Goal: Task Accomplishment & Management: Manage account settings

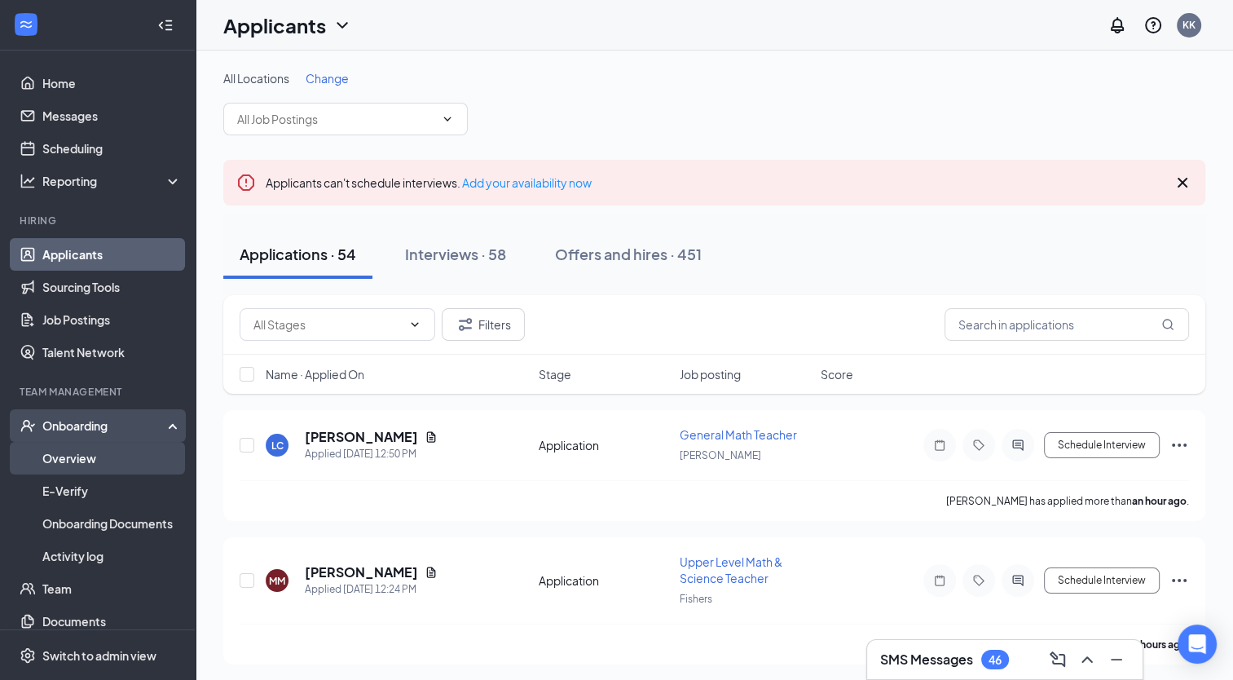
click at [95, 456] on link "Overview" at bounding box center [111, 458] width 139 height 33
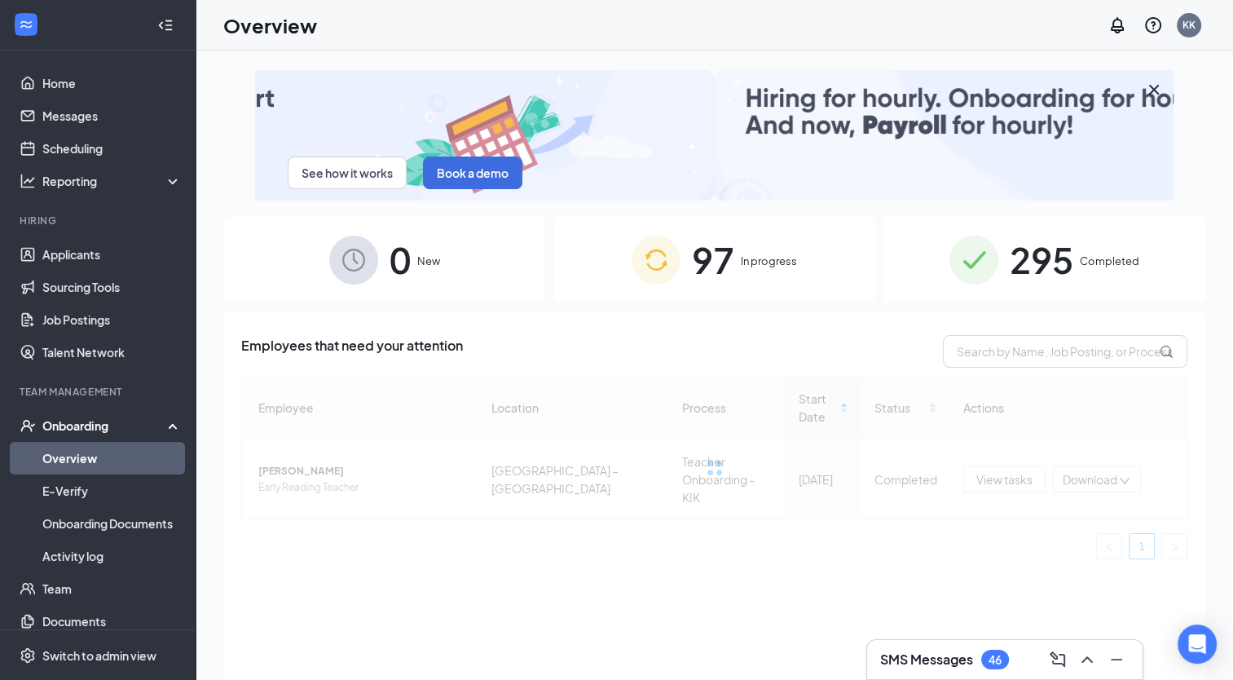
click at [750, 261] on span "In progress" at bounding box center [769, 261] width 56 height 16
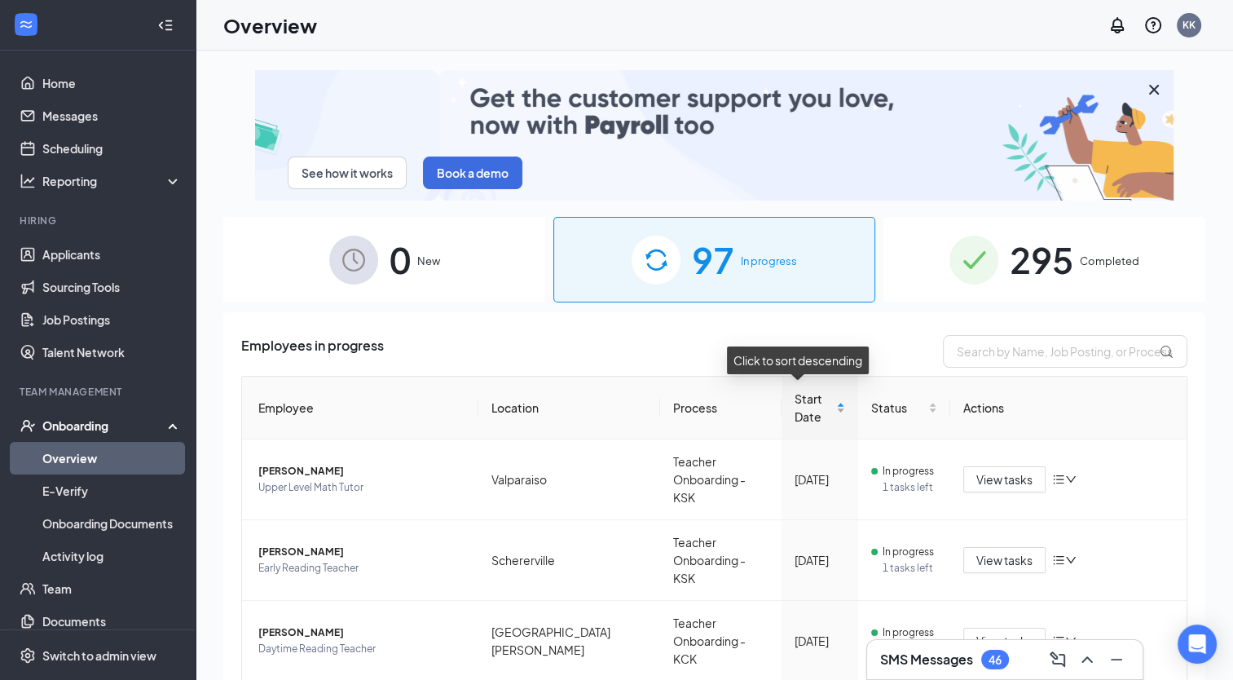
click at [821, 402] on div "Start Date" at bounding box center [820, 408] width 51 height 36
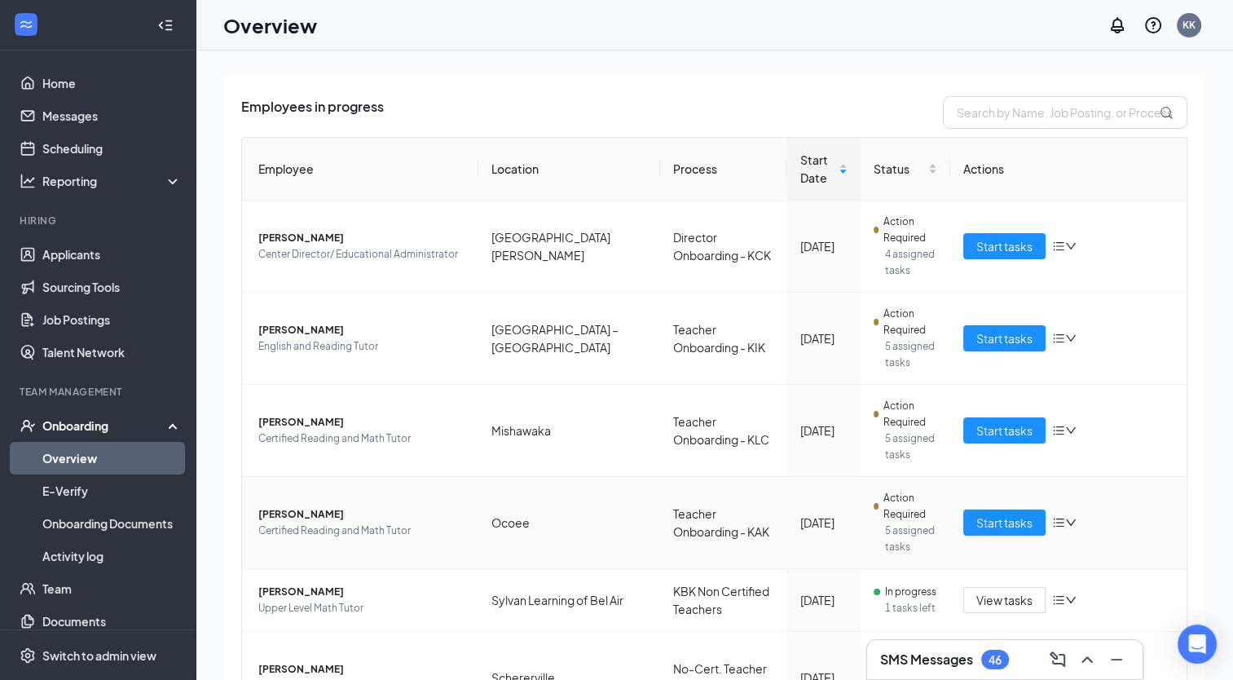
scroll to position [244, 0]
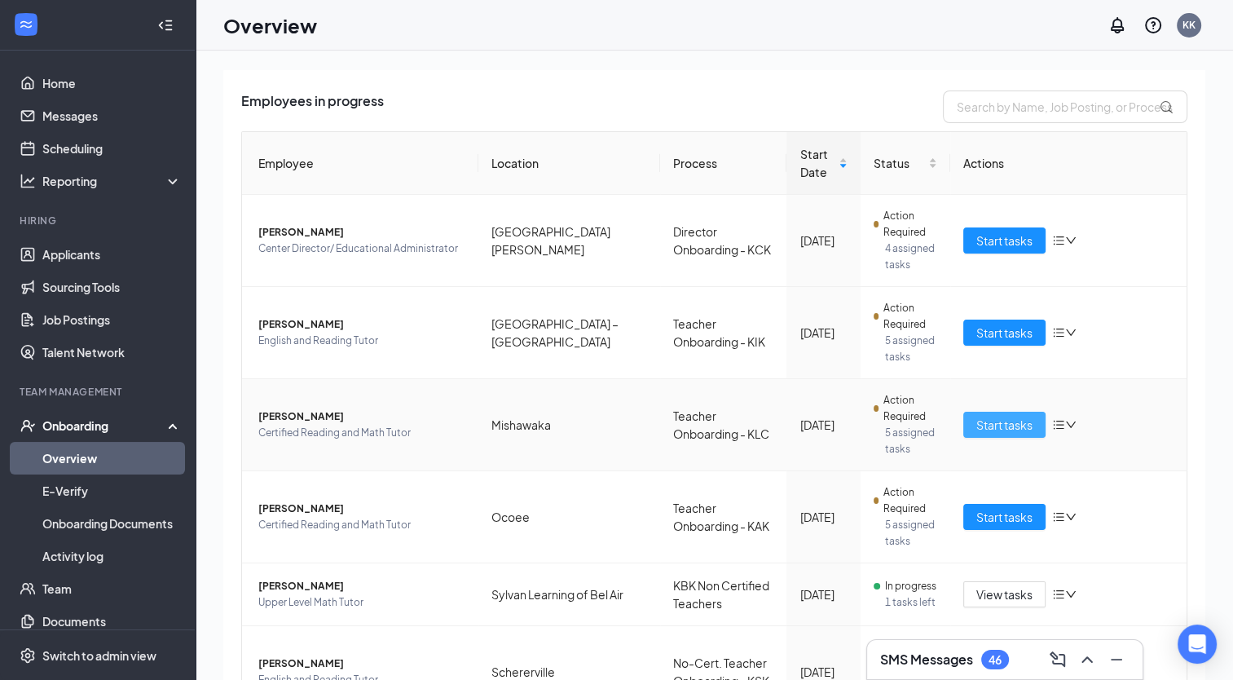
click at [994, 419] on span "Start tasks" at bounding box center [1004, 425] width 56 height 18
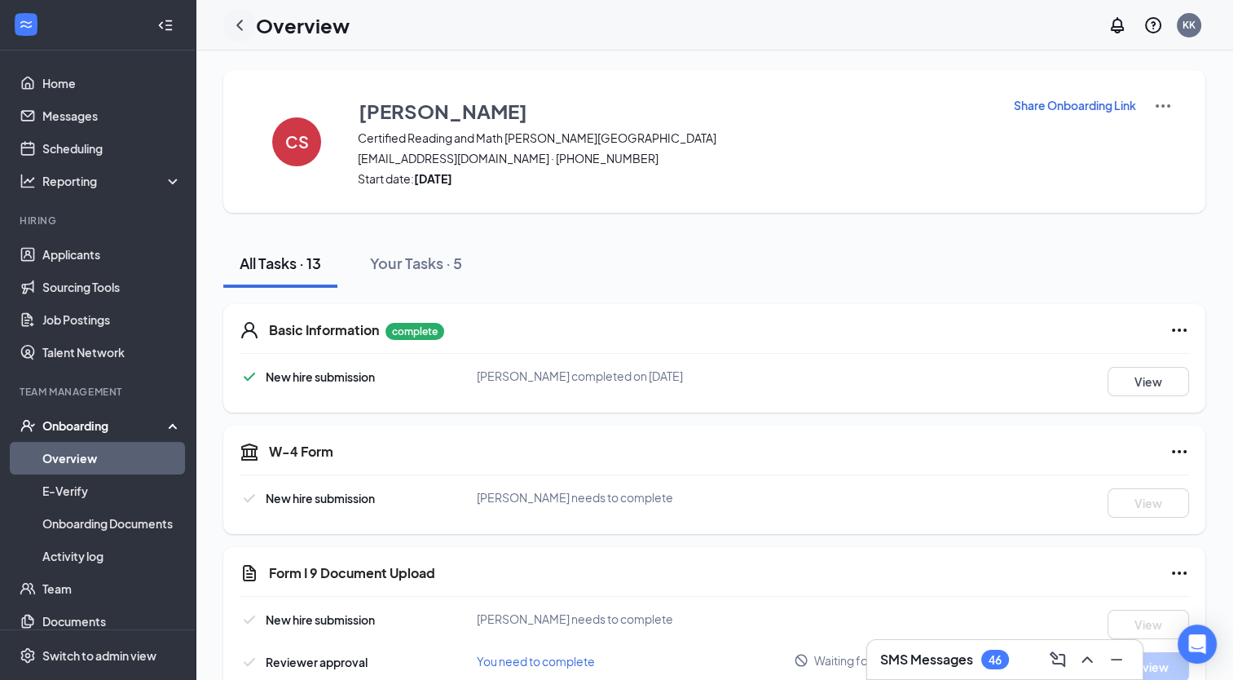
click at [236, 27] on icon "ChevronLeft" at bounding box center [240, 25] width 20 height 20
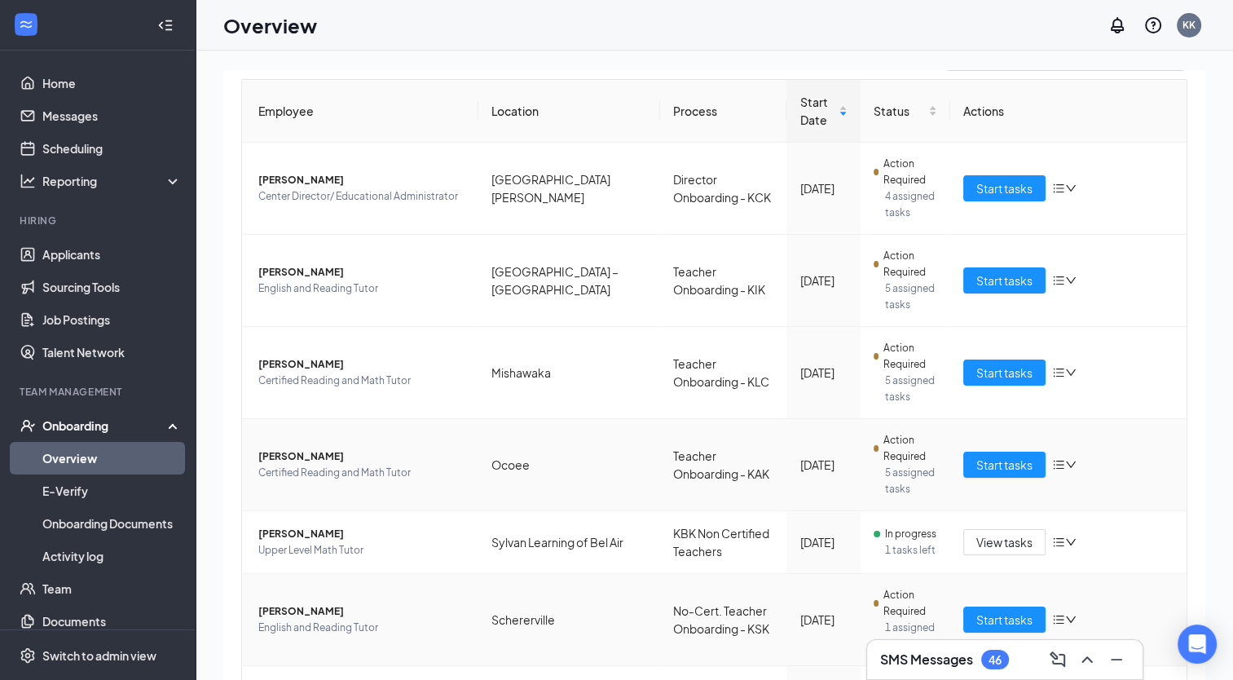
scroll to position [326, 0]
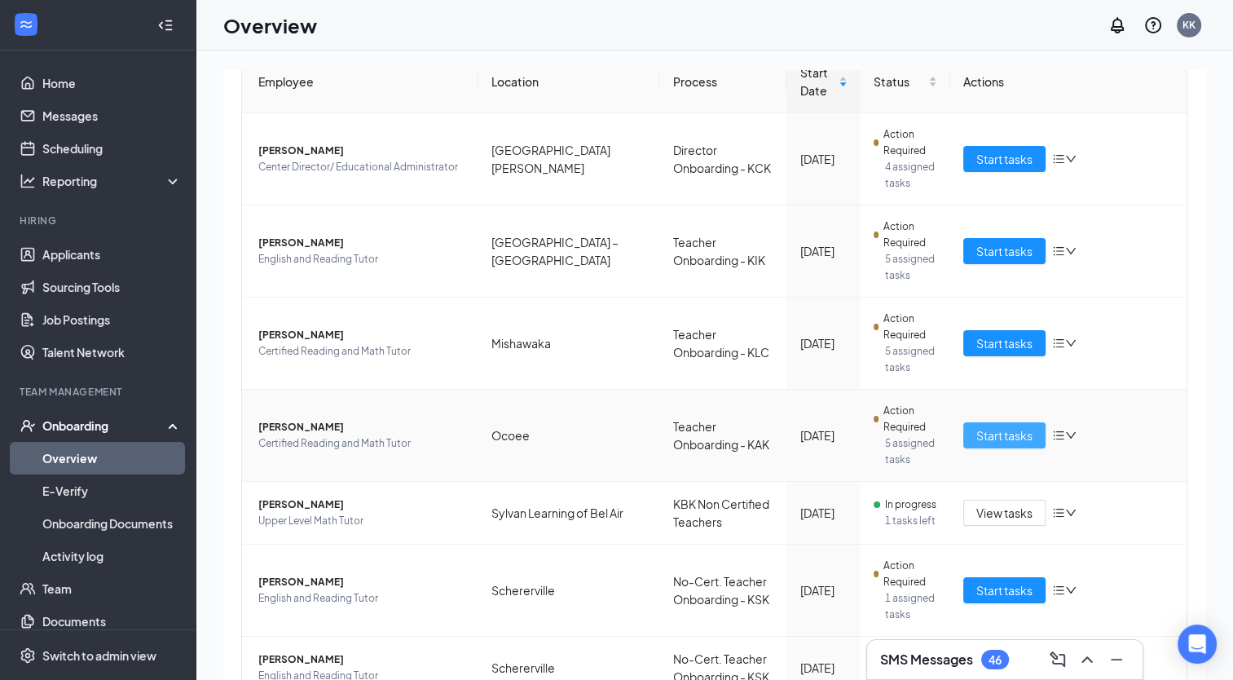
click at [988, 432] on span "Start tasks" at bounding box center [1004, 435] width 56 height 18
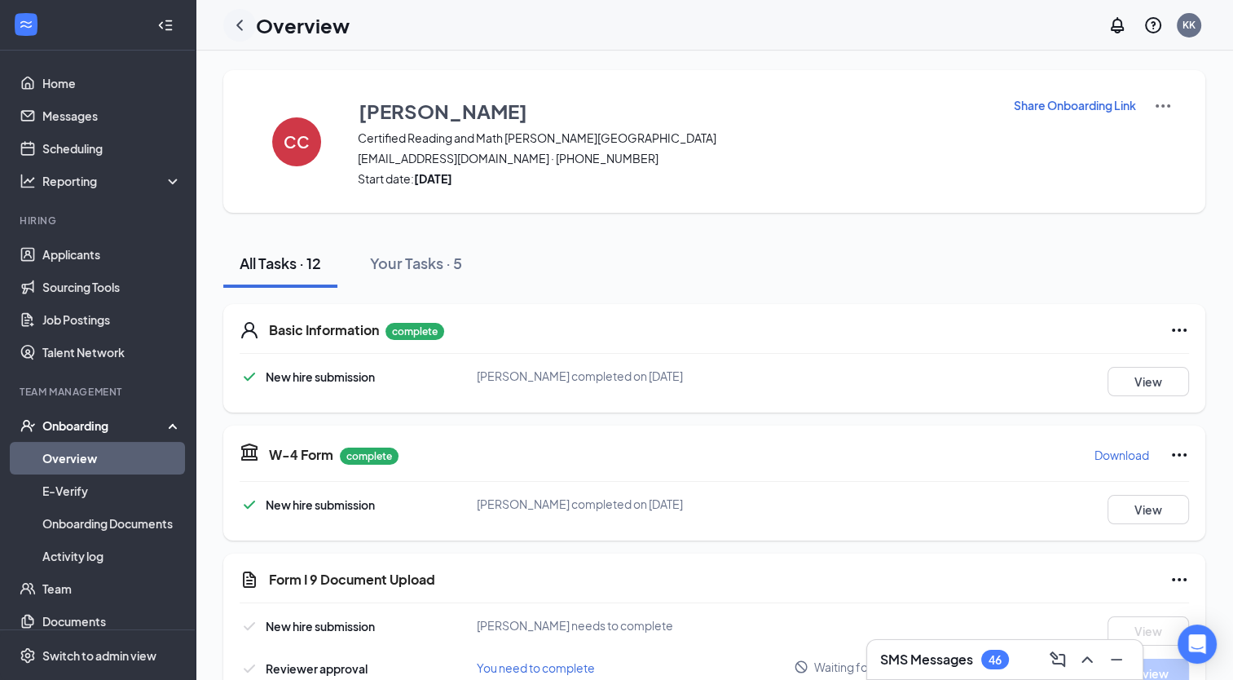
click at [240, 27] on icon "ChevronLeft" at bounding box center [239, 25] width 7 height 11
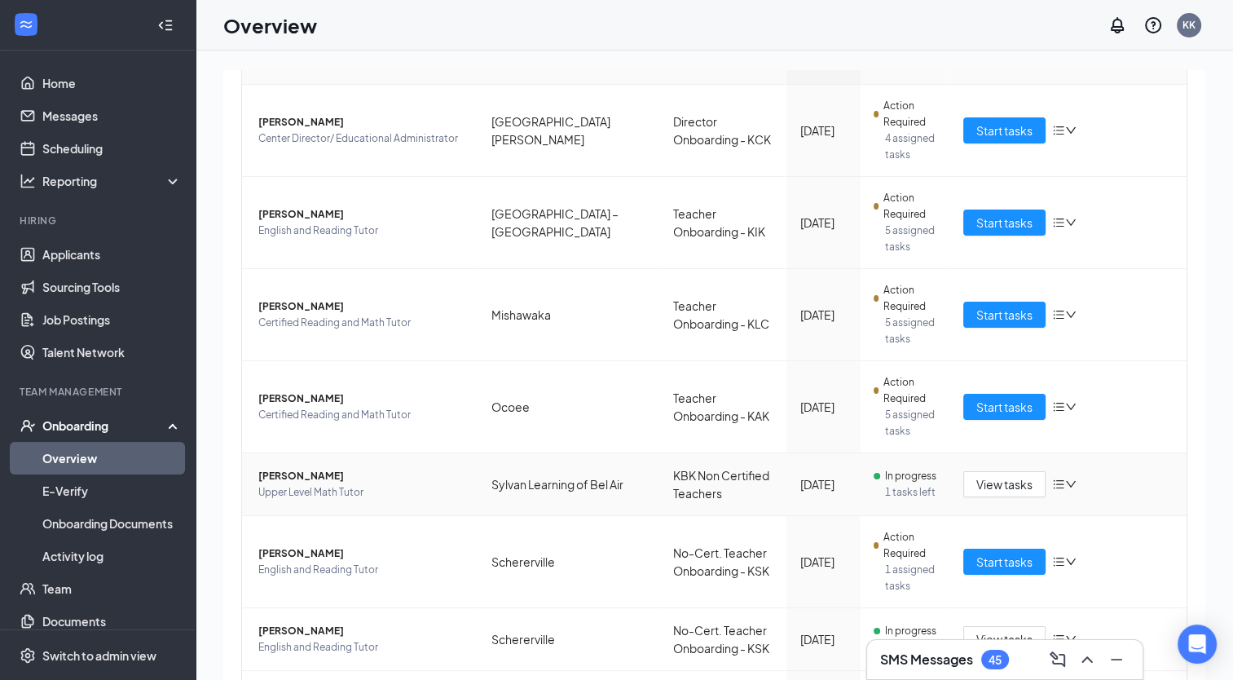
scroll to position [326, 0]
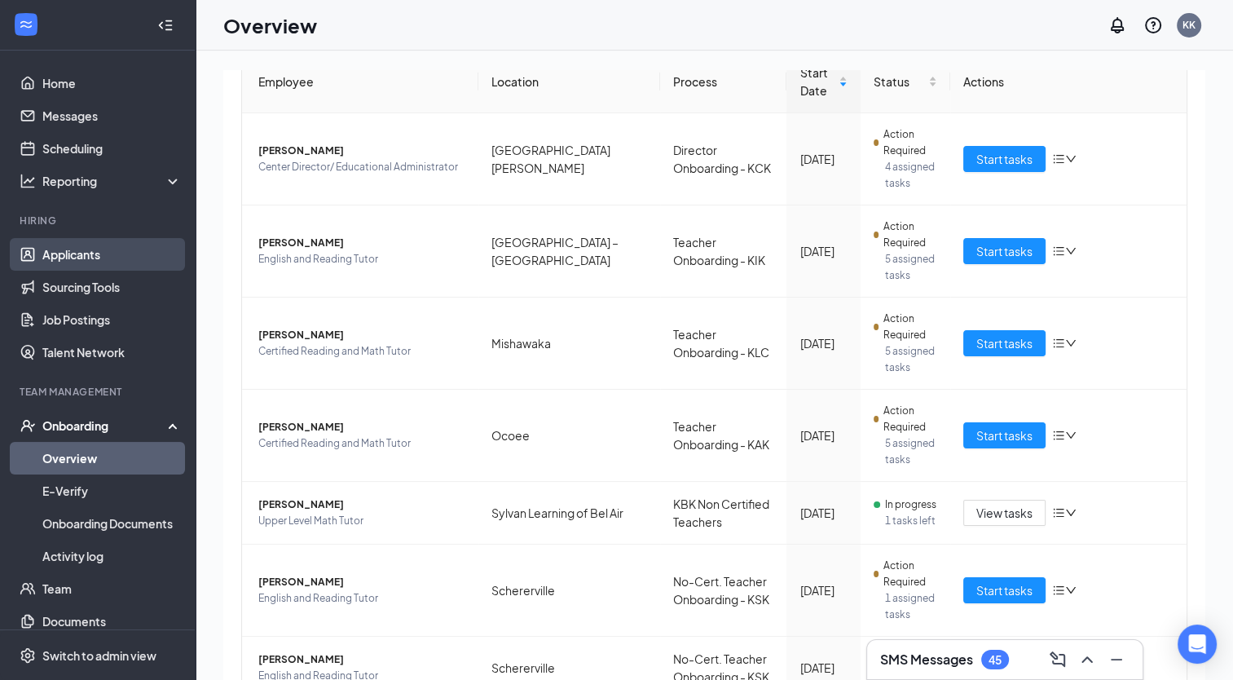
click at [91, 249] on link "Applicants" at bounding box center [111, 254] width 139 height 33
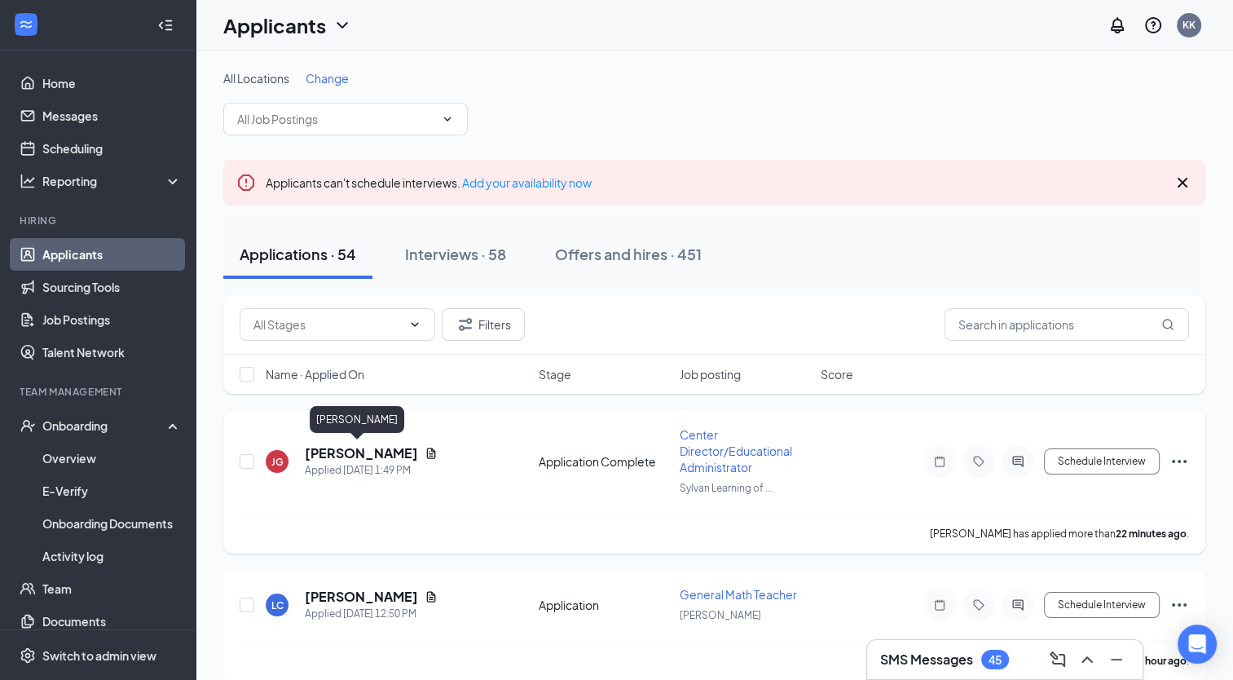
click at [354, 451] on h5 "Jennifer Gray" at bounding box center [361, 453] width 113 height 18
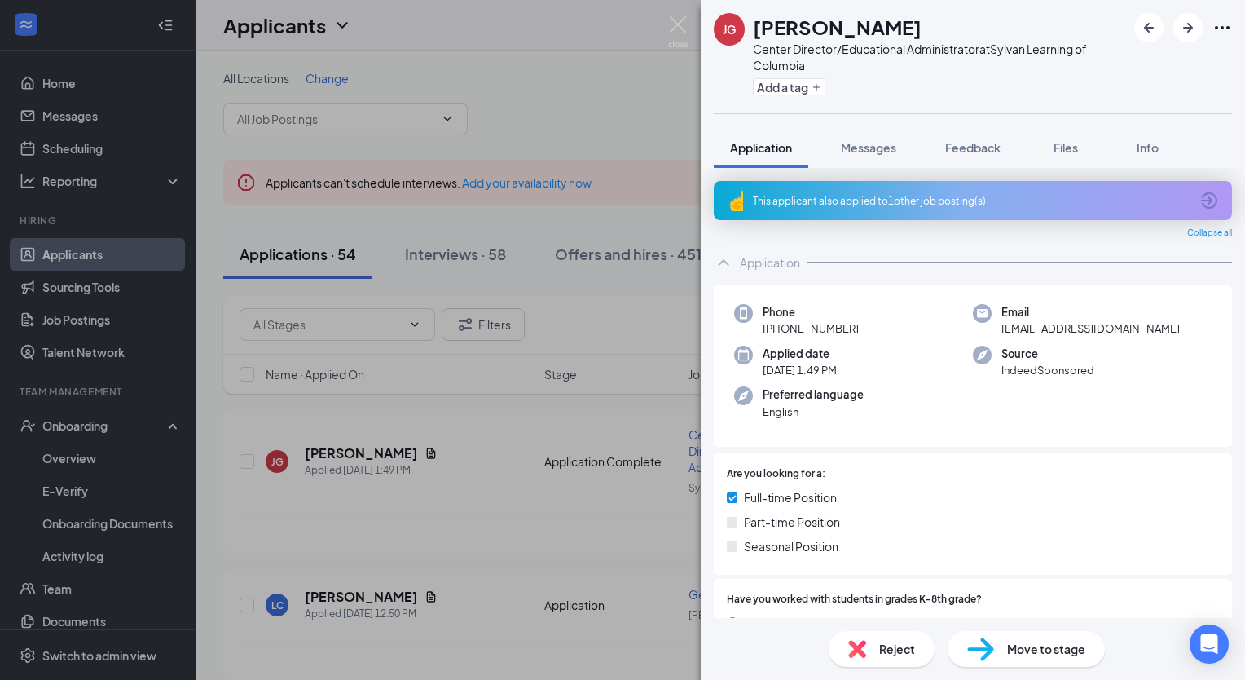
click at [1200, 203] on icon "ArrowCircle" at bounding box center [1210, 201] width 20 height 20
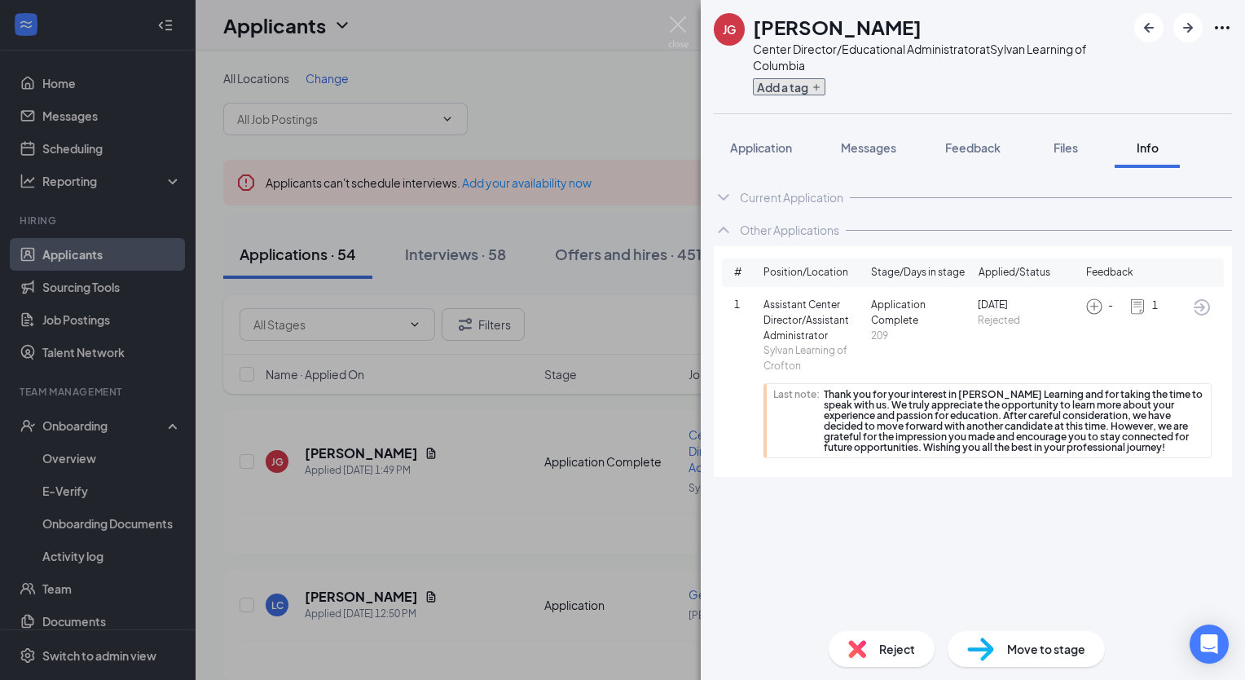
click at [763, 86] on button "Add a tag" at bounding box center [789, 86] width 73 height 17
click at [769, 86] on input "text" at bounding box center [844, 87] width 183 height 26
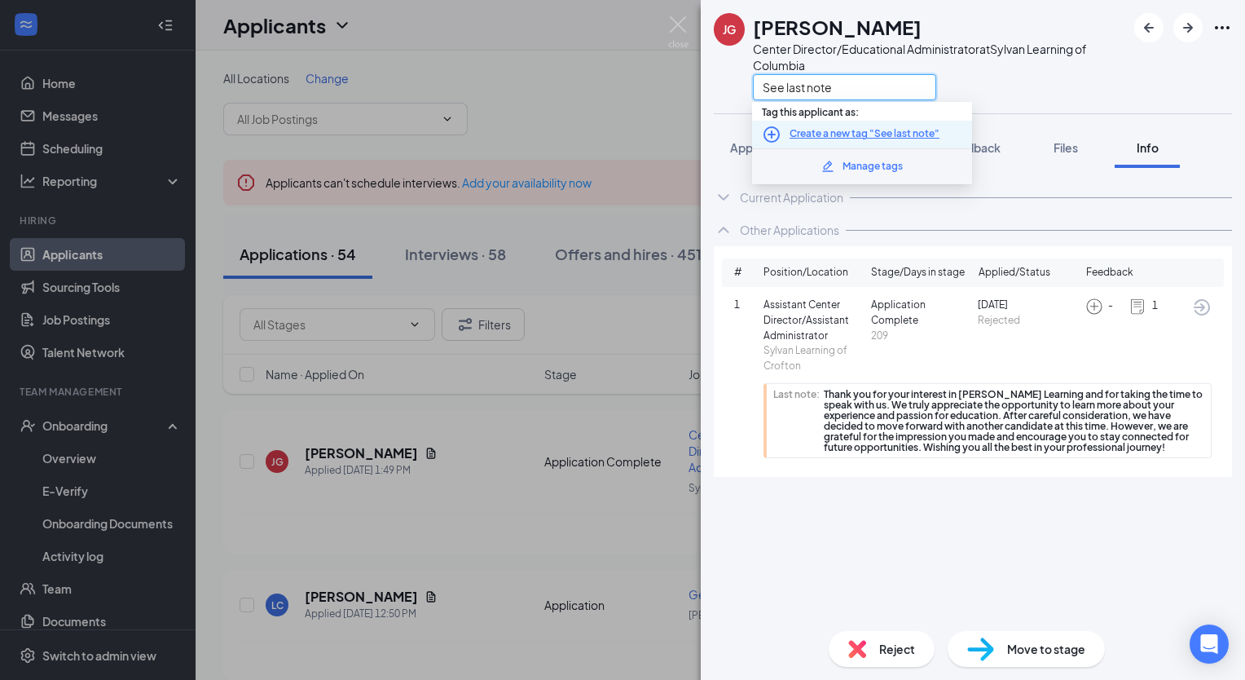
type input "See last note"
click at [773, 133] on icon "PlusCircle" at bounding box center [772, 134] width 16 height 16
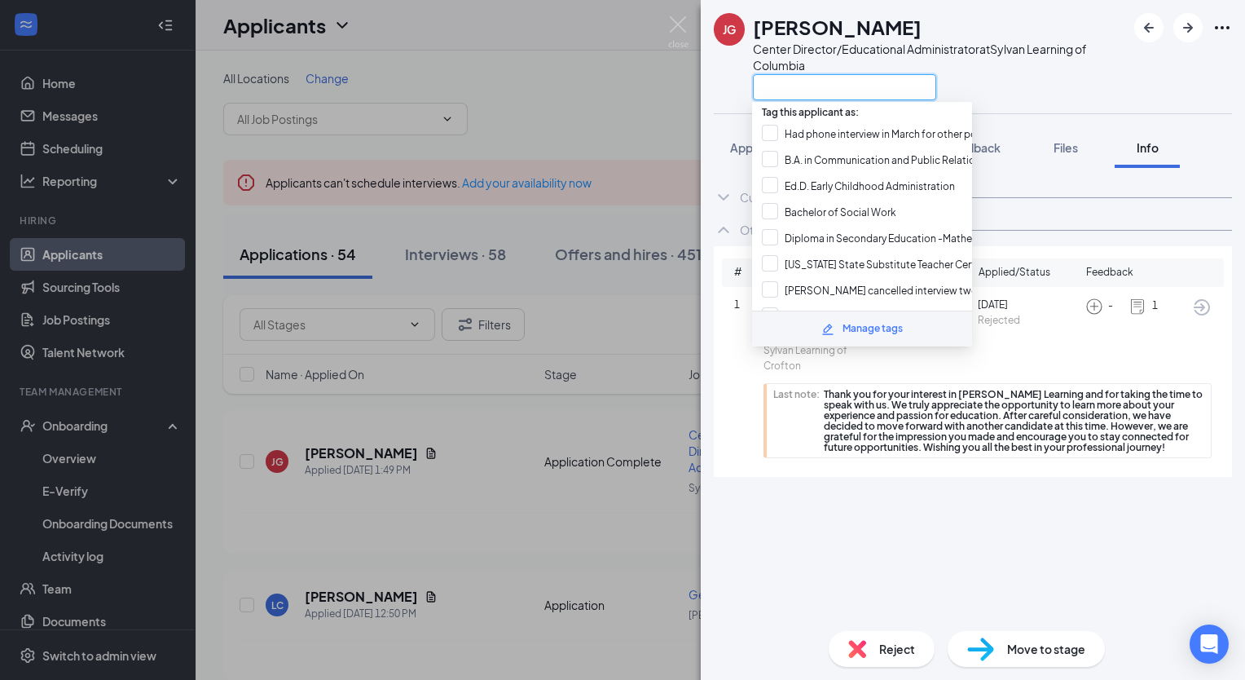
click at [913, 89] on input "text" at bounding box center [844, 87] width 183 height 26
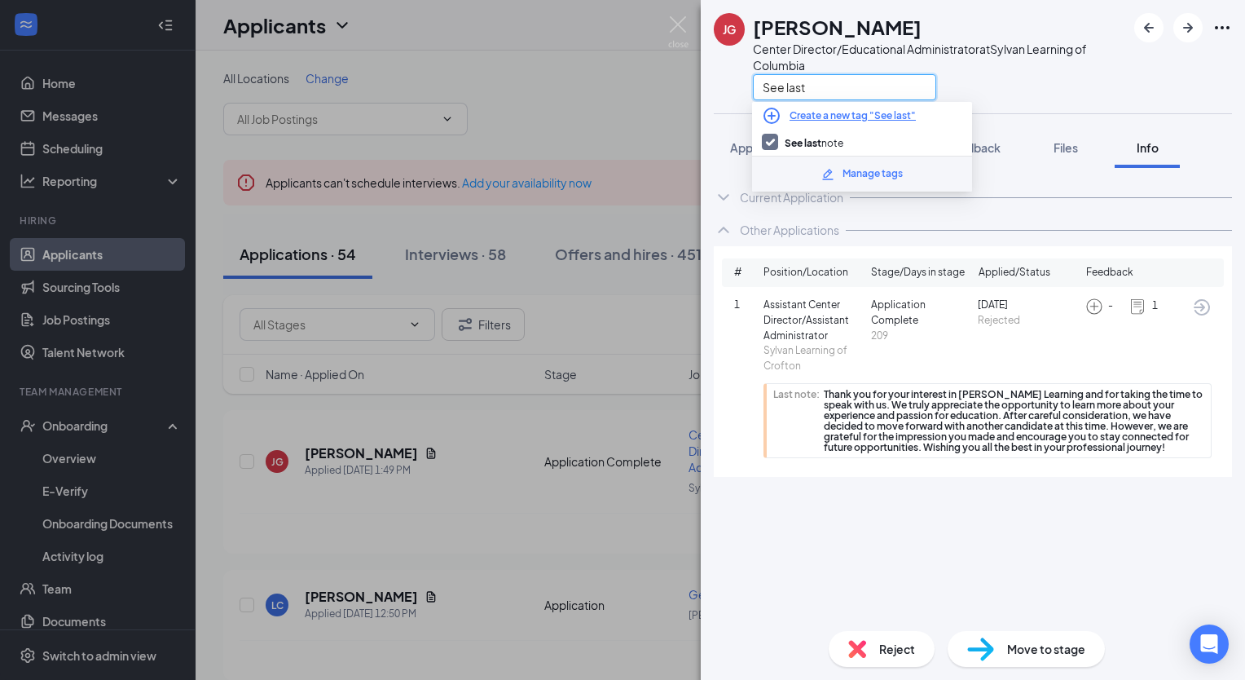
type input "See last"
click at [1029, 90] on div "See last" at bounding box center [939, 86] width 373 height 27
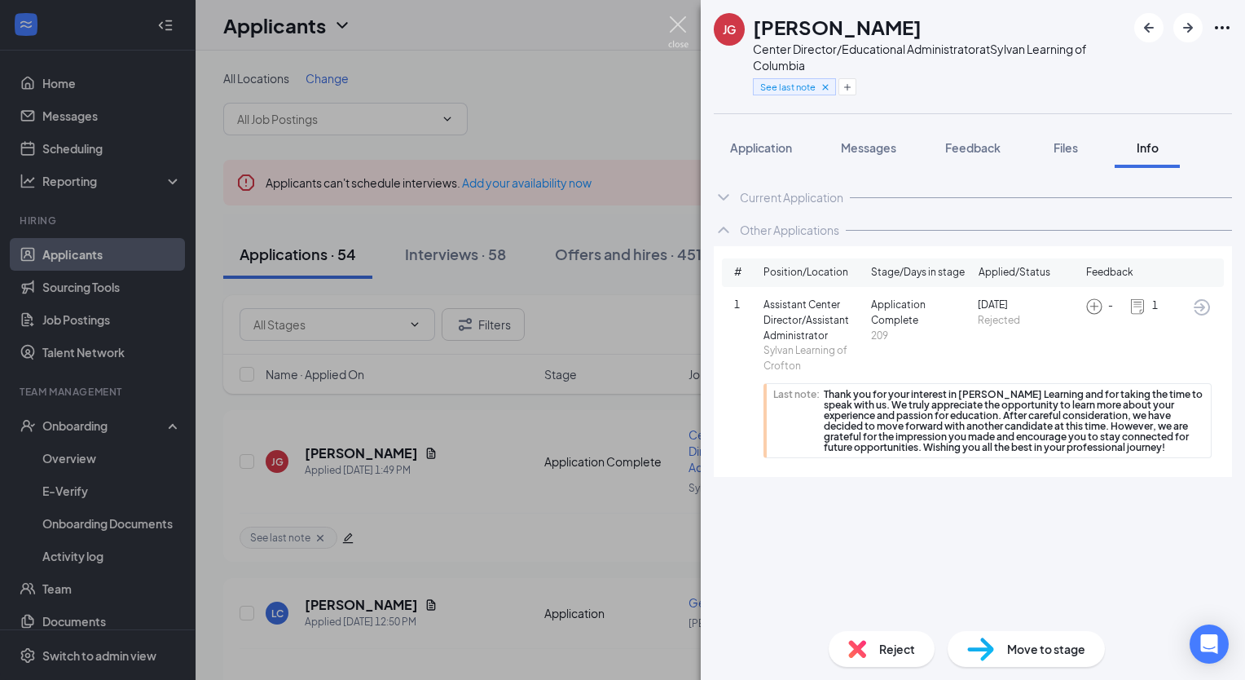
click at [669, 19] on img at bounding box center [678, 32] width 20 height 32
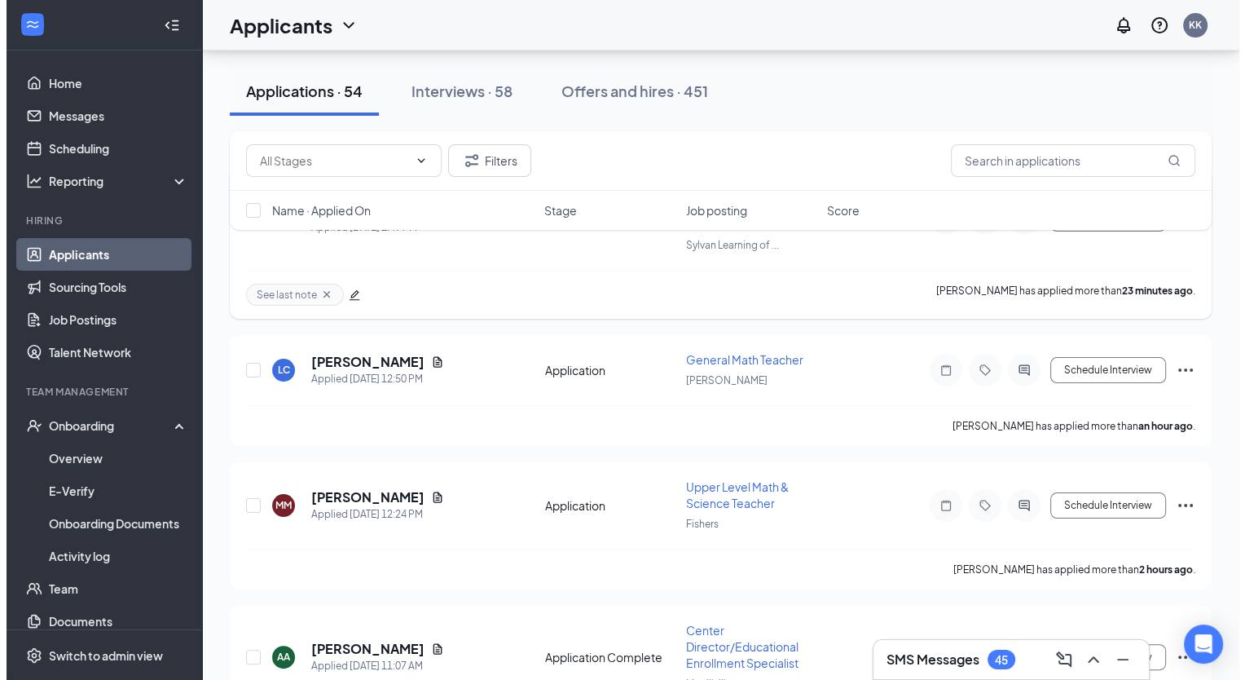
scroll to position [244, 0]
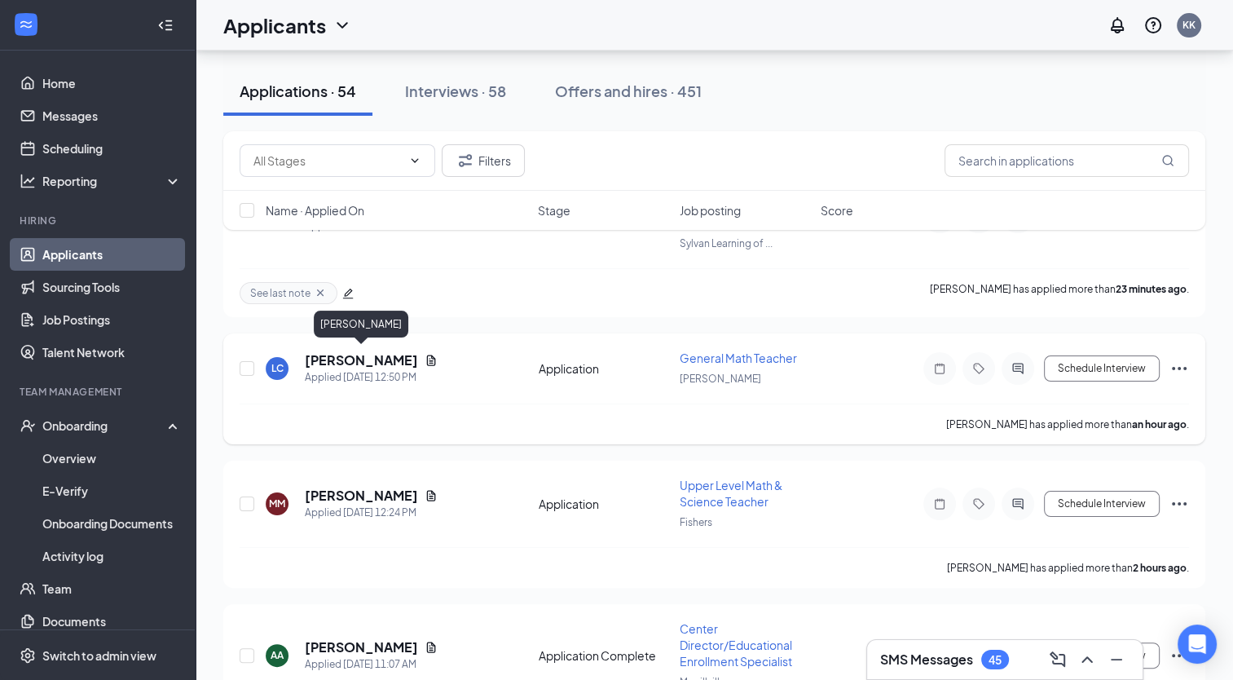
click at [349, 359] on h5 "Lucas Cavalcante" at bounding box center [361, 360] width 113 height 18
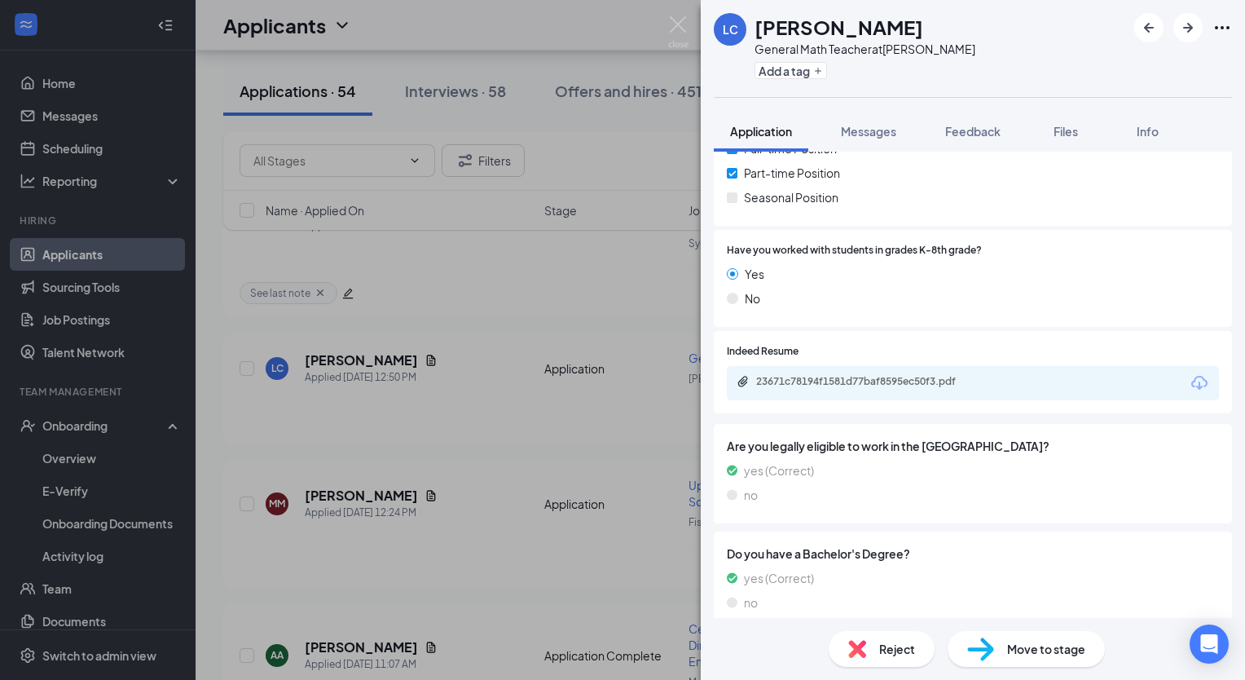
scroll to position [303, 0]
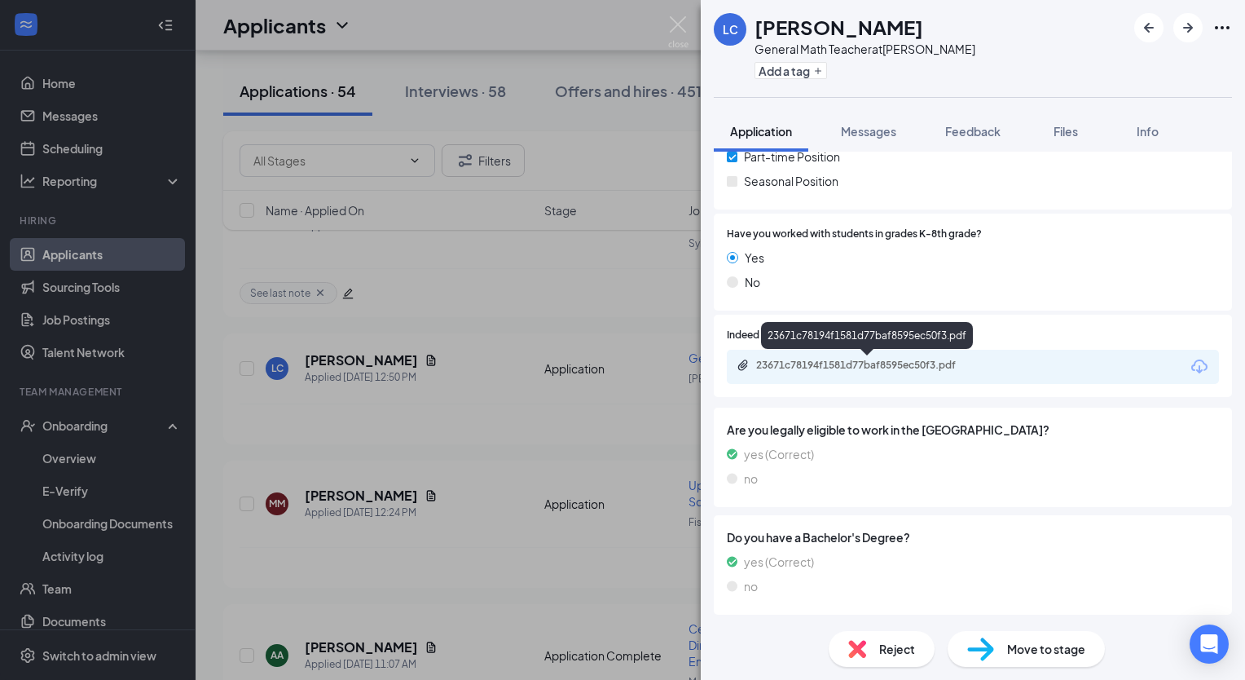
click at [958, 373] on div "23671c78194f1581d77baf8595ec50f3.pdf" at bounding box center [869, 366] width 264 height 15
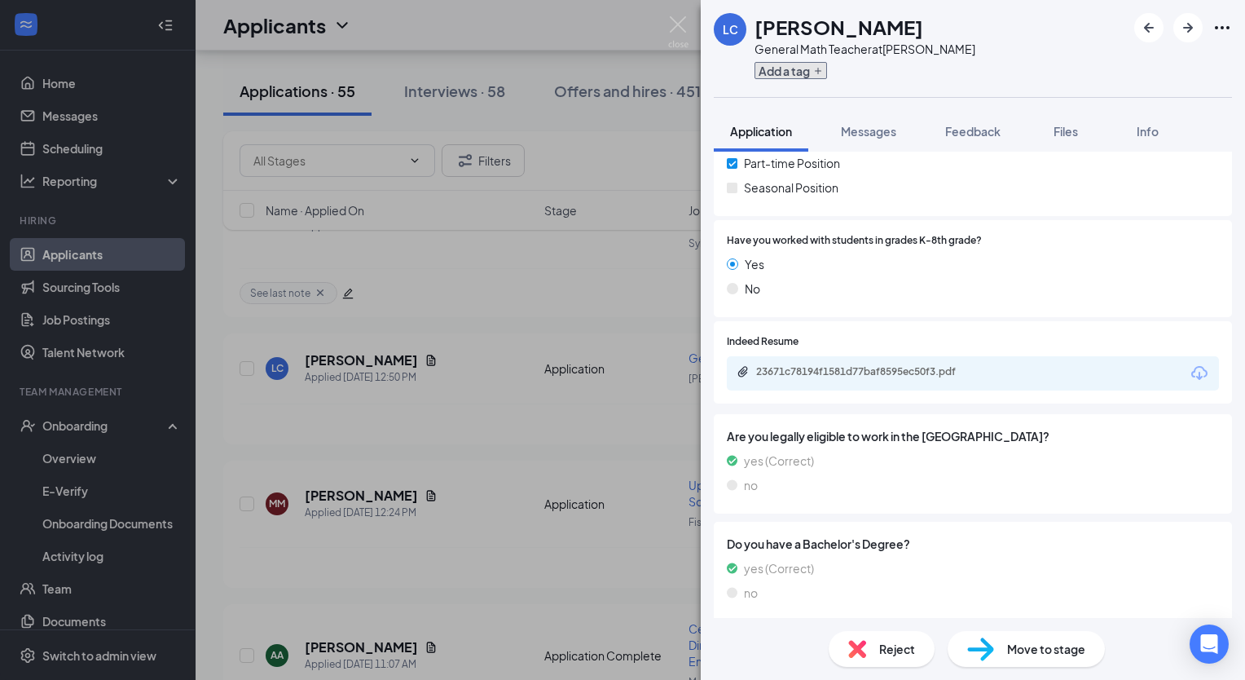
click at [767, 70] on button "Add a tag" at bounding box center [791, 70] width 73 height 17
paste input "M. S. Aerospace Engineering"
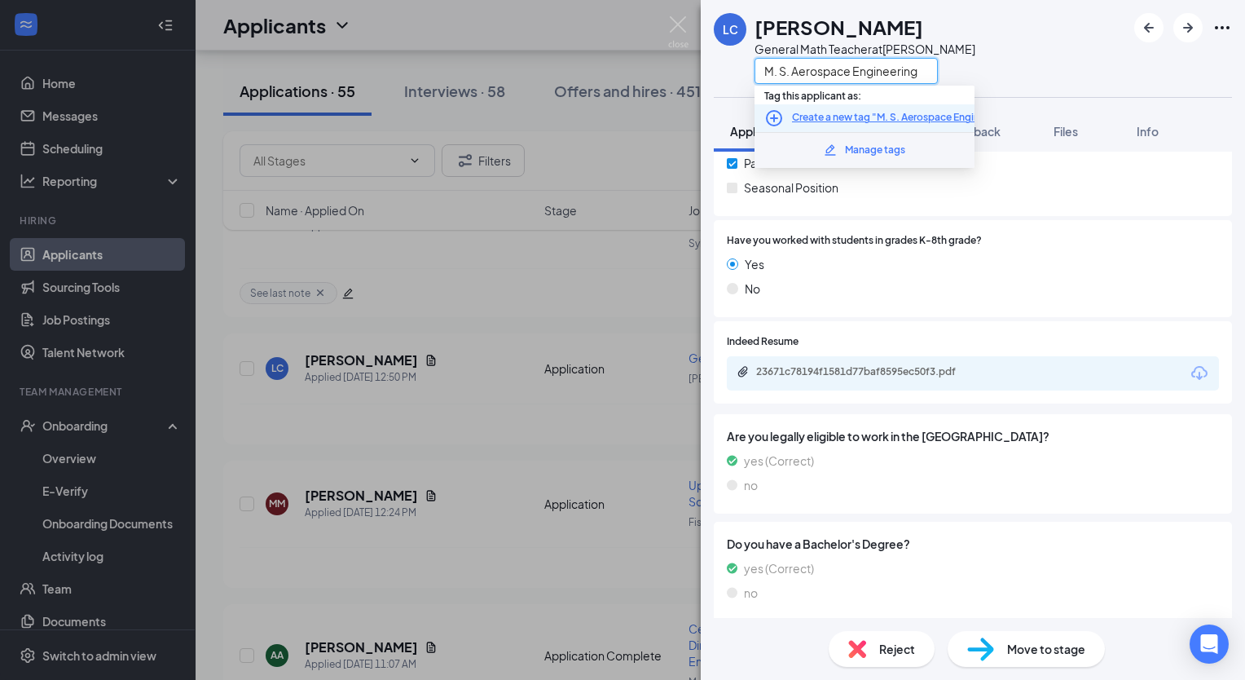
type input "M. S. Aerospace Engineering"
click at [776, 117] on icon "PlusCircle" at bounding box center [774, 118] width 16 height 16
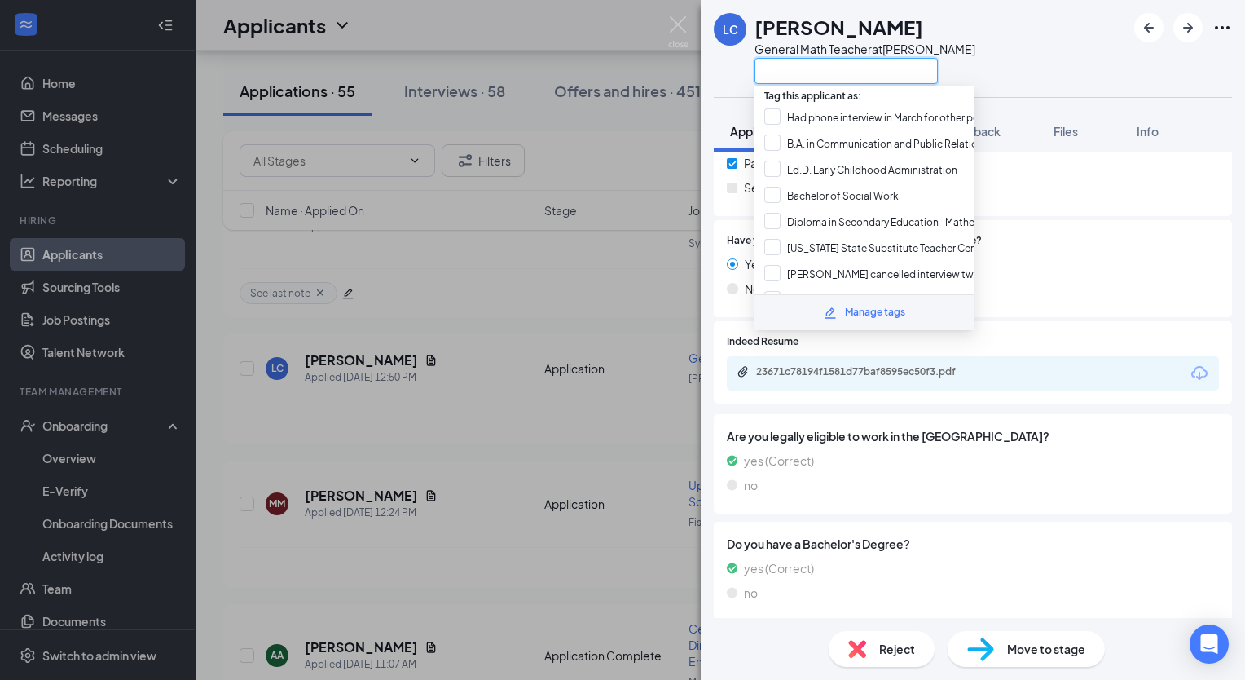
paste input "M. S. Aerospace Engineering"
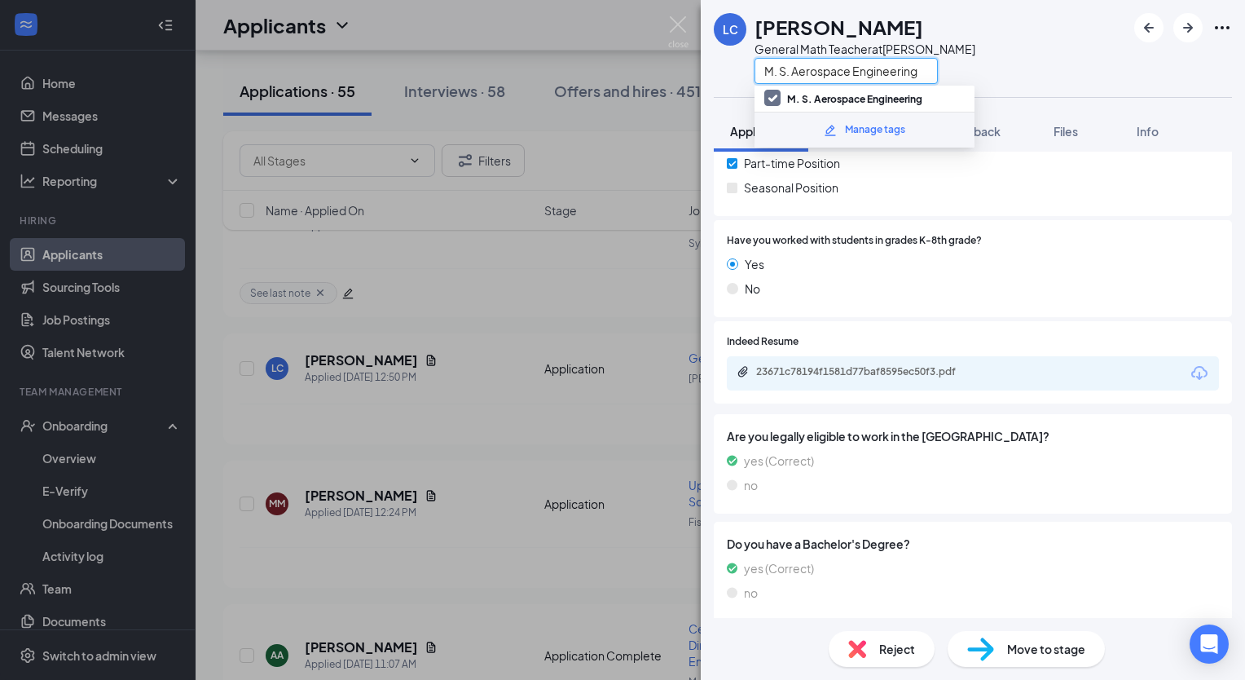
type input "M. S. Aerospace Engineering"
click at [1016, 53] on div "LC Lucas Cavalcante General Math Teacher at Dr. Phillips M. S. Aerospace Engine…" at bounding box center [973, 48] width 544 height 97
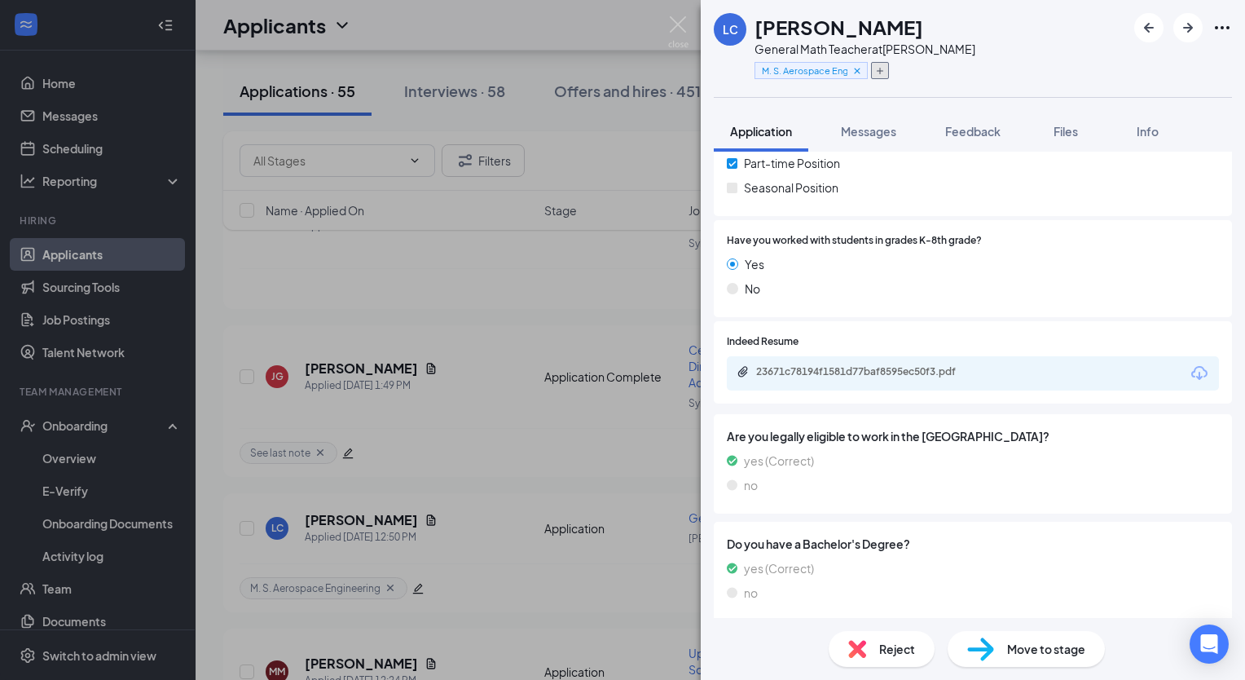
click at [876, 72] on icon "Plus" at bounding box center [880, 71] width 10 height 10
paste input "B. S. Aerospace Engineering"
type input "B. S. Aerospace Engineering"
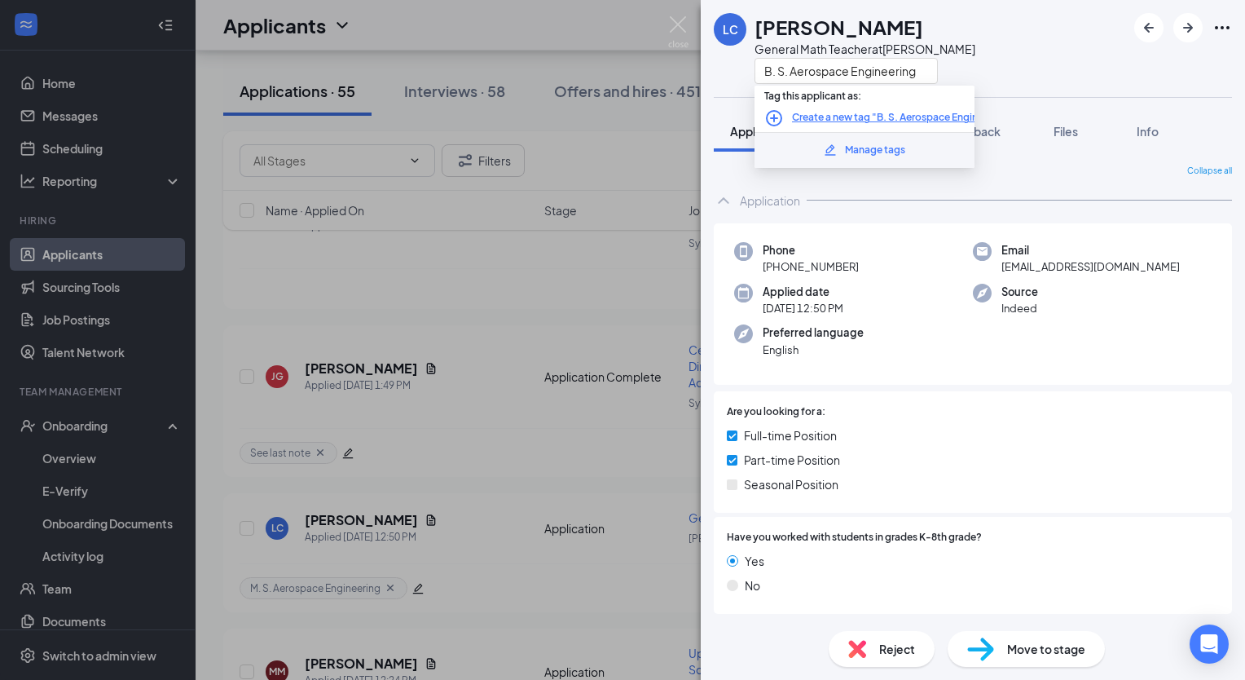
scroll to position [297, 0]
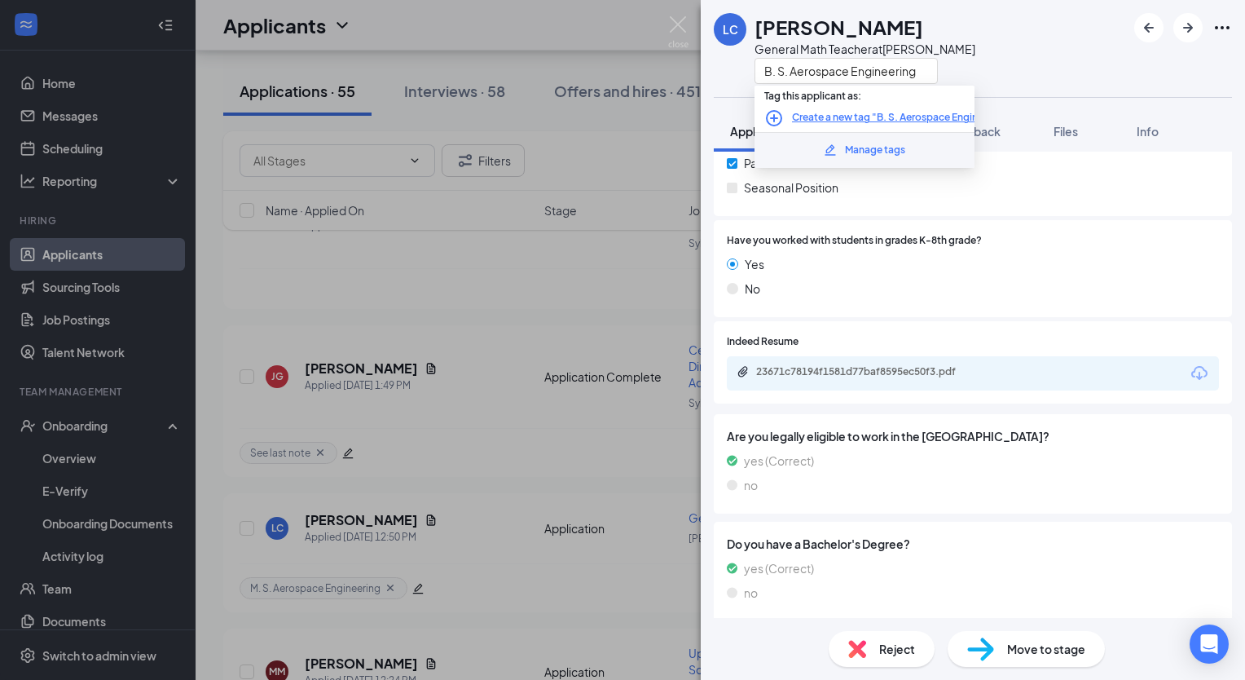
type input "B. S. Aerospace Engineering"
click at [1066, 79] on div "LC Lucas Cavalcante General Math Teacher at Dr. Phillips B. S. Aerospace Engine…" at bounding box center [973, 48] width 544 height 97
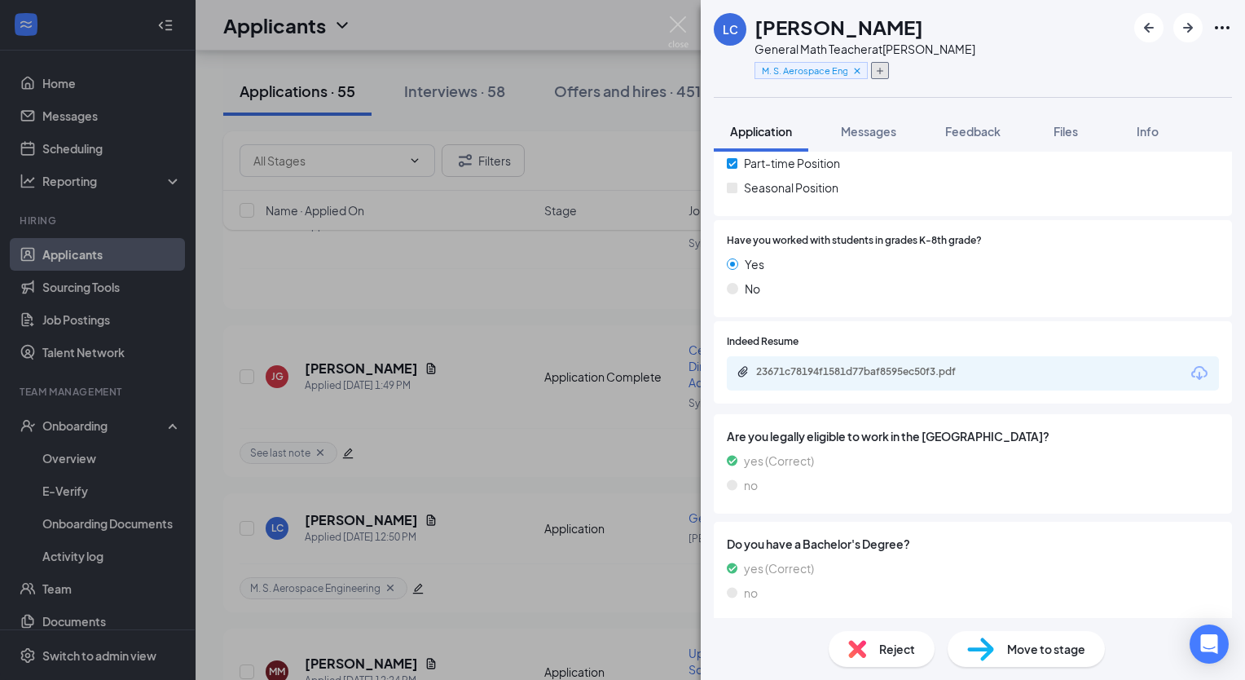
click at [884, 73] on button "button" at bounding box center [880, 70] width 18 height 17
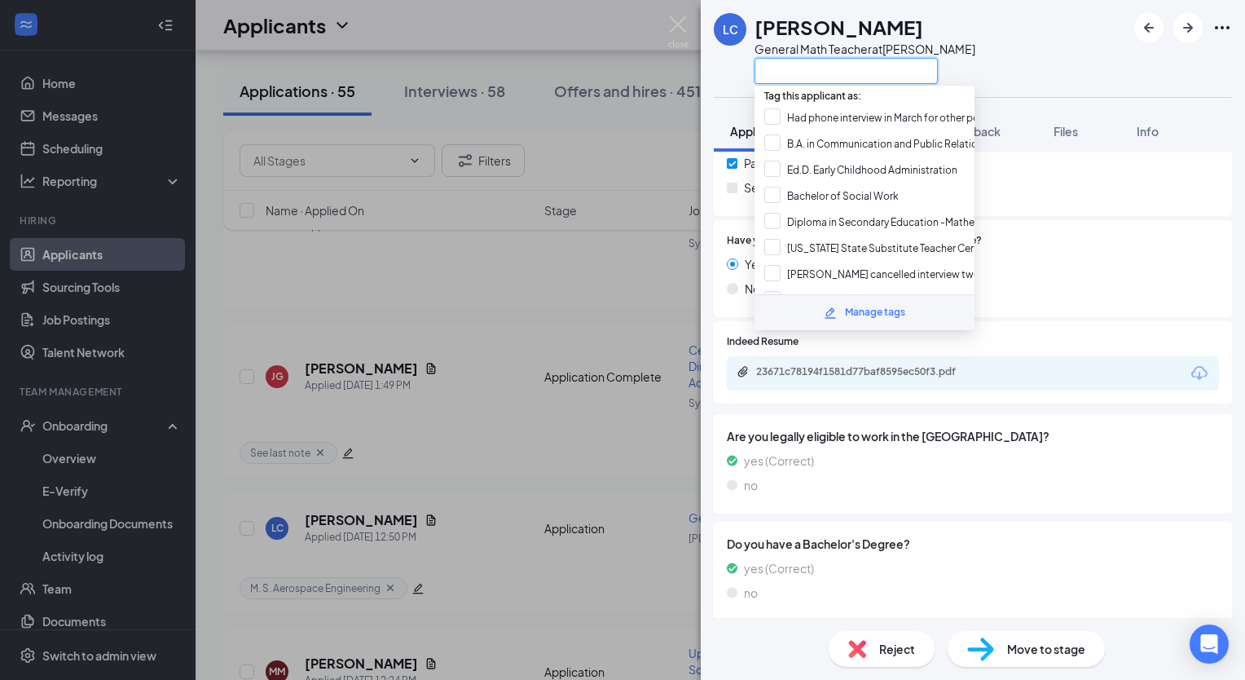
paste input "B. S. Aerospace Engineering"
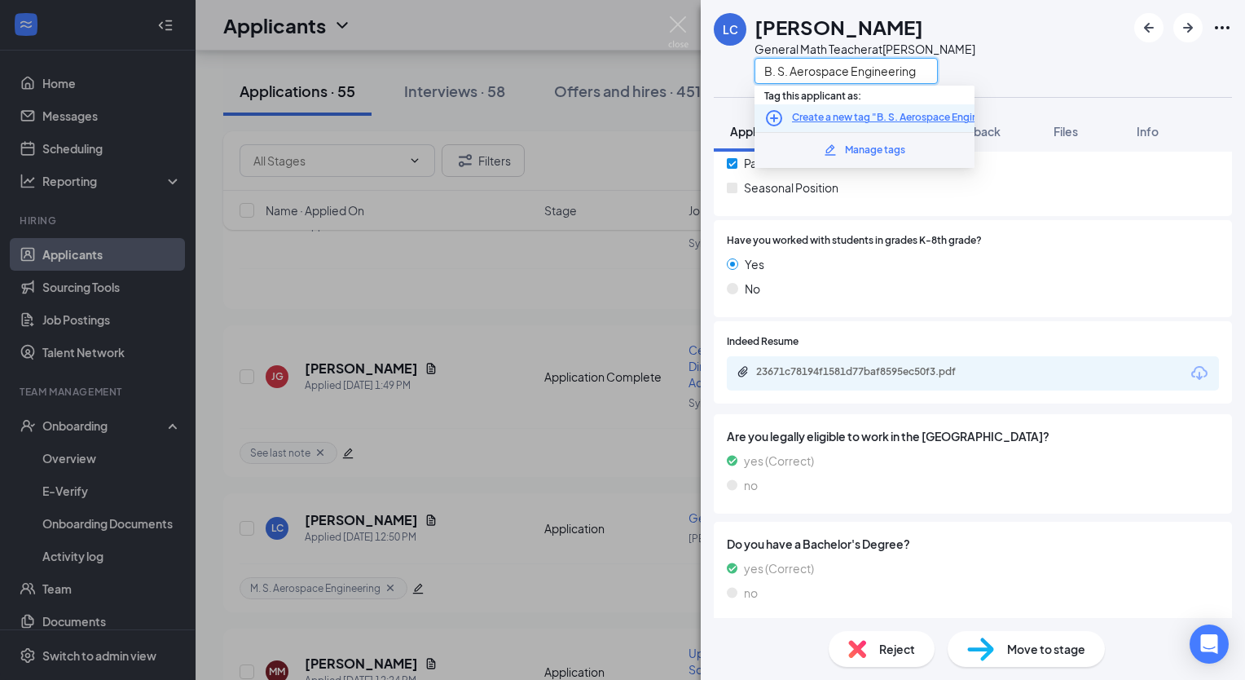
type input "B. S. Aerospace Engineering"
click at [768, 116] on icon "PlusCircle" at bounding box center [774, 118] width 20 height 20
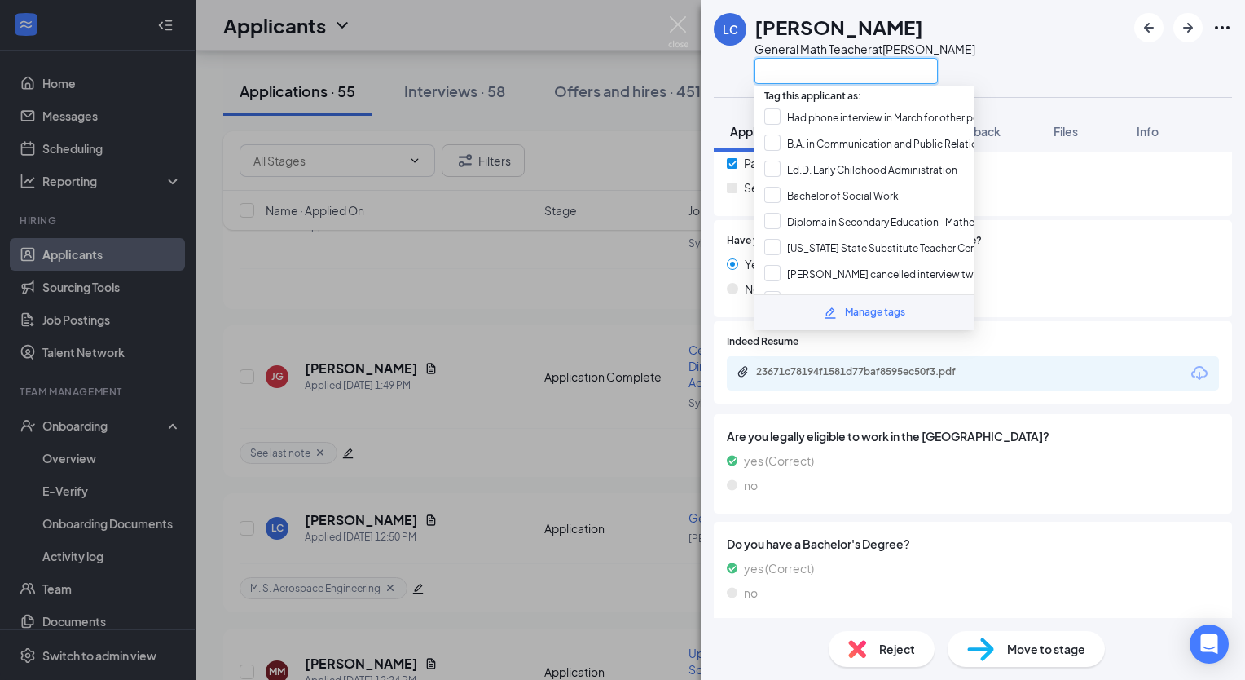
paste input "B. S. Aerospace Engineering"
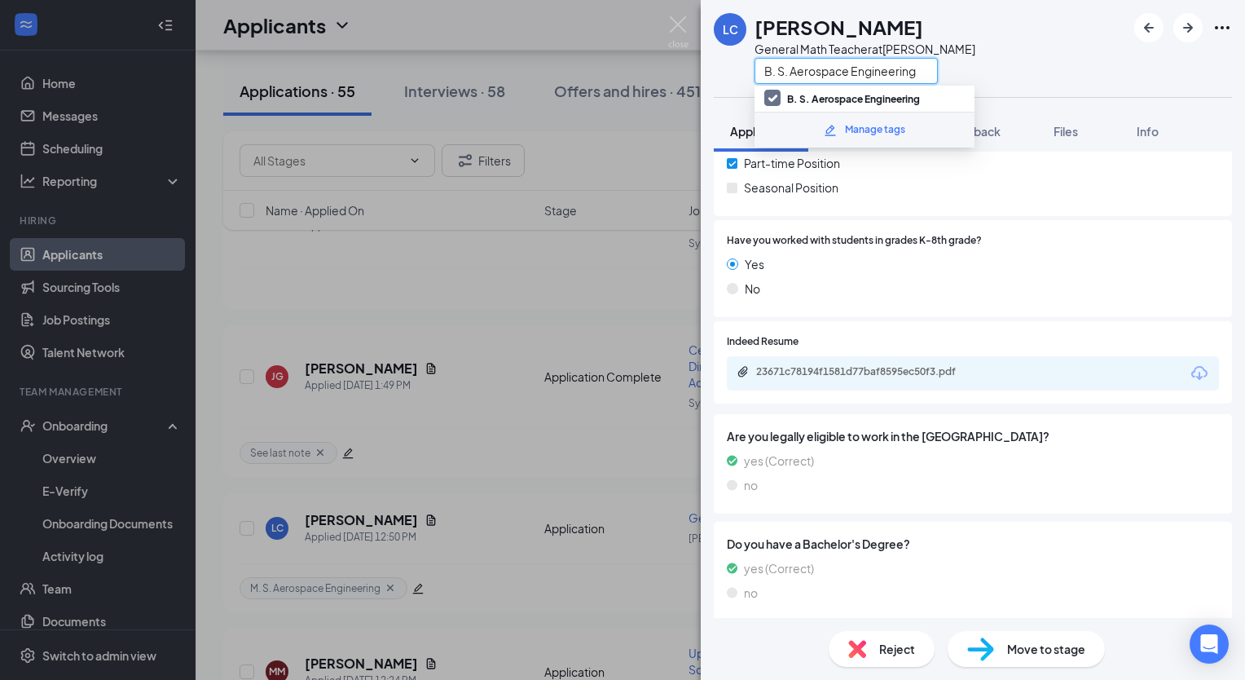
type input "B. S. Aerospace Engineering"
click at [1063, 86] on div "LC Lucas Cavalcante General Math Teacher at Dr. Phillips B. S. Aerospace Engine…" at bounding box center [973, 48] width 544 height 97
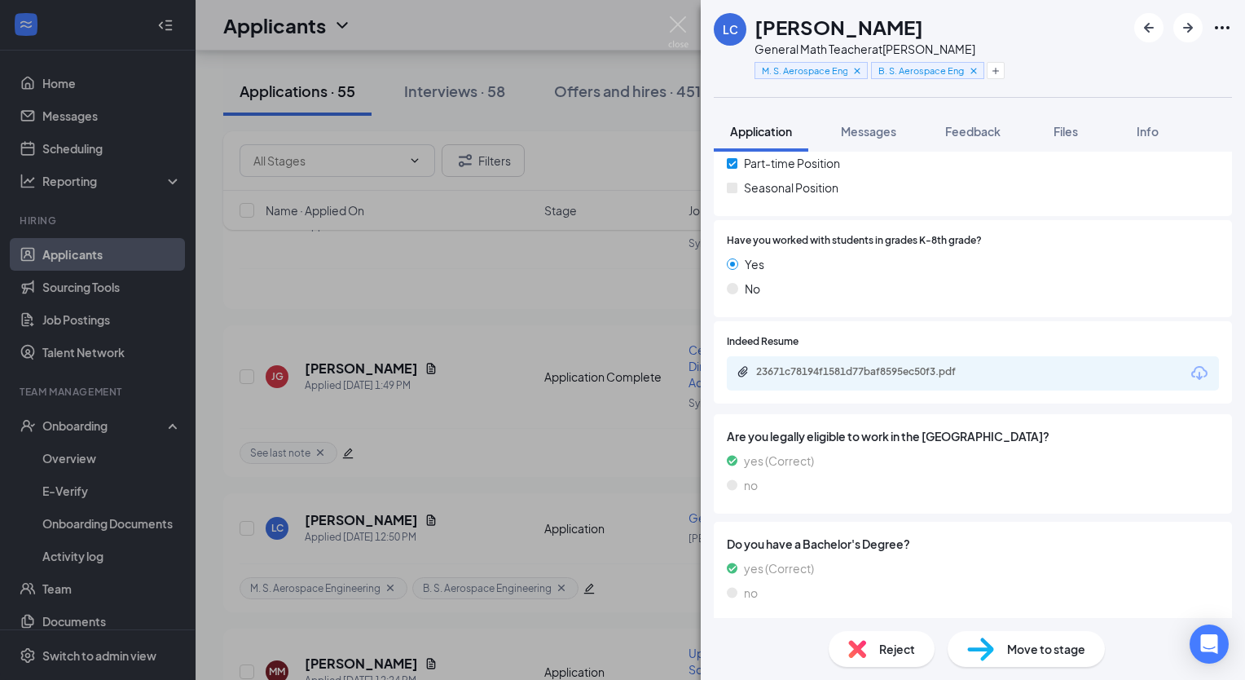
click at [1035, 650] on span "Move to stage" at bounding box center [1046, 649] width 78 height 18
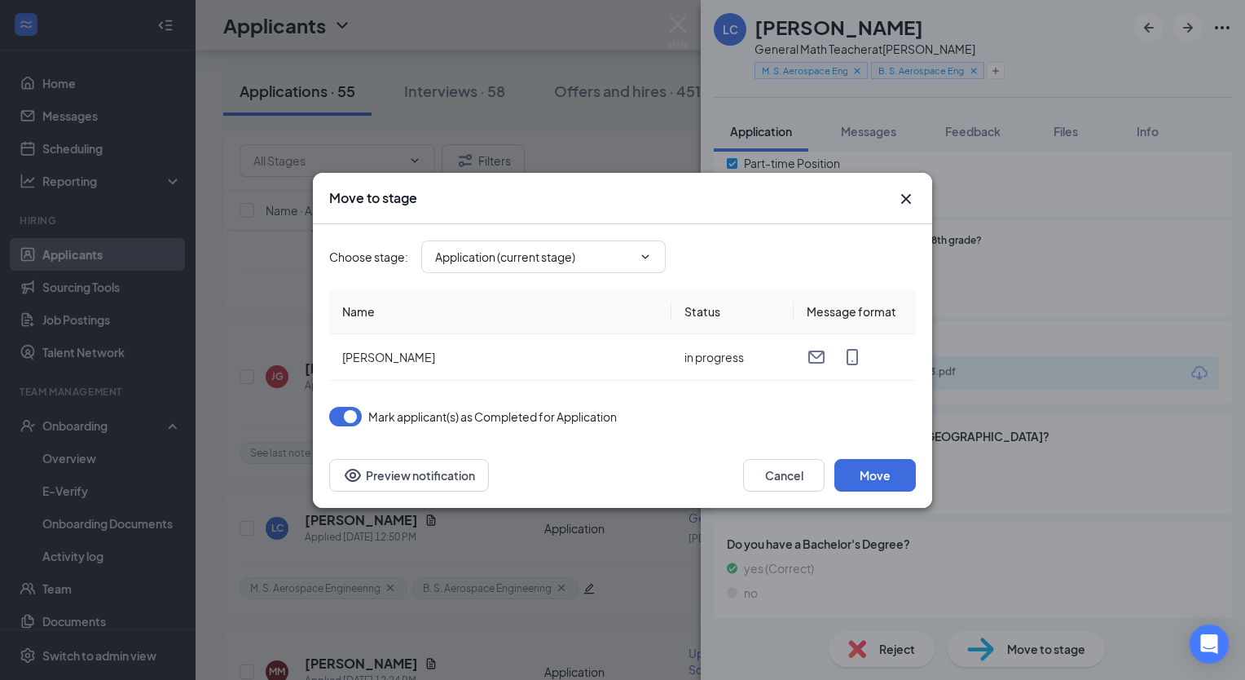
type input "Additional Information (next stage)"
click at [645, 257] on icon "ChevronDown" at bounding box center [645, 256] width 7 height 4
click at [874, 478] on button "Move" at bounding box center [874, 475] width 81 height 33
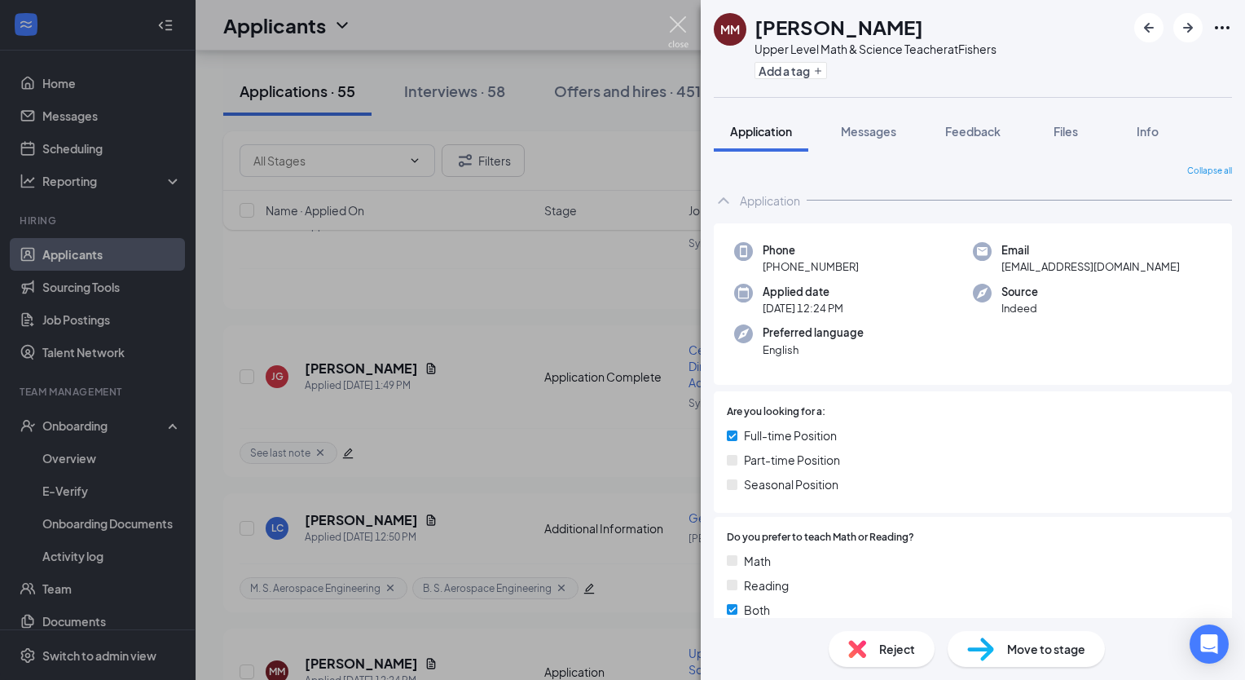
click at [672, 23] on img at bounding box center [678, 32] width 20 height 32
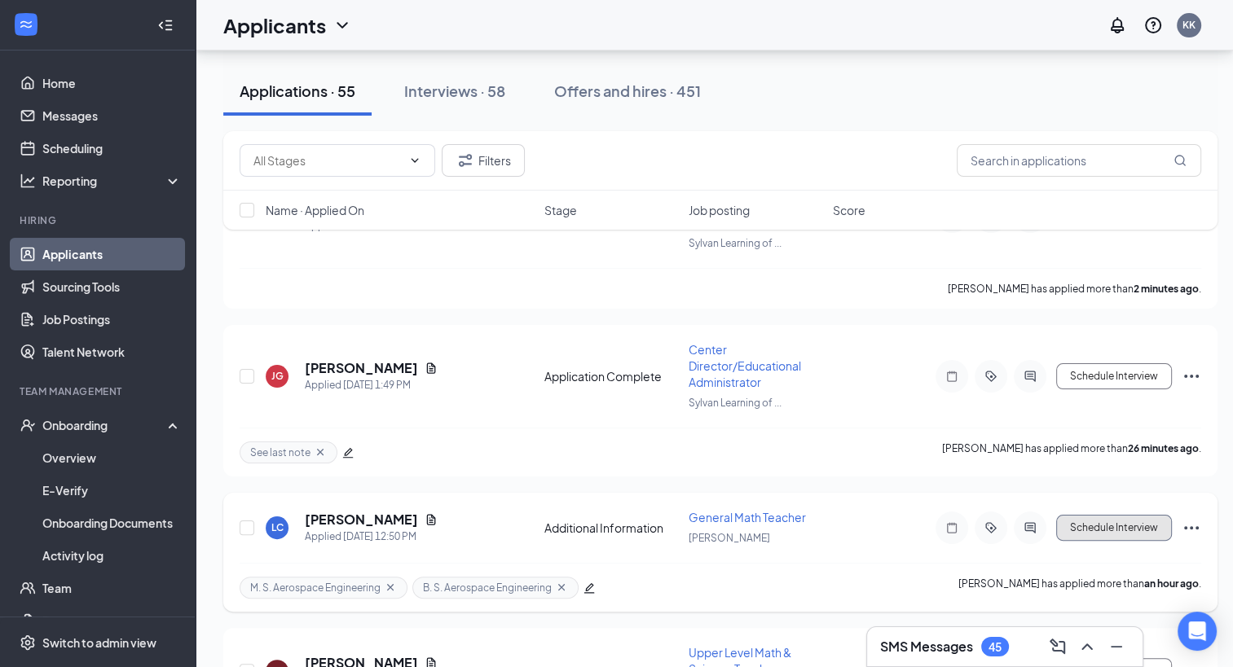
click at [1112, 526] on button "Schedule Interview" at bounding box center [1114, 528] width 116 height 26
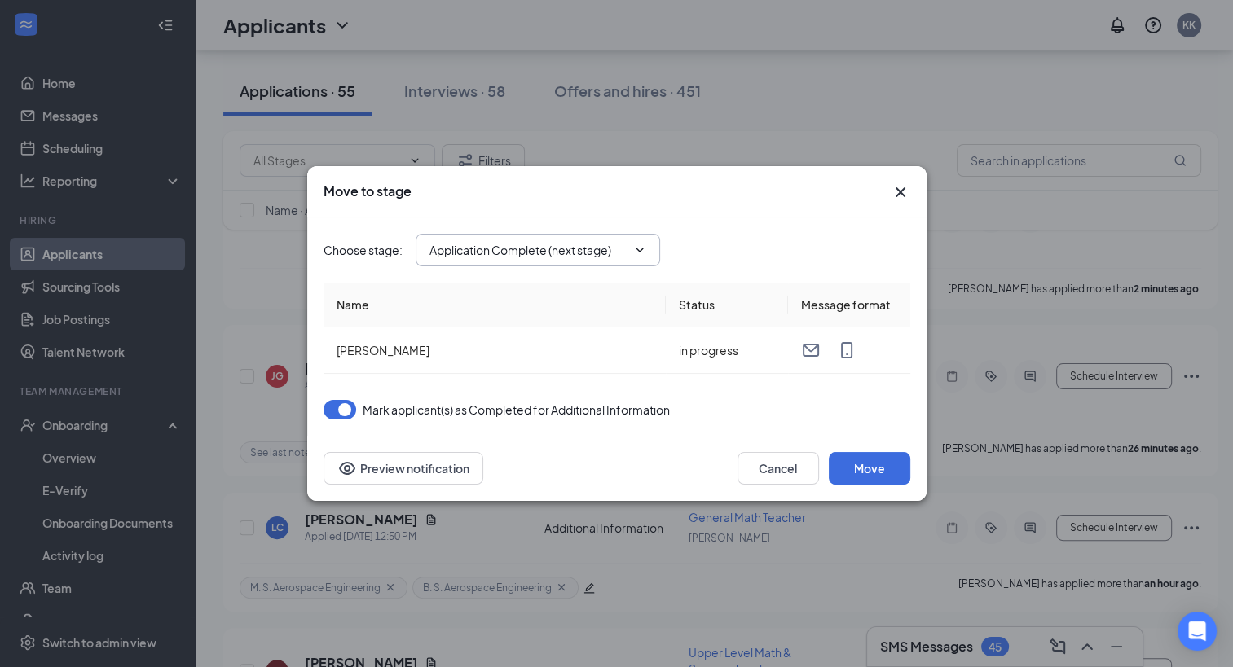
click at [636, 248] on icon "ChevronDown" at bounding box center [639, 250] width 13 height 13
click at [872, 471] on button "Move" at bounding box center [869, 468] width 81 height 33
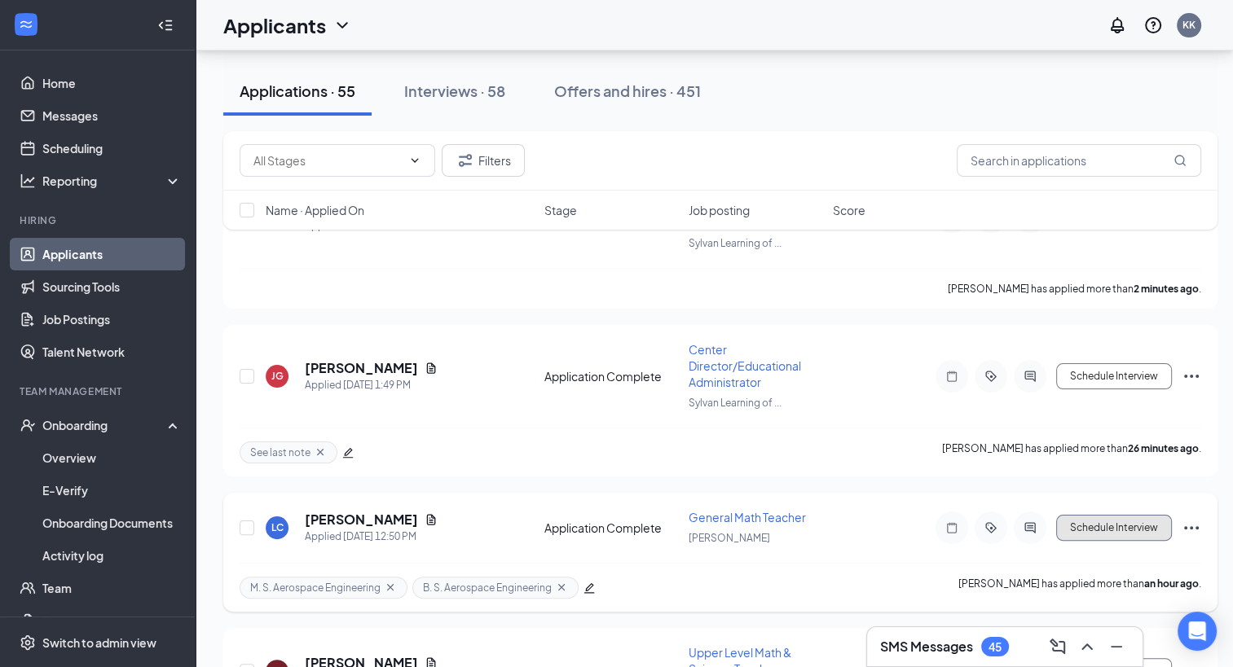
click at [1096, 526] on button "Schedule Interview" at bounding box center [1114, 528] width 116 height 26
type input "Phone Interview (next stage)"
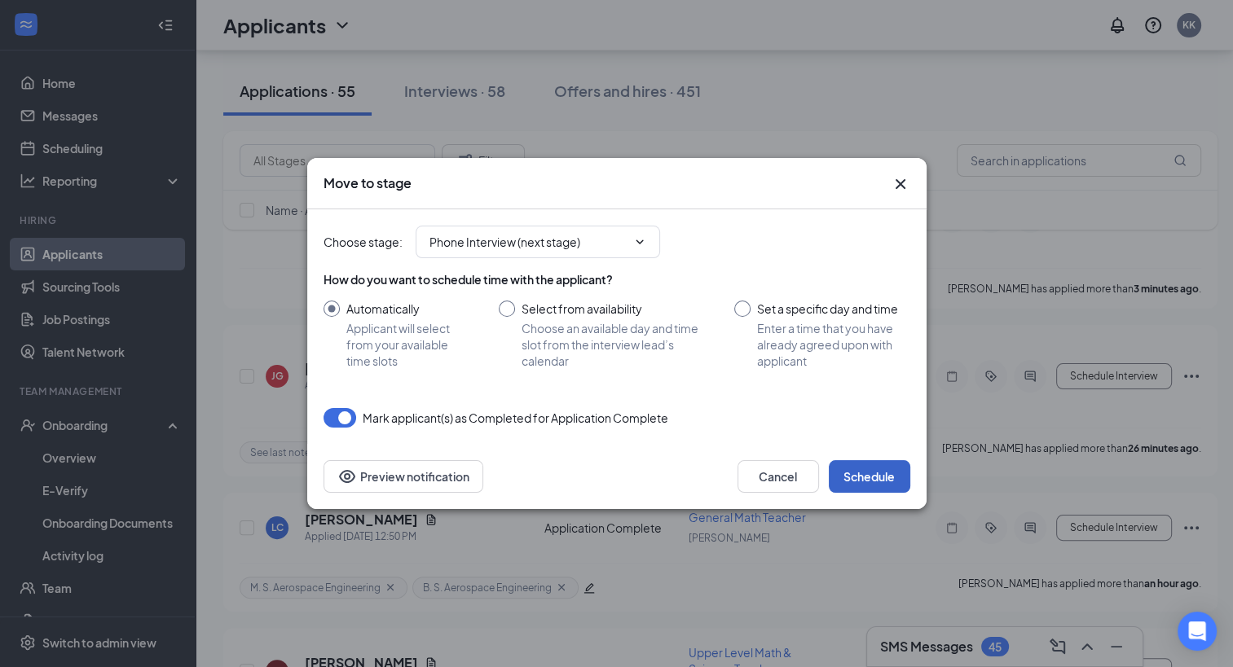
click at [877, 480] on button "Schedule" at bounding box center [869, 476] width 81 height 33
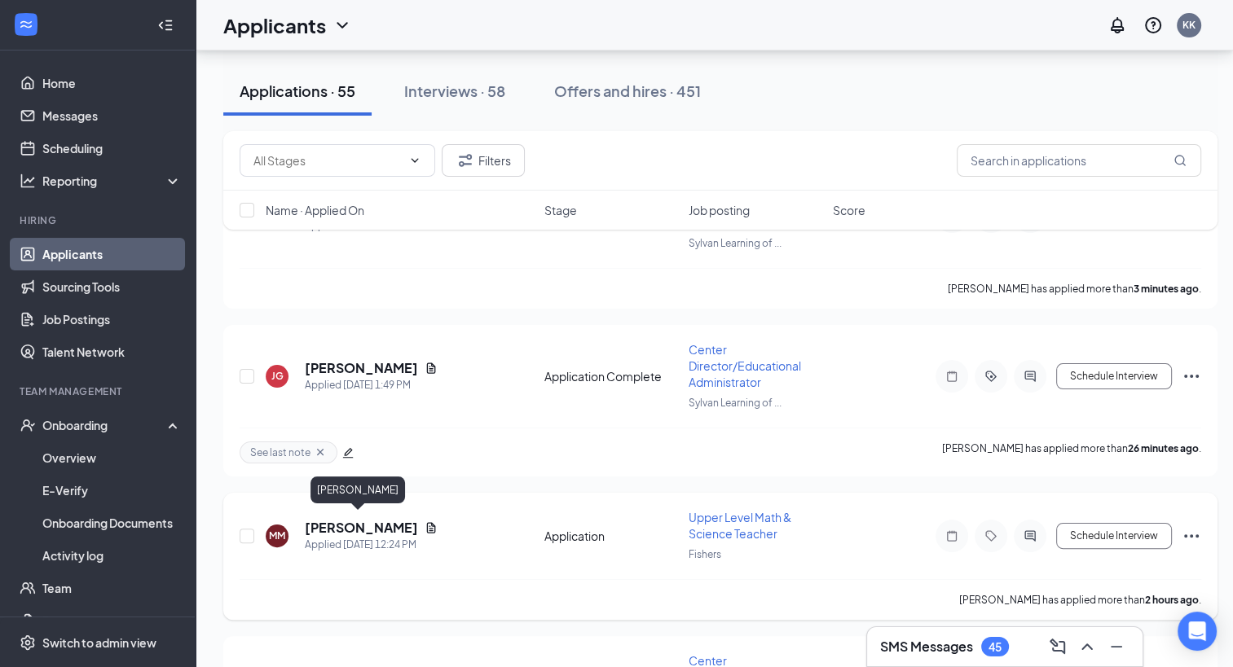
click at [342, 526] on h5 "Miles Mitchell" at bounding box center [361, 528] width 113 height 18
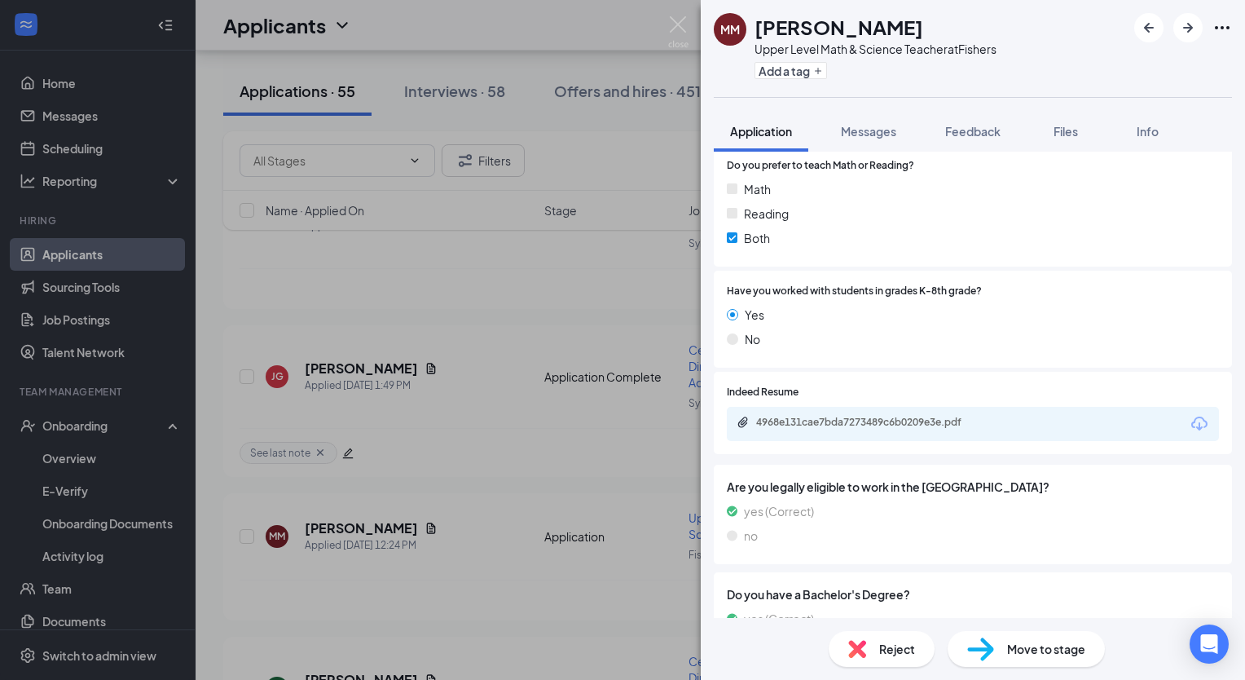
scroll to position [407, 0]
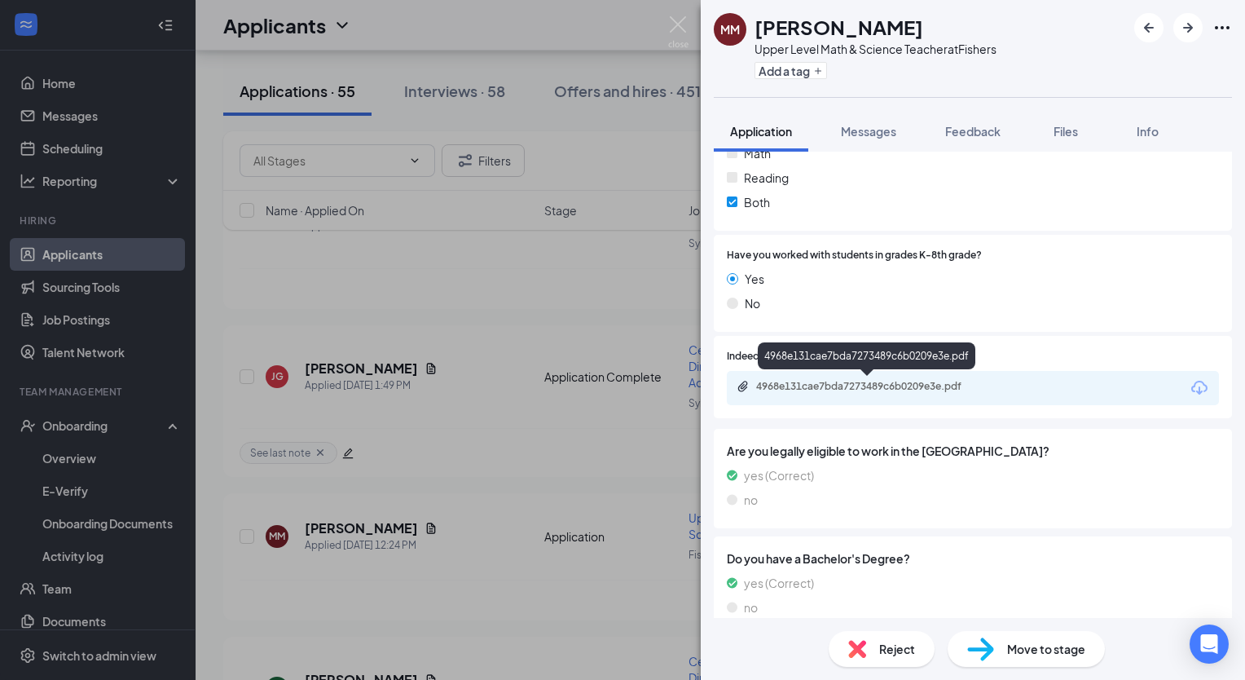
click at [972, 392] on div "4968e131cae7bda7273489c6b0209e3e.pdf" at bounding box center [870, 386] width 228 height 13
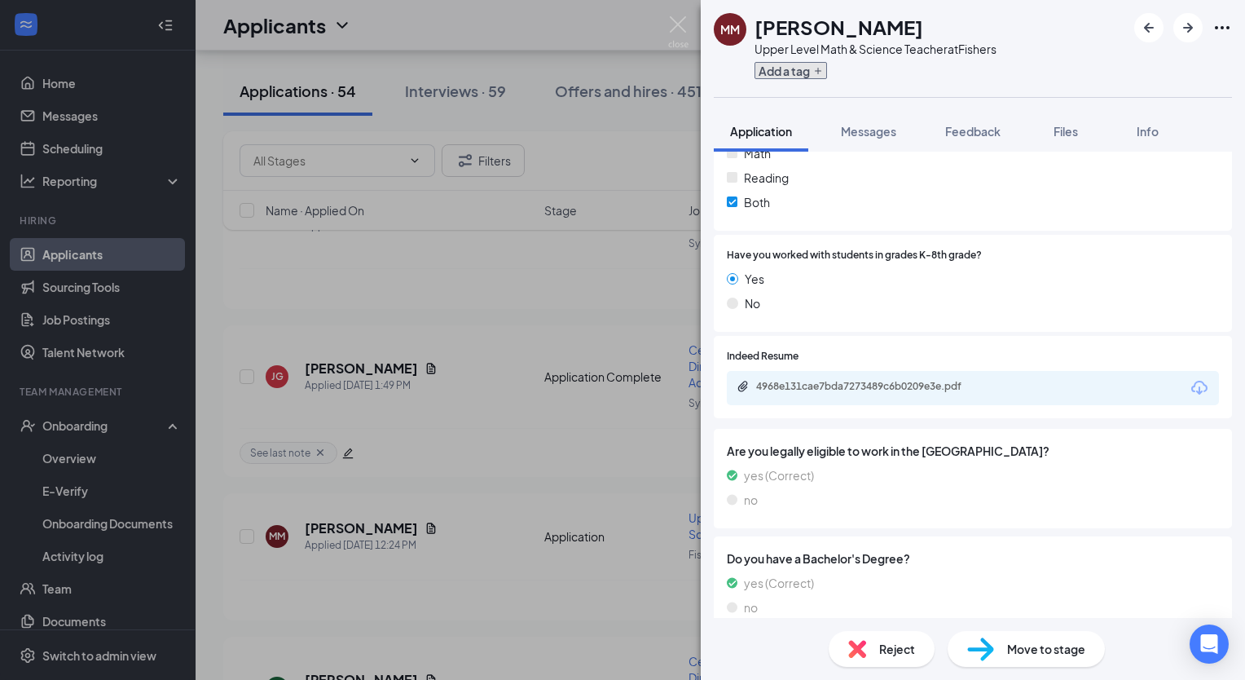
click at [784, 77] on button "Add a tag" at bounding box center [791, 70] width 73 height 17
paste input "Bachelor of Arts, Major: Applied Mathematics"
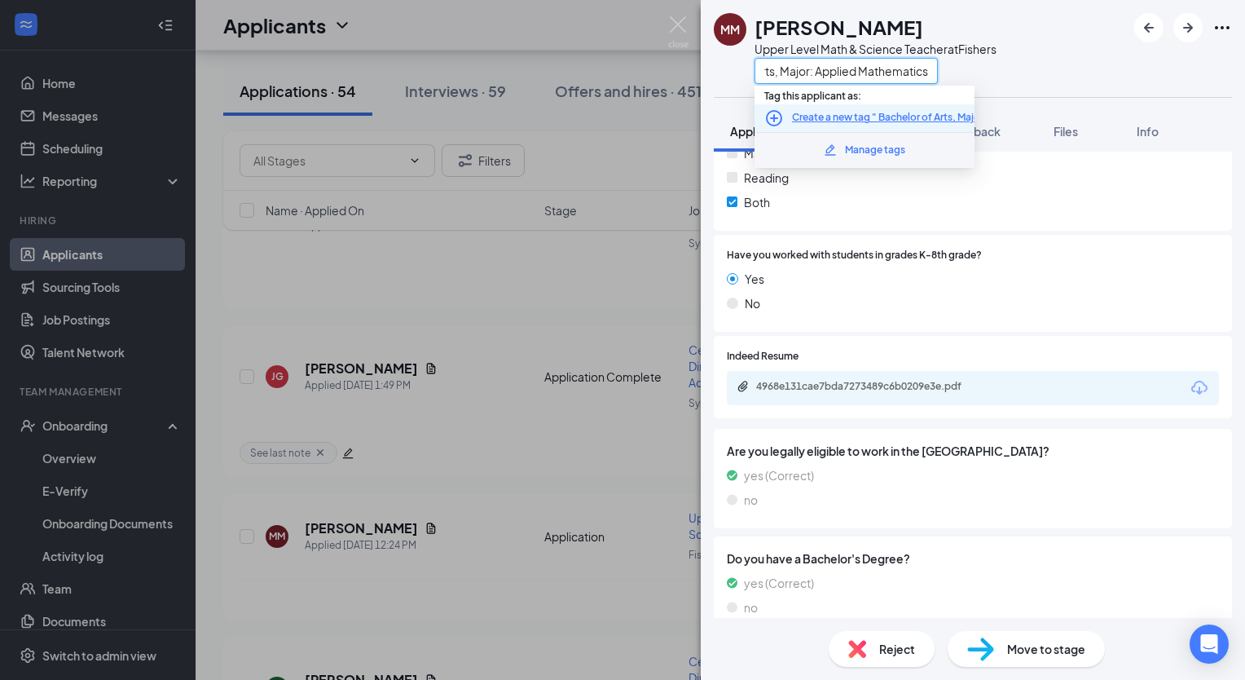
type input "Bachelor of Arts, Major: Applied Mathematics"
click at [773, 114] on icon "PlusCircle" at bounding box center [774, 118] width 20 height 20
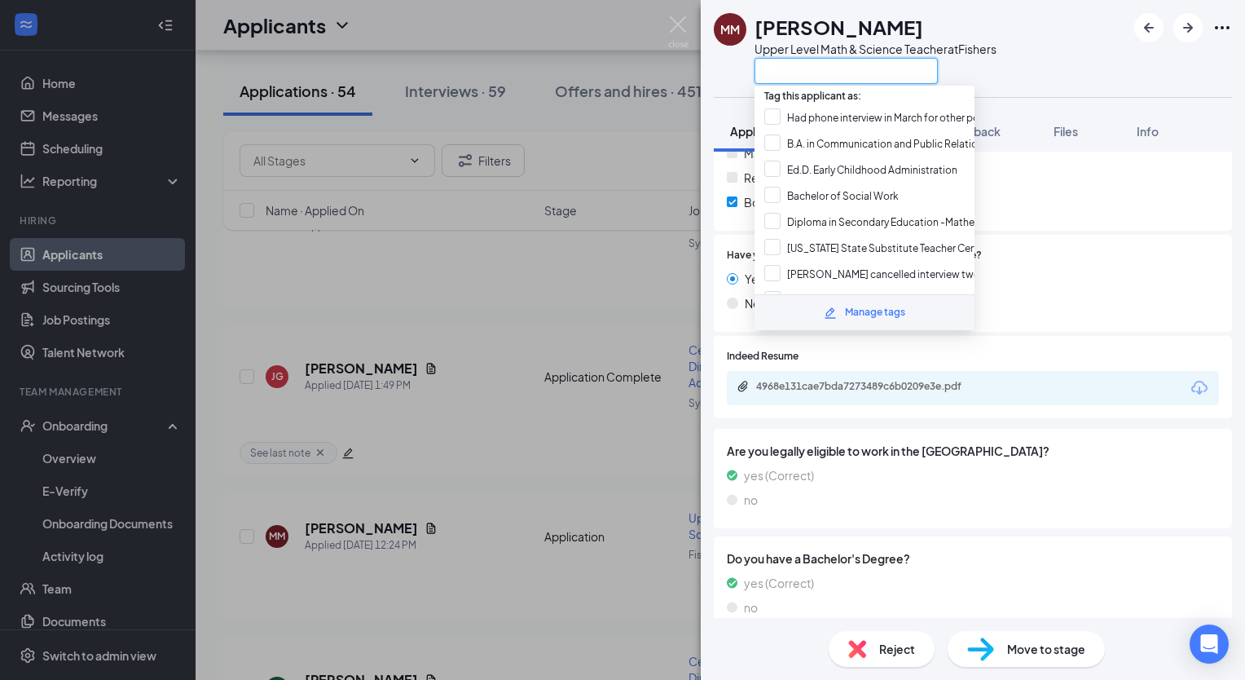
paste input "Bachelor of Arts, Major: Applied Mathematics"
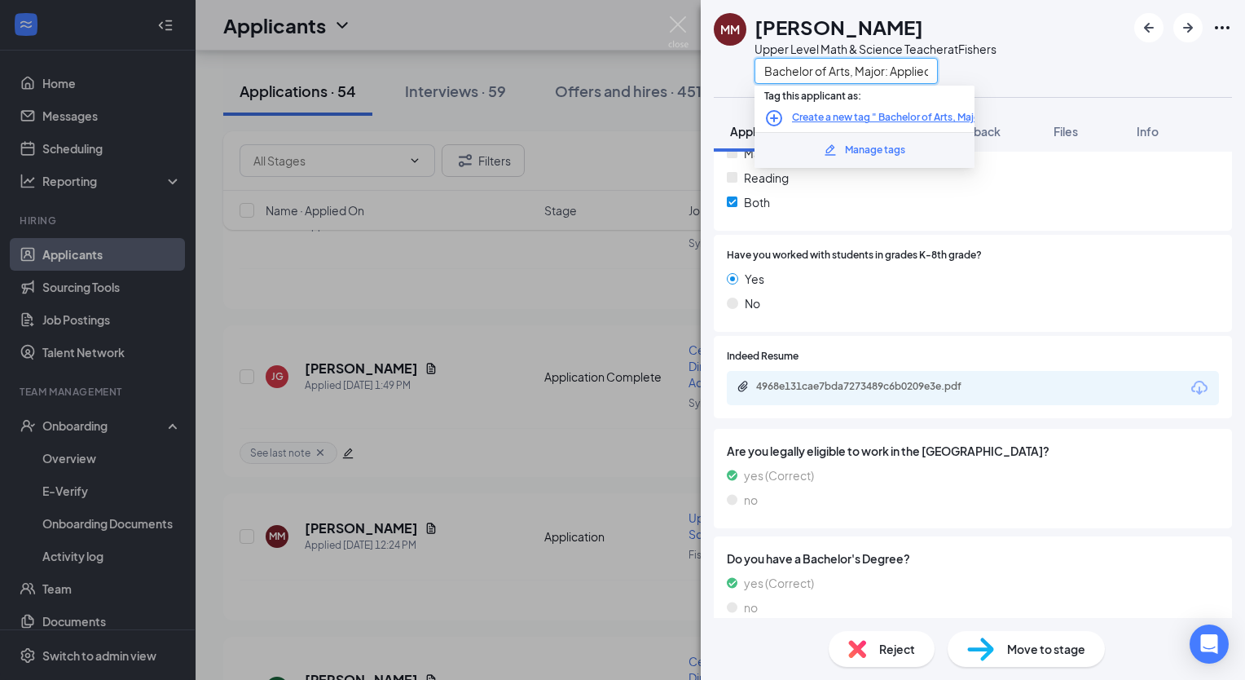
scroll to position [0, 78]
type input "Bachelor of Arts, Major: Applied Mathematics"
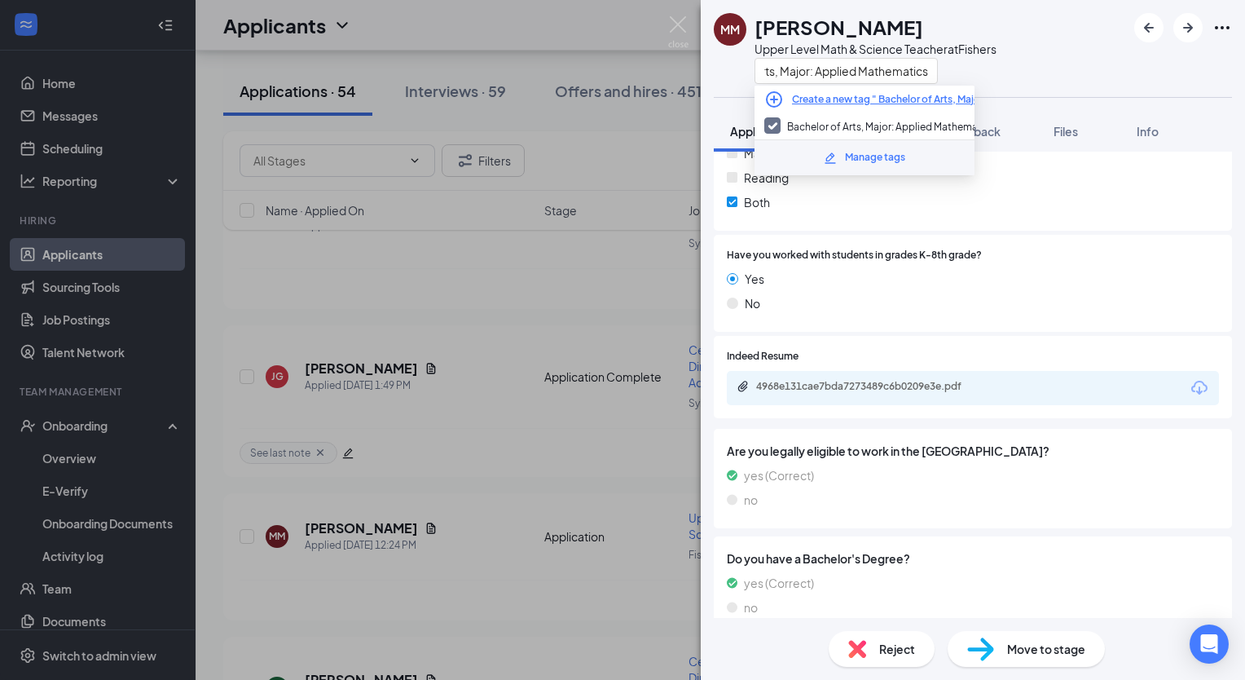
click at [1024, 72] on div "MM Miles Mitchell Upper Level Math & Science Teacher at Fishers Bachelor of Art…" at bounding box center [973, 48] width 544 height 97
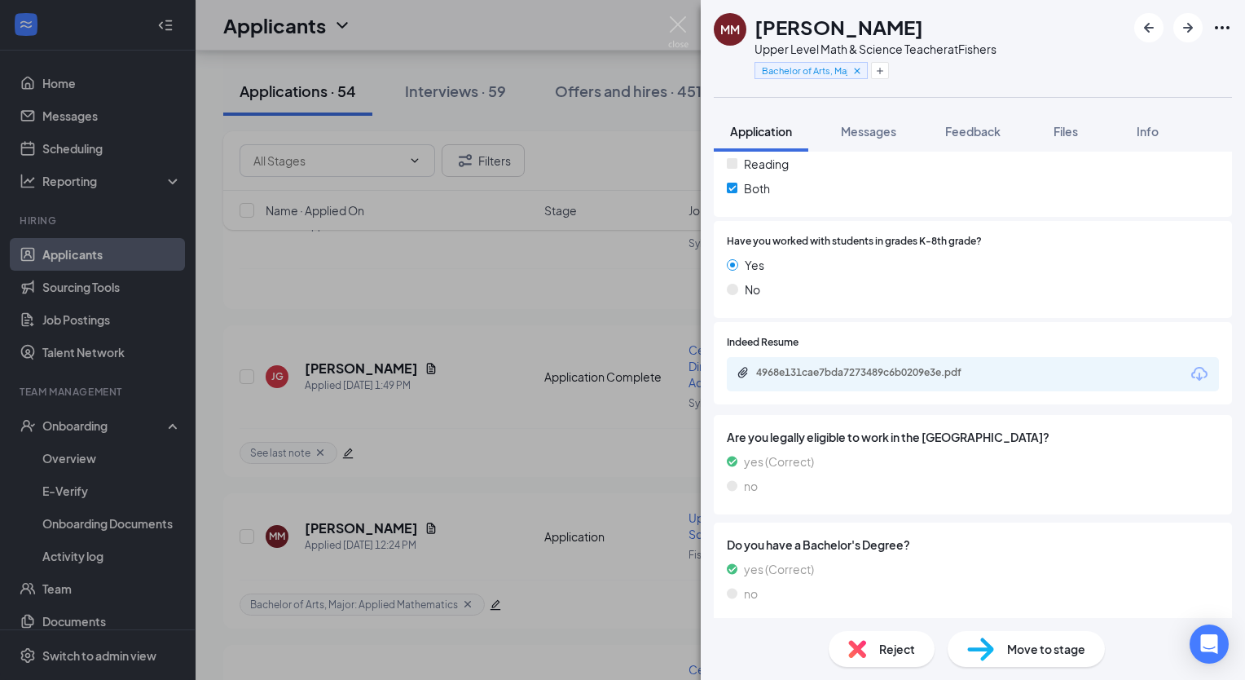
scroll to position [428, 0]
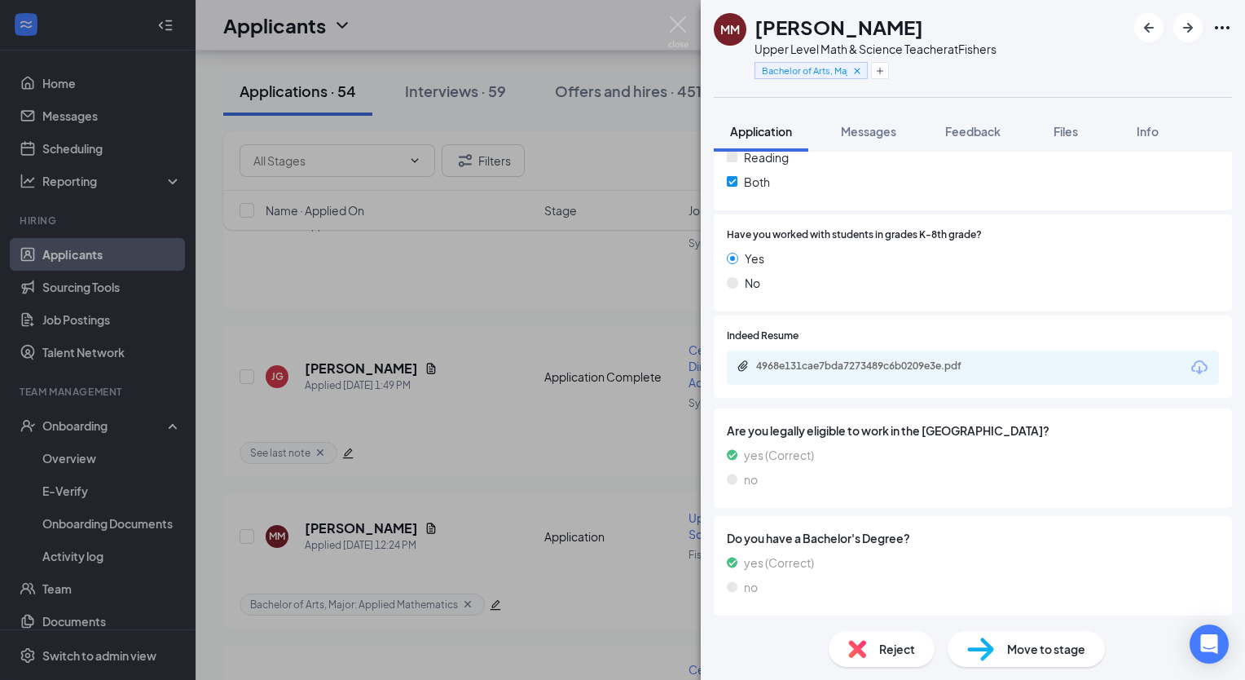
click at [1024, 647] on span "Move to stage" at bounding box center [1046, 649] width 78 height 18
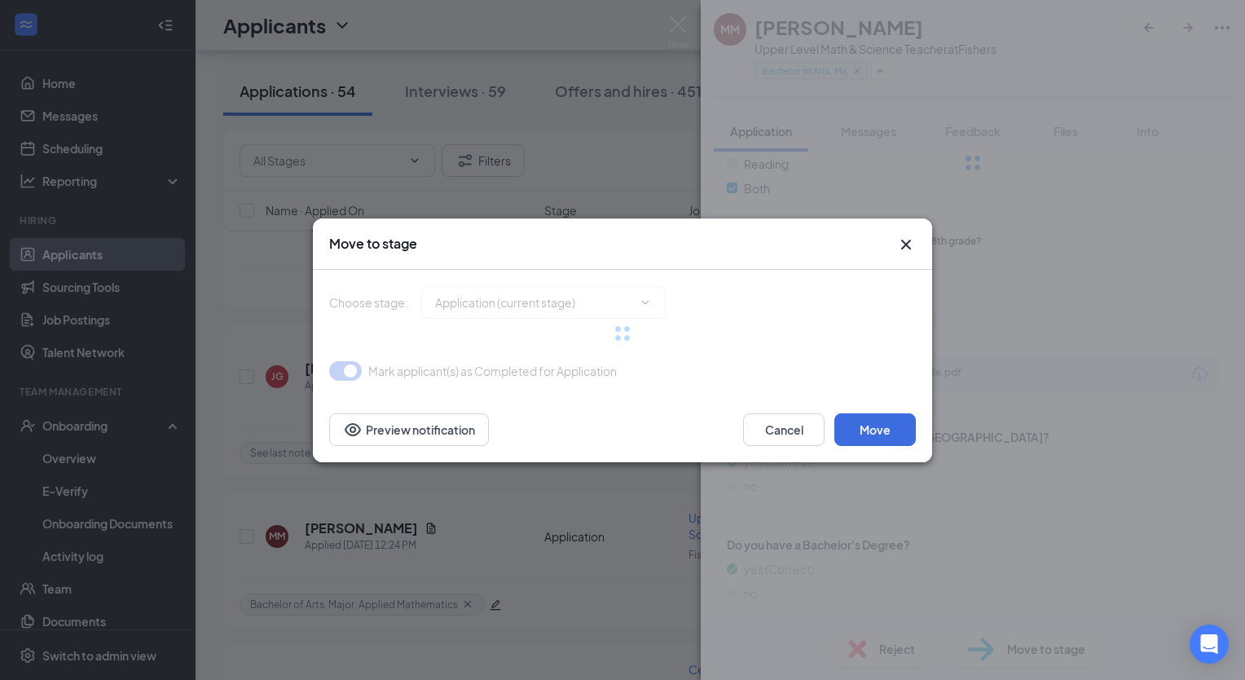
type input "Additional Information (next stage)"
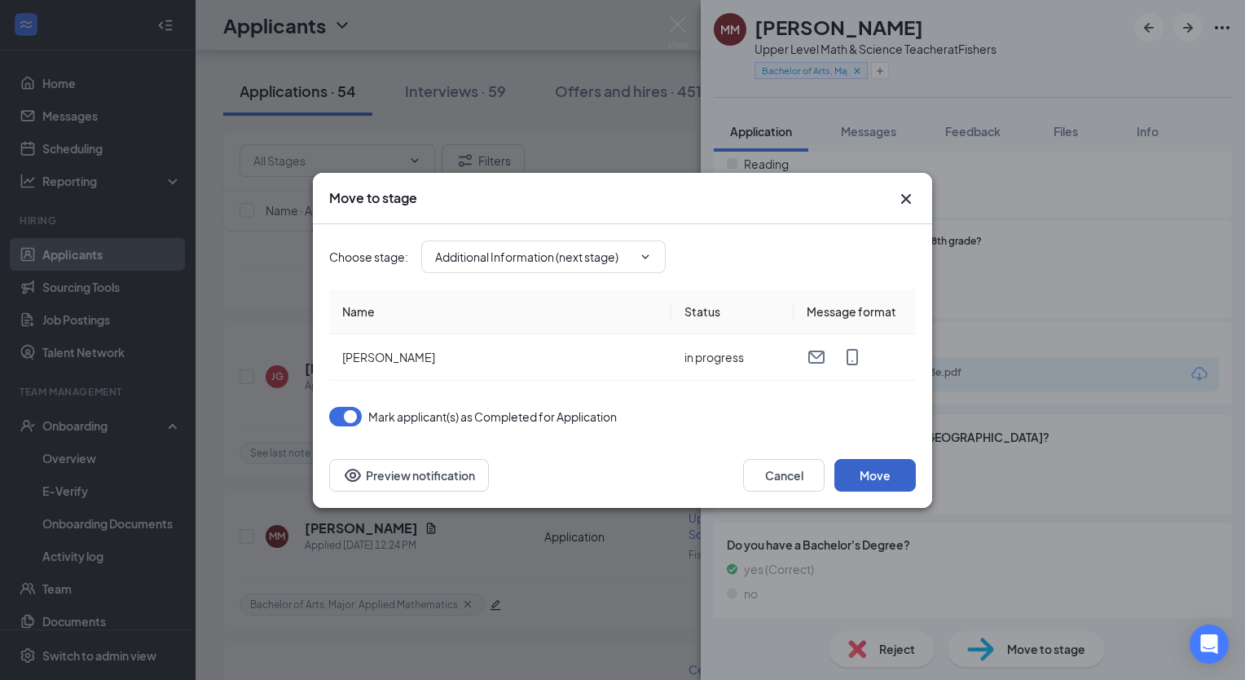
click at [852, 468] on button "Move" at bounding box center [874, 475] width 81 height 33
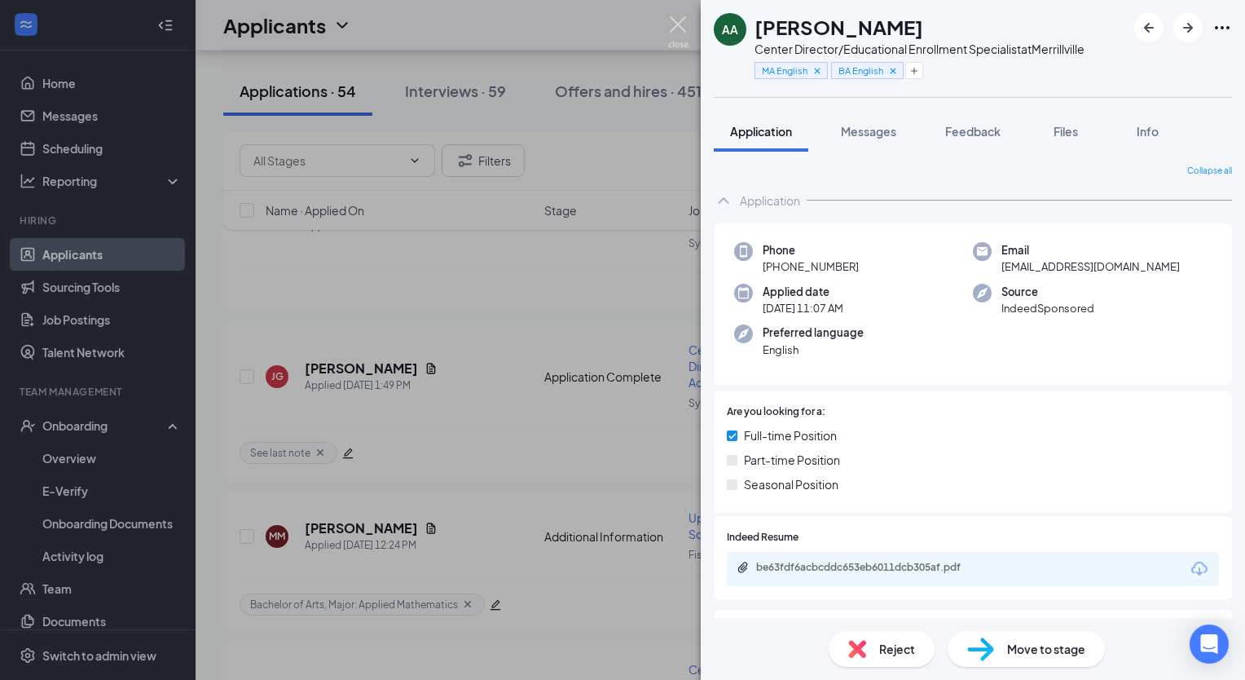
click at [676, 23] on img at bounding box center [678, 32] width 20 height 32
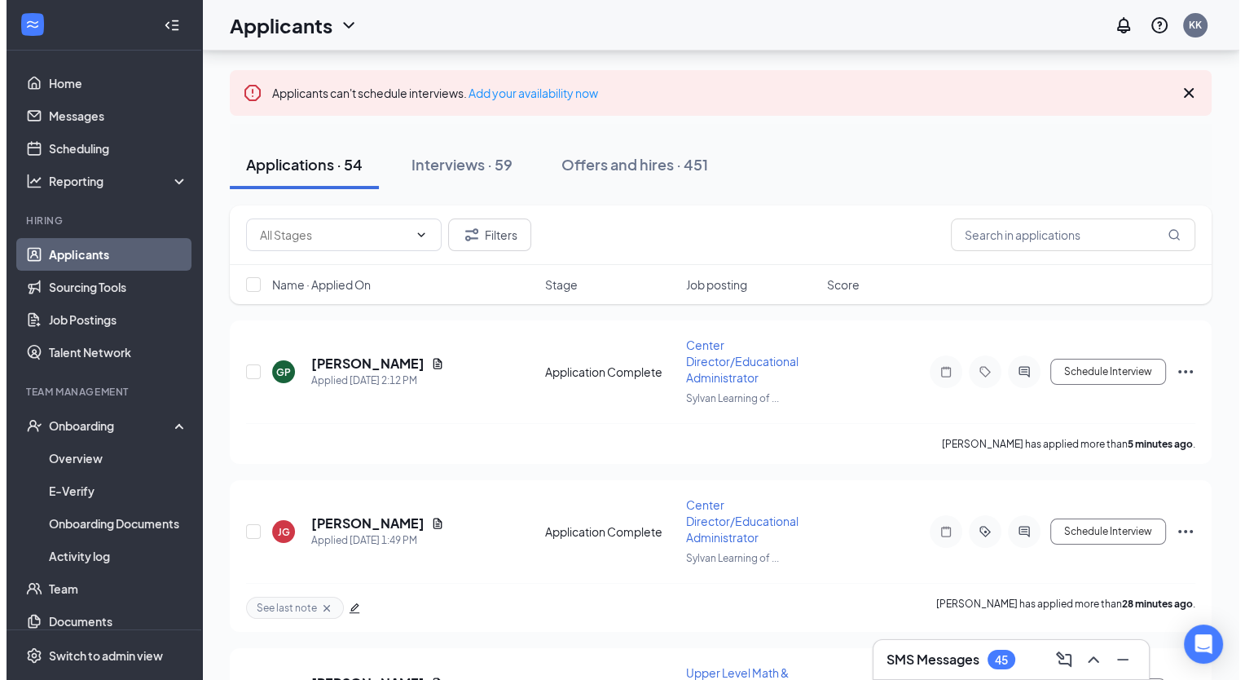
scroll to position [81, 0]
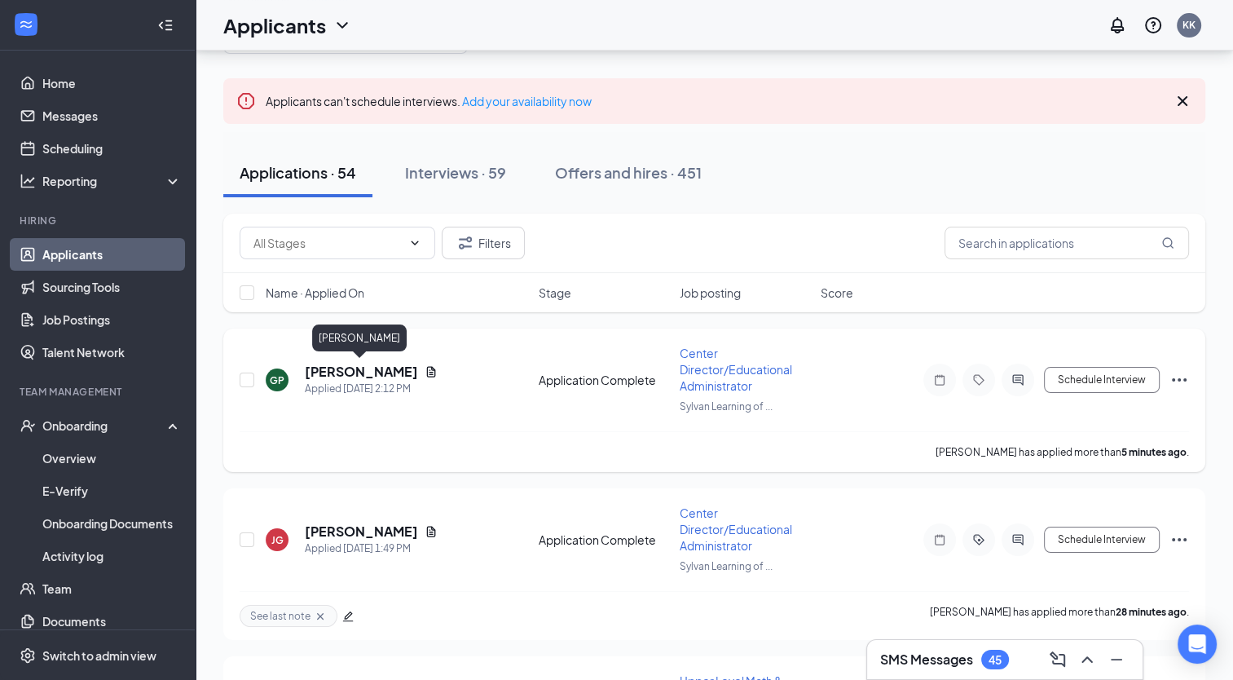
click at [348, 376] on h5 "Grace Palmateer" at bounding box center [361, 372] width 113 height 18
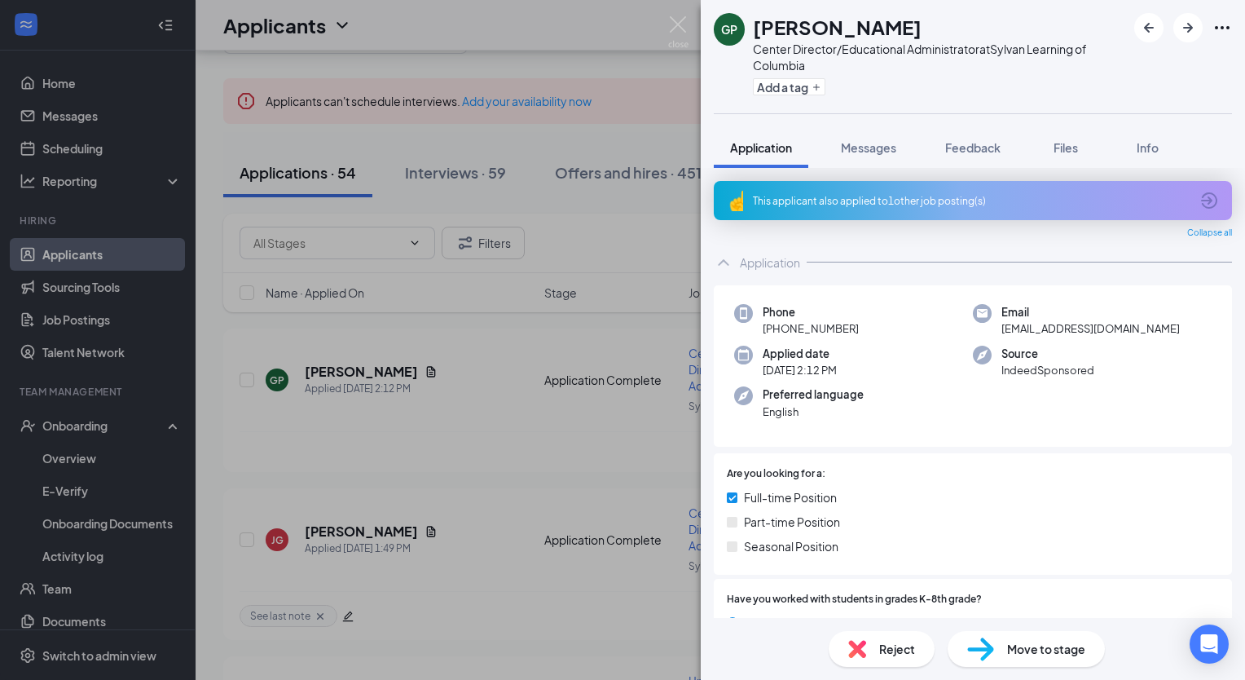
click at [1200, 198] on icon "ArrowCircle" at bounding box center [1210, 201] width 20 height 20
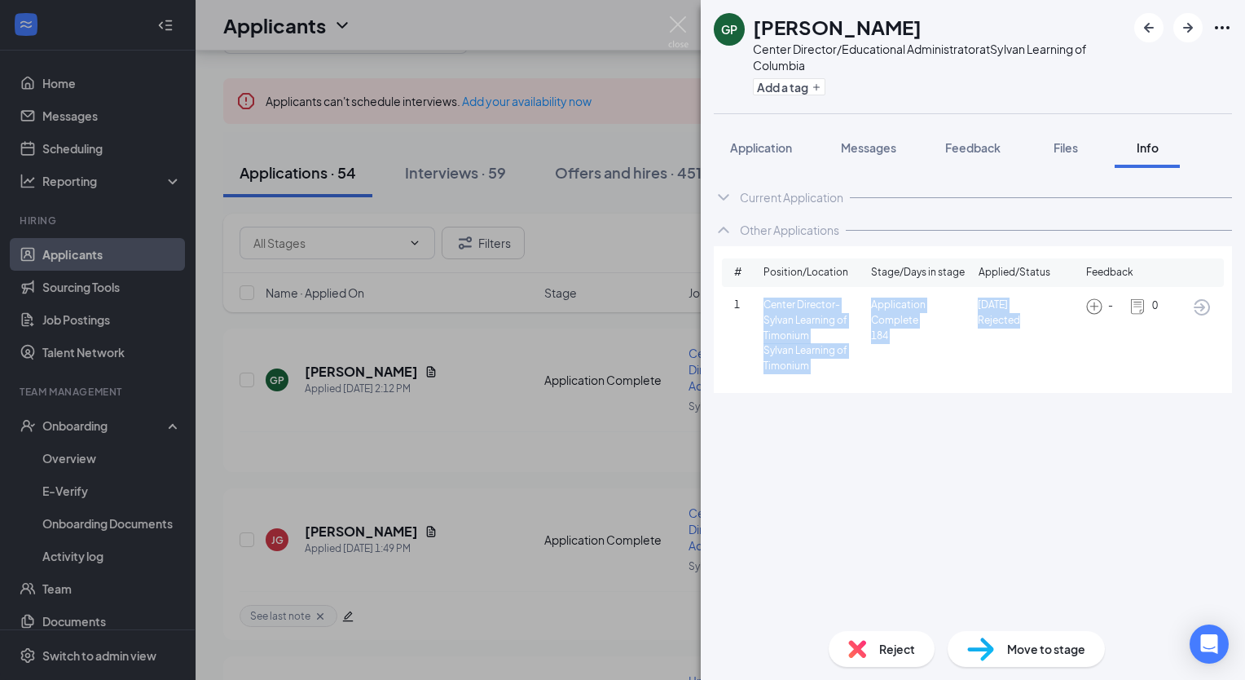
drag, startPoint x: 766, startPoint y: 308, endPoint x: 1033, endPoint y: 329, distance: 267.3
click at [1033, 329] on div "1 Center Director-Sylvan Learning of Timonium Sylvan Learning of Timonium Appli…" at bounding box center [973, 335] width 478 height 77
click at [791, 81] on button "Add a tag" at bounding box center [789, 86] width 73 height 17
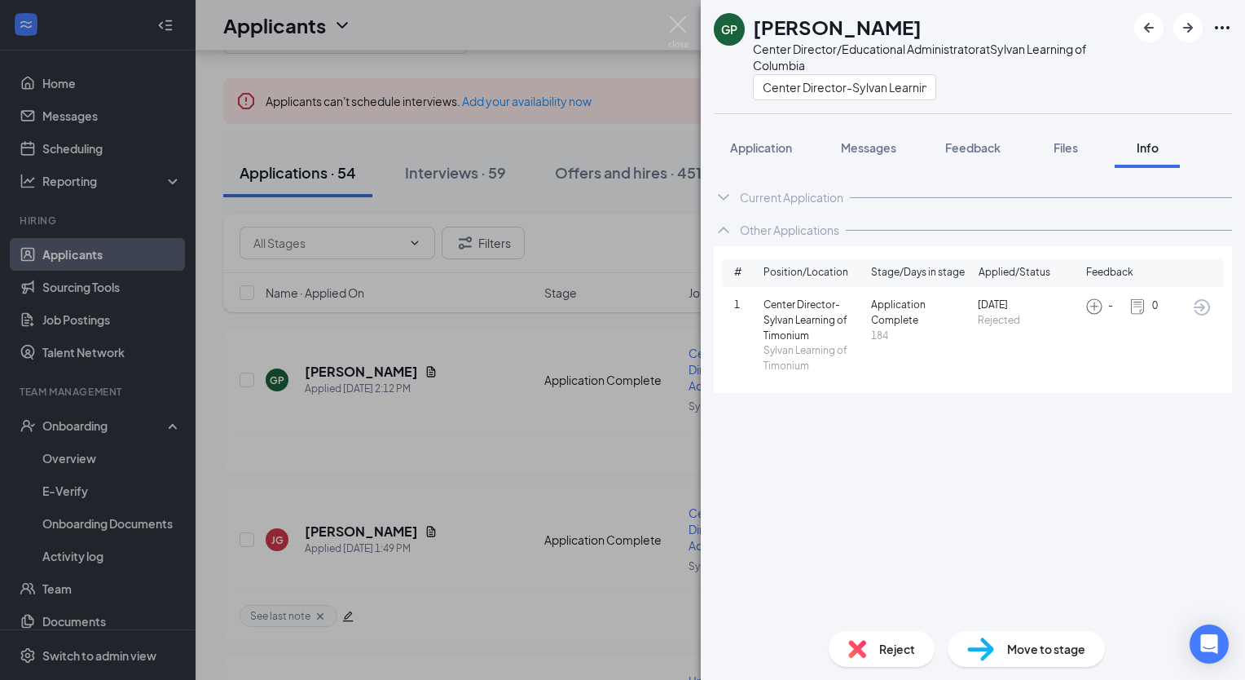
scroll to position [0, 461]
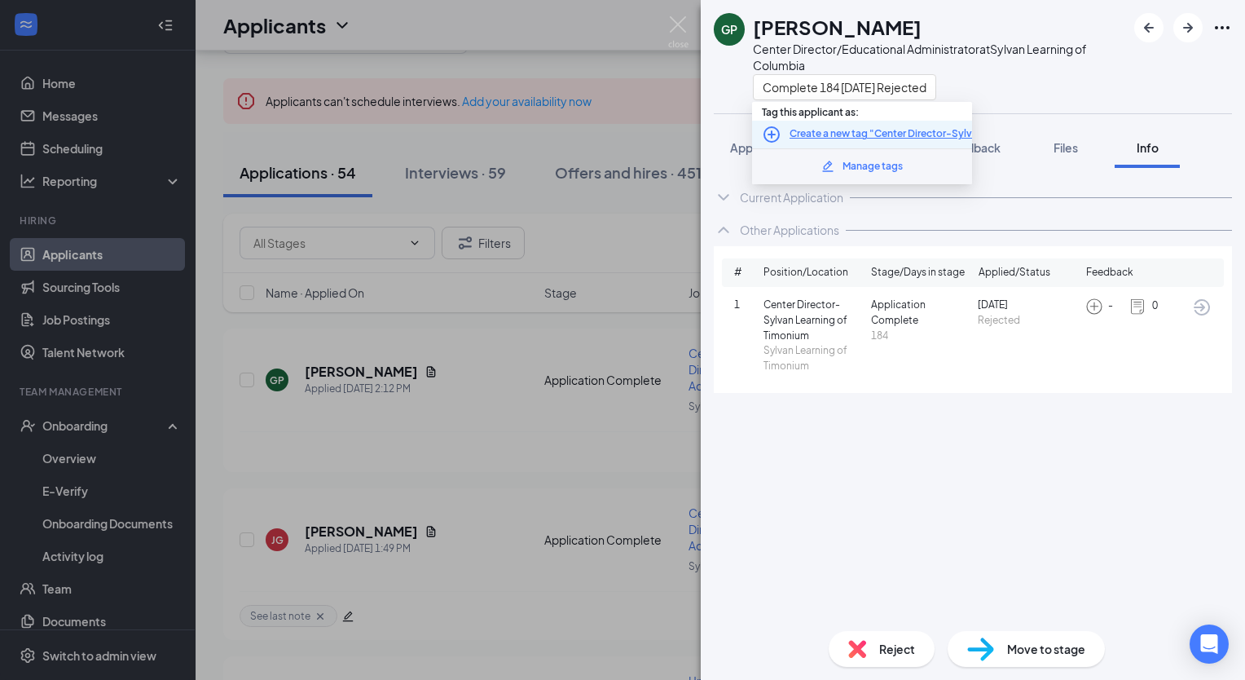
type input "Center Director-Sylvan Learning of Timonium Sylvan Learning of Timonium Applica…"
click at [773, 132] on icon "PlusCircle" at bounding box center [772, 134] width 16 height 16
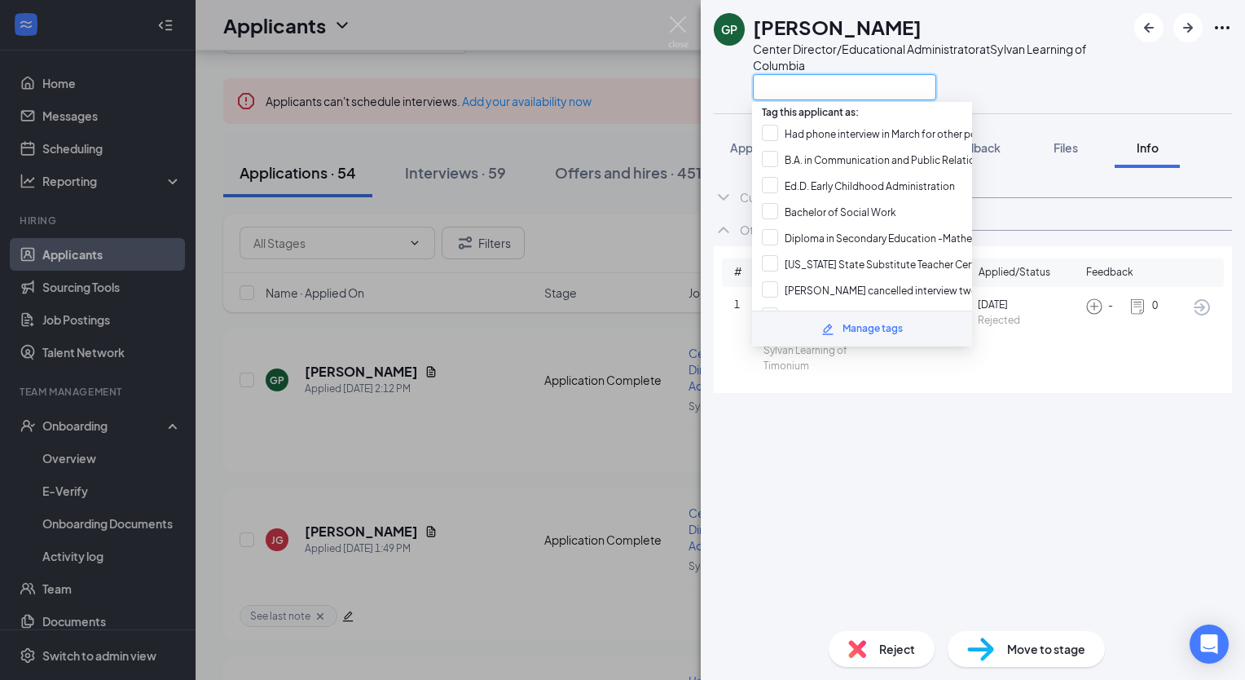
paste input "Center Director-Sylvan Learning of Timonium Sylvan Learning of Timonium Applica…"
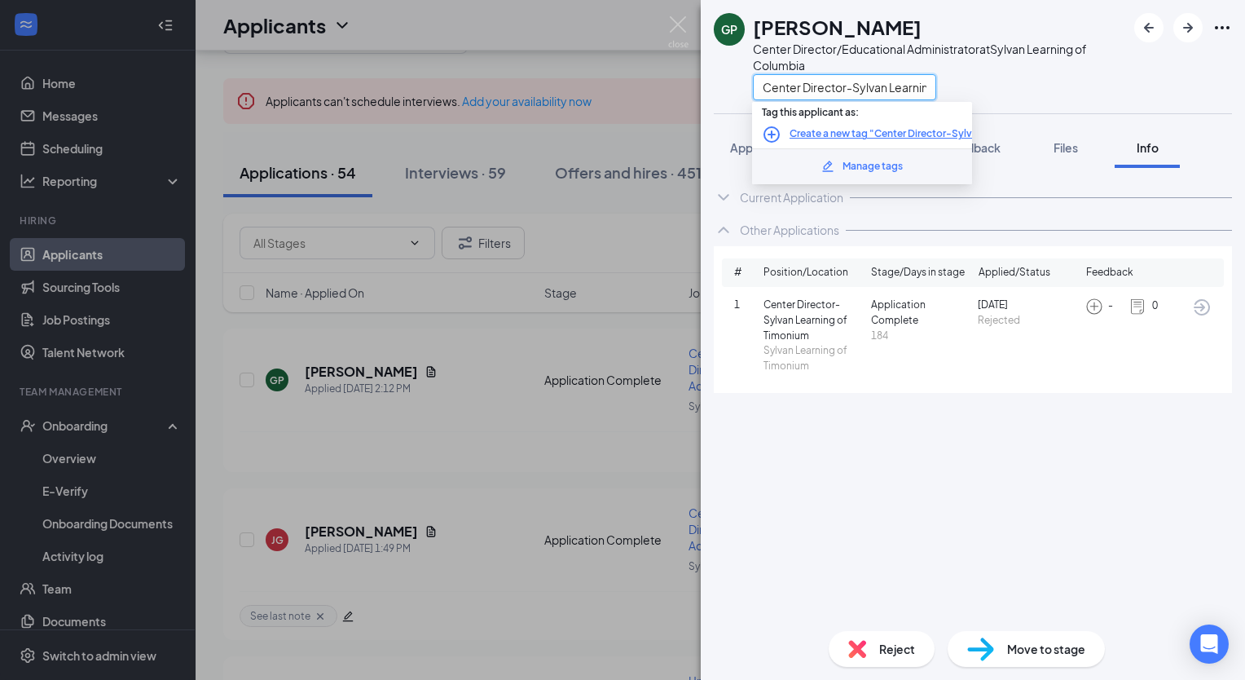
scroll to position [0, 461]
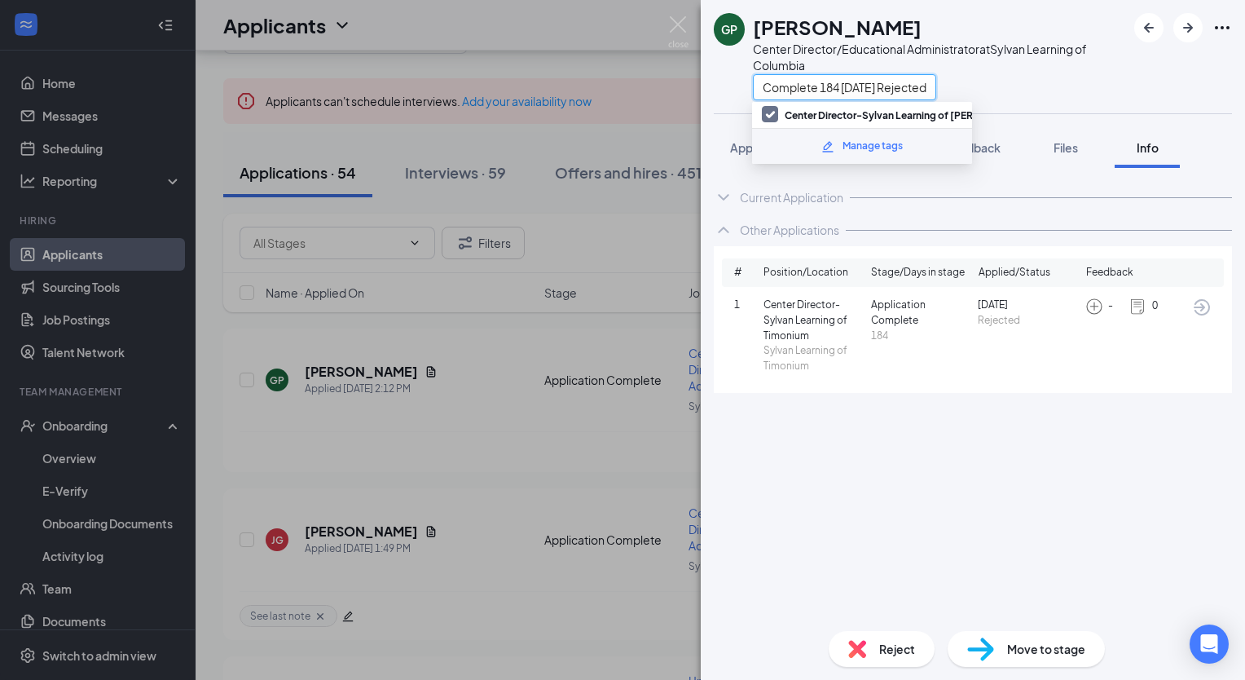
type input "Center Director-Sylvan Learning of Timonium Sylvan Learning of Timonium Applica…"
click at [1004, 18] on div "Grace Palmateer" at bounding box center [939, 27] width 373 height 28
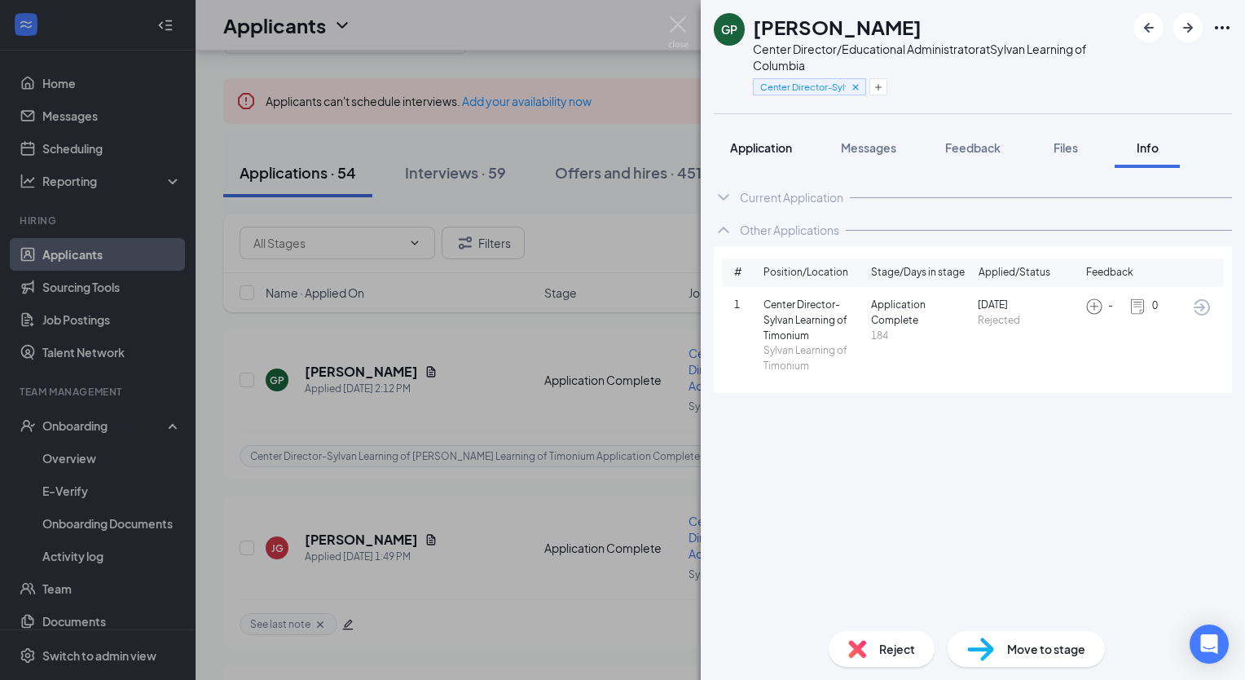
click at [760, 148] on span "Application" at bounding box center [761, 147] width 62 height 15
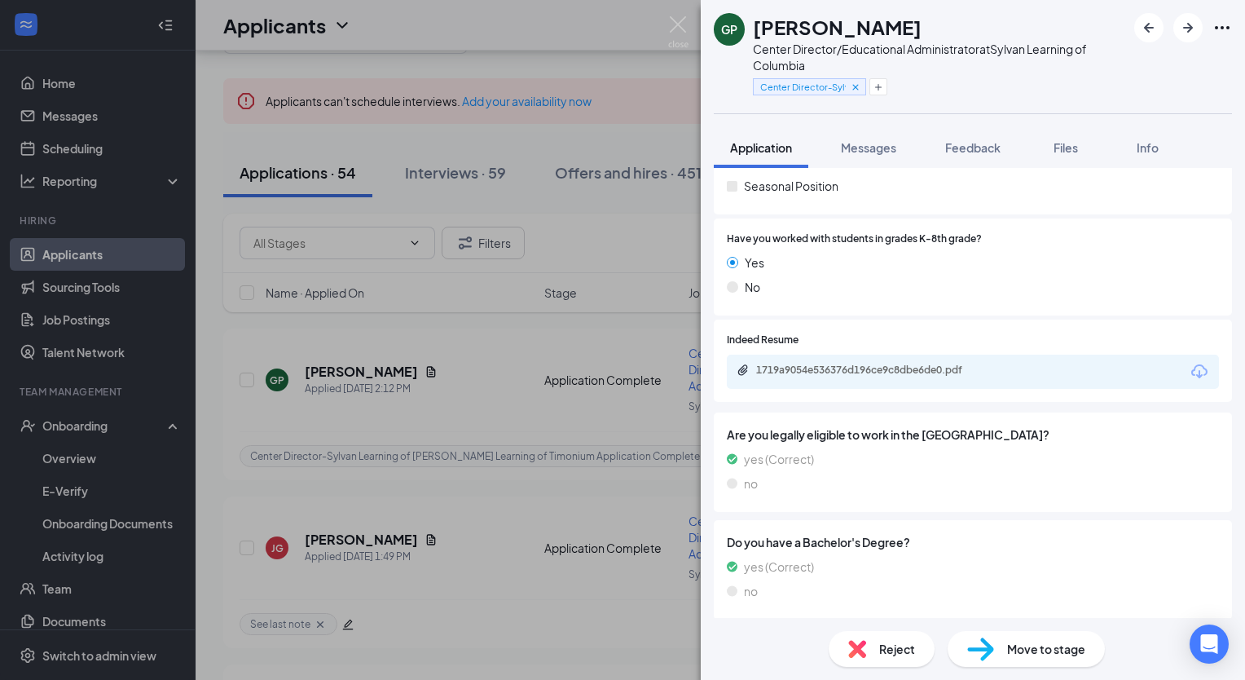
scroll to position [365, 0]
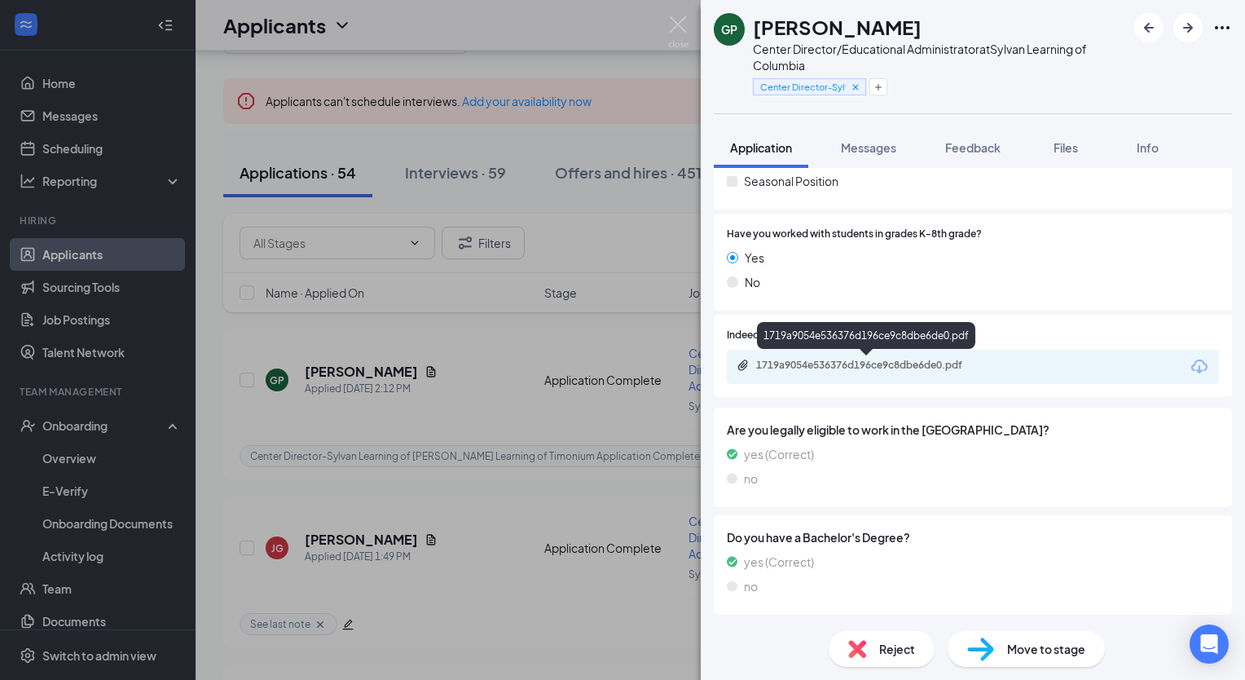
click at [895, 367] on div "1719a9054e536376d196ce9c8dbe6de0.pdf" at bounding box center [870, 365] width 228 height 13
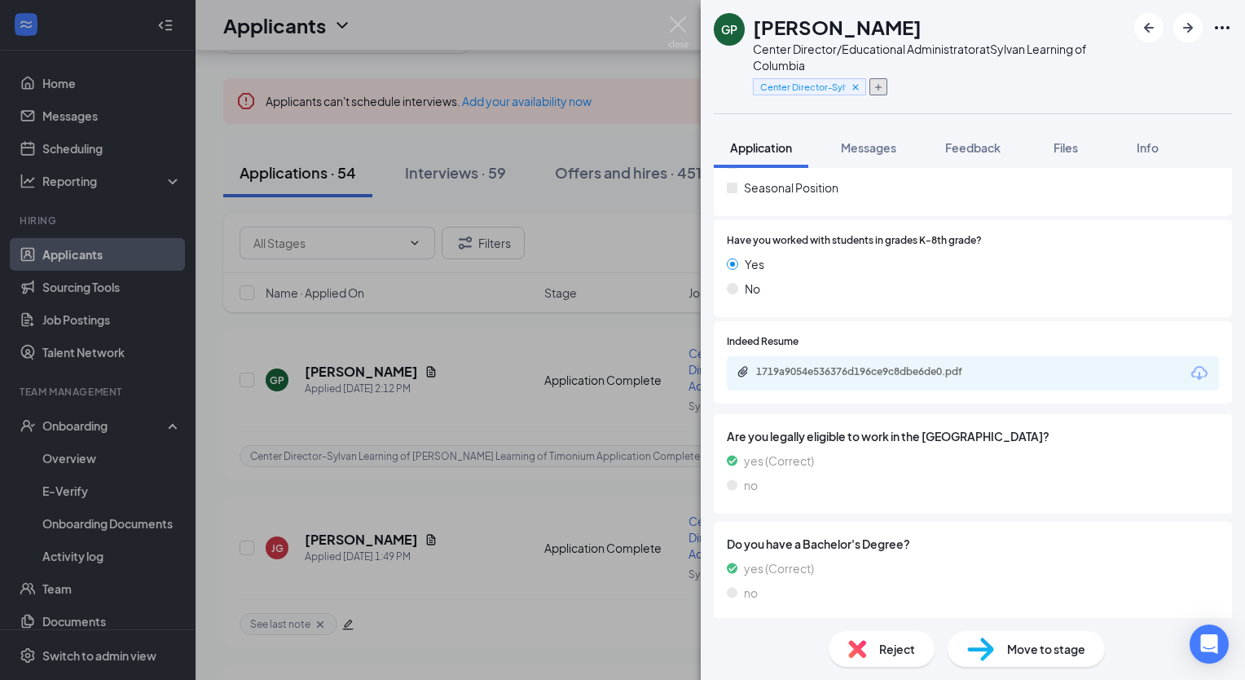
click at [877, 89] on icon "Plus" at bounding box center [879, 87] width 10 height 10
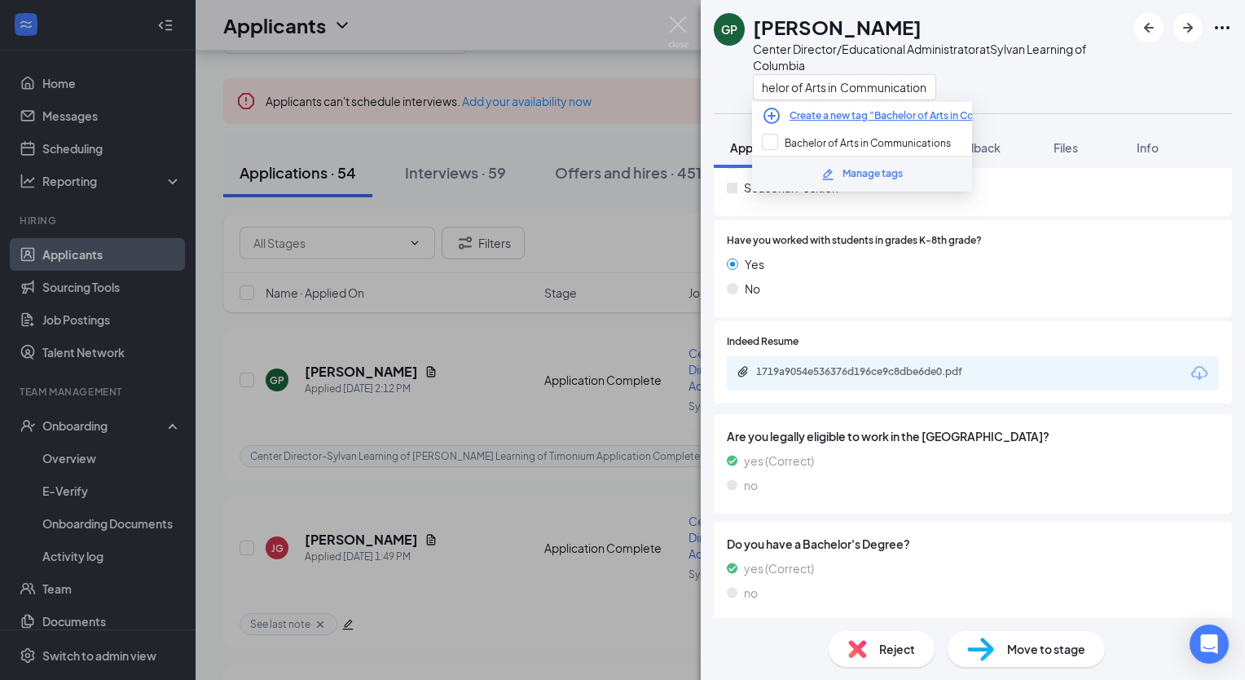
scroll to position [0, 25]
type input "Bachelor of Arts in Communication"
click at [773, 142] on input "Bachelor of Arts in Communications" at bounding box center [856, 143] width 189 height 18
checkbox input "true"
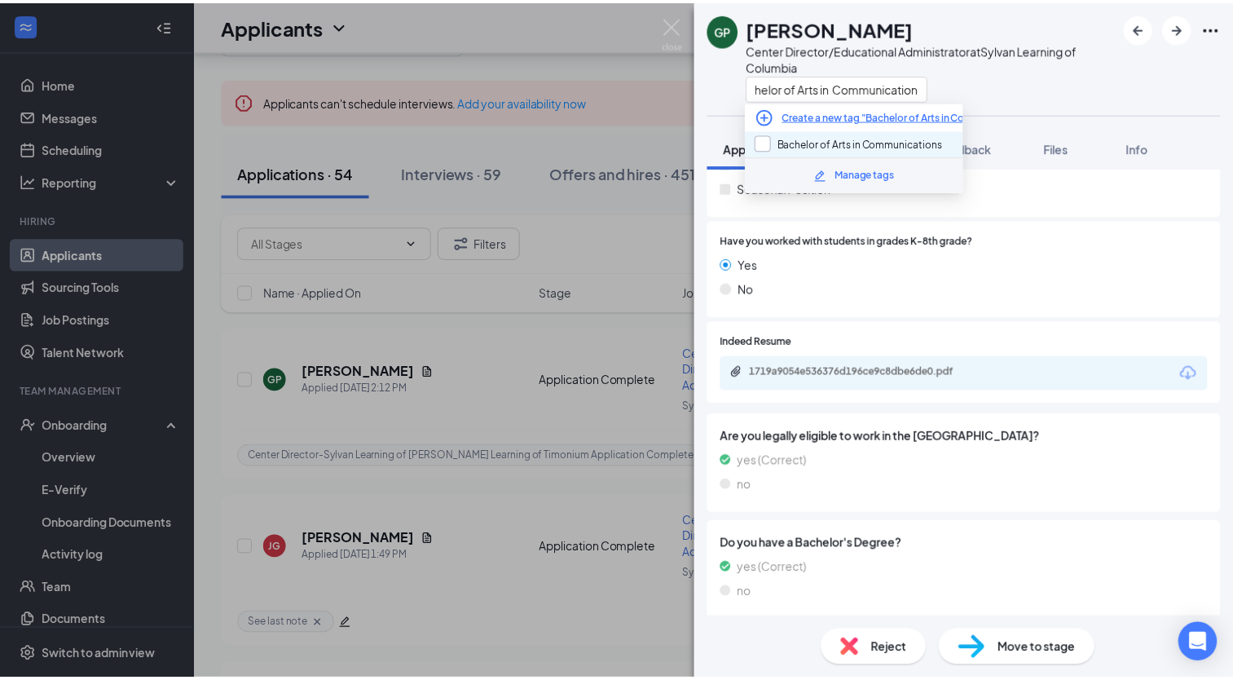
scroll to position [0, 0]
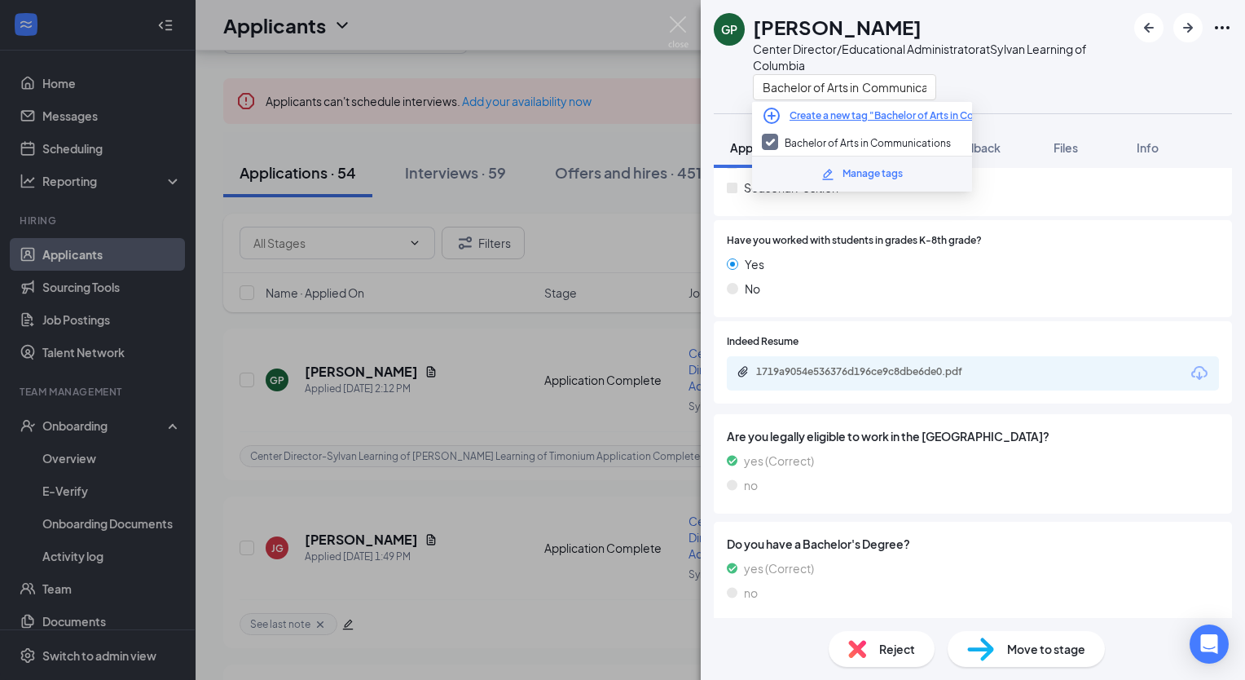
click at [1077, 65] on div "Center Director/Educational Administrator at Sylvan Learning of Columbia" at bounding box center [939, 57] width 373 height 33
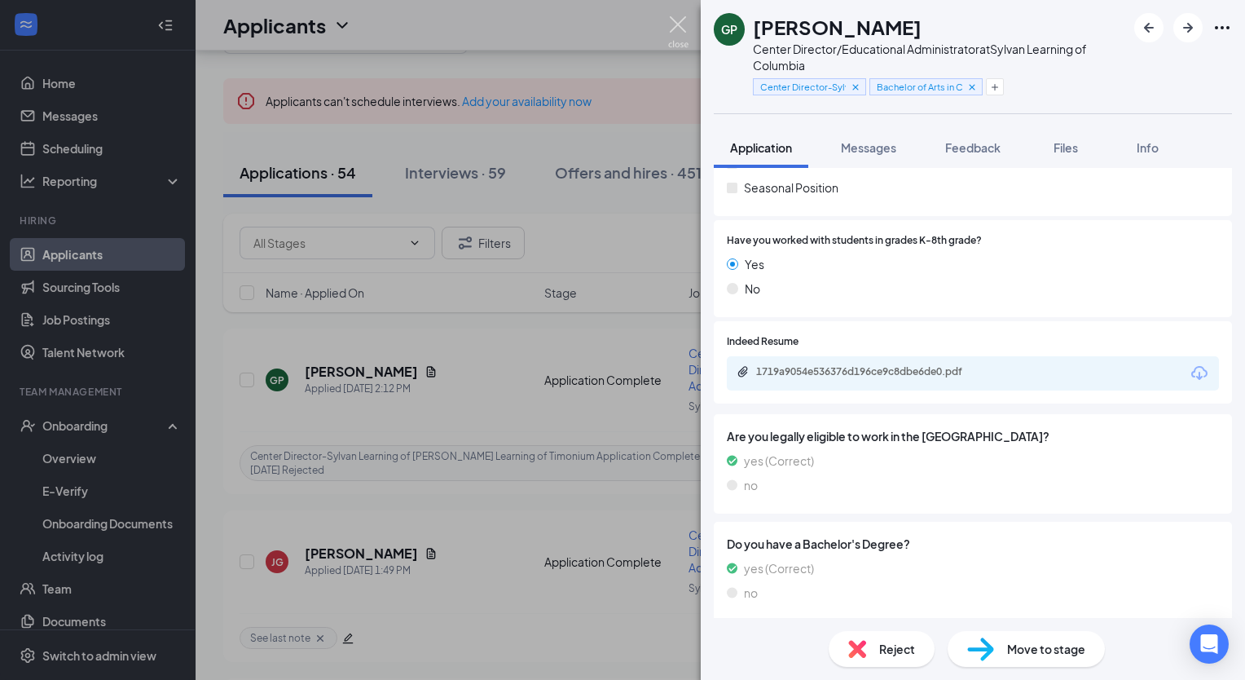
click at [678, 21] on img at bounding box center [678, 32] width 20 height 32
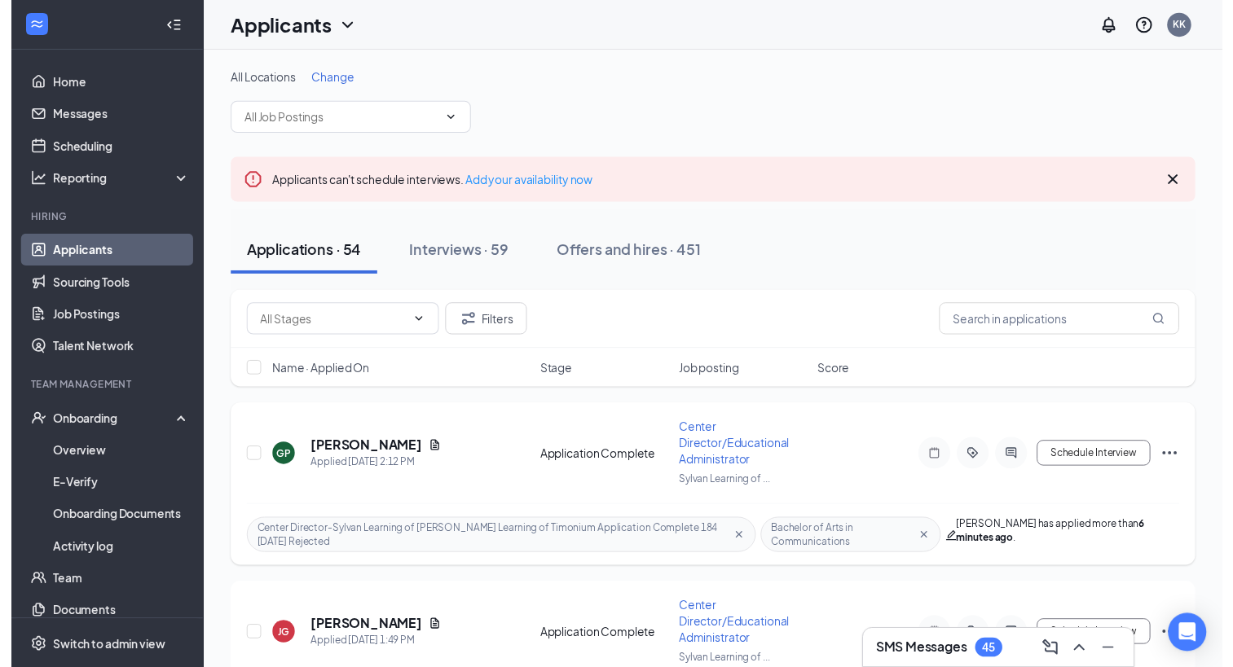
scroll to position [326, 0]
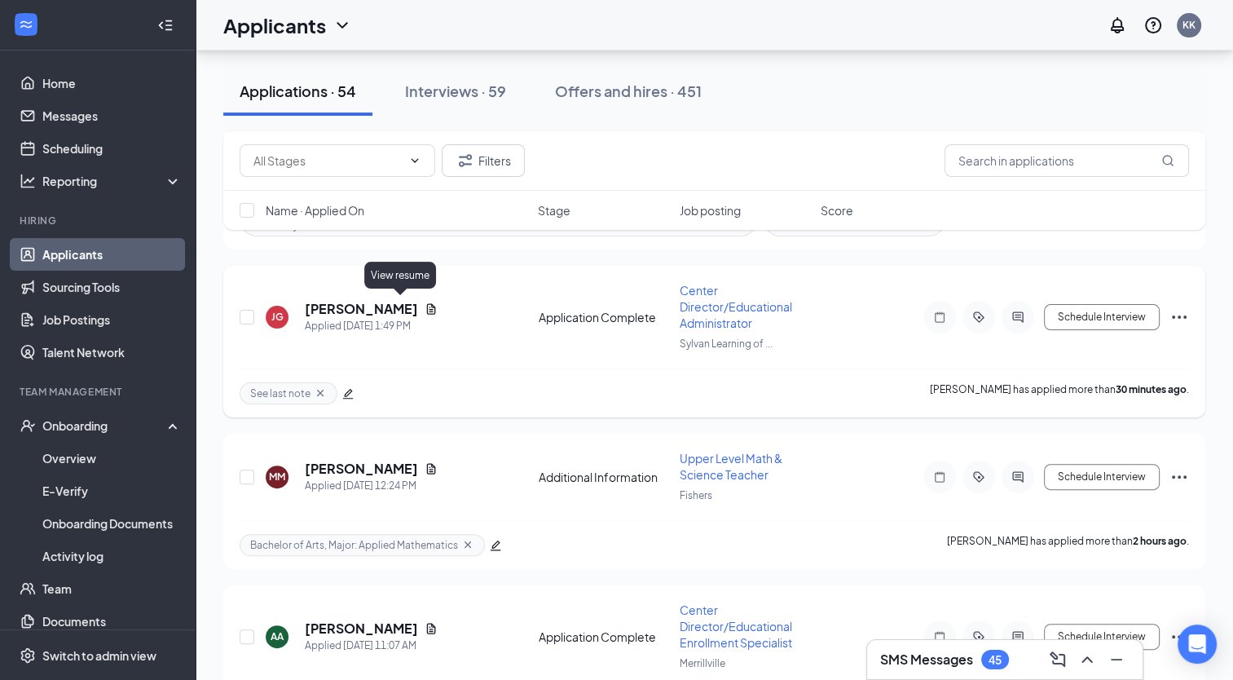
click at [425, 303] on icon "Document" at bounding box center [431, 308] width 13 height 13
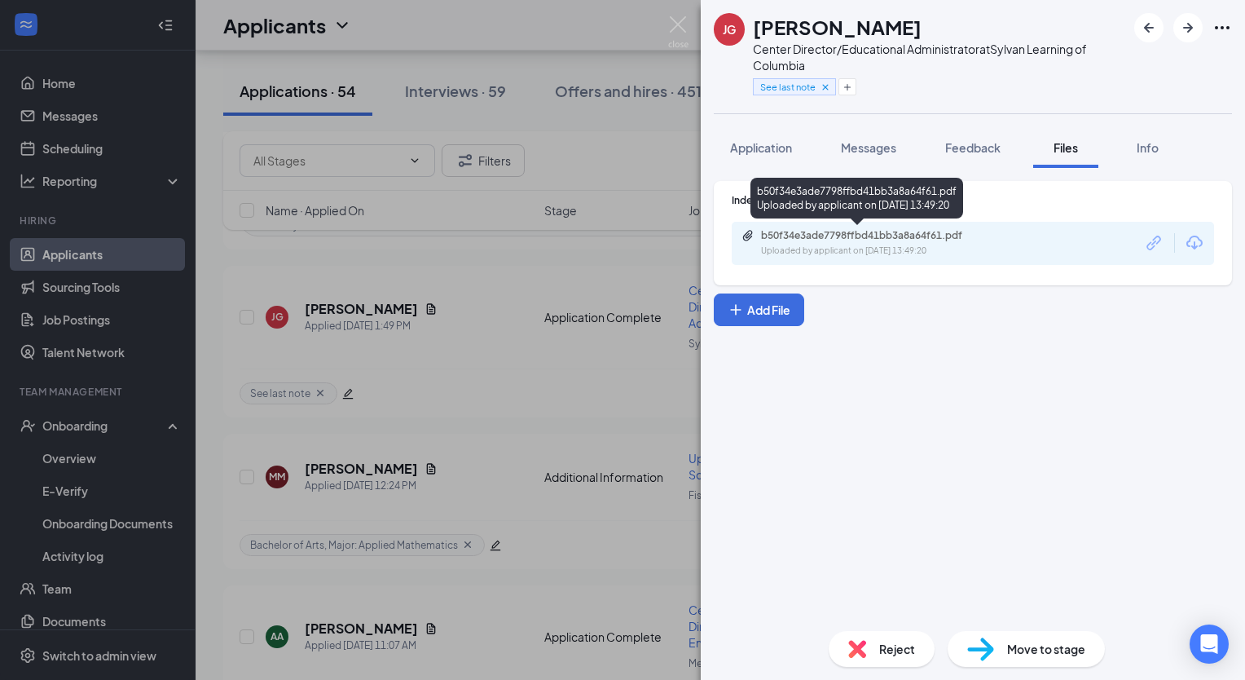
click at [984, 244] on div "Uploaded by applicant on Sep 16, 2025 at 13:49:20" at bounding box center [883, 250] width 244 height 13
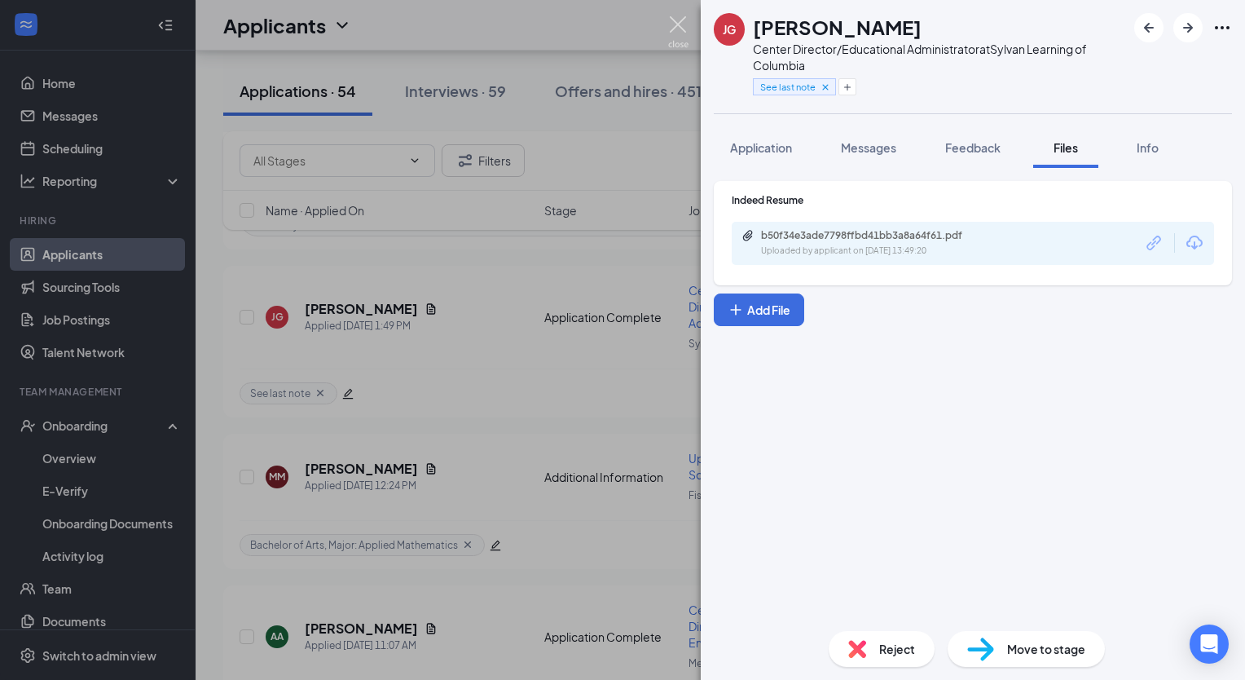
click at [679, 28] on img at bounding box center [678, 32] width 20 height 32
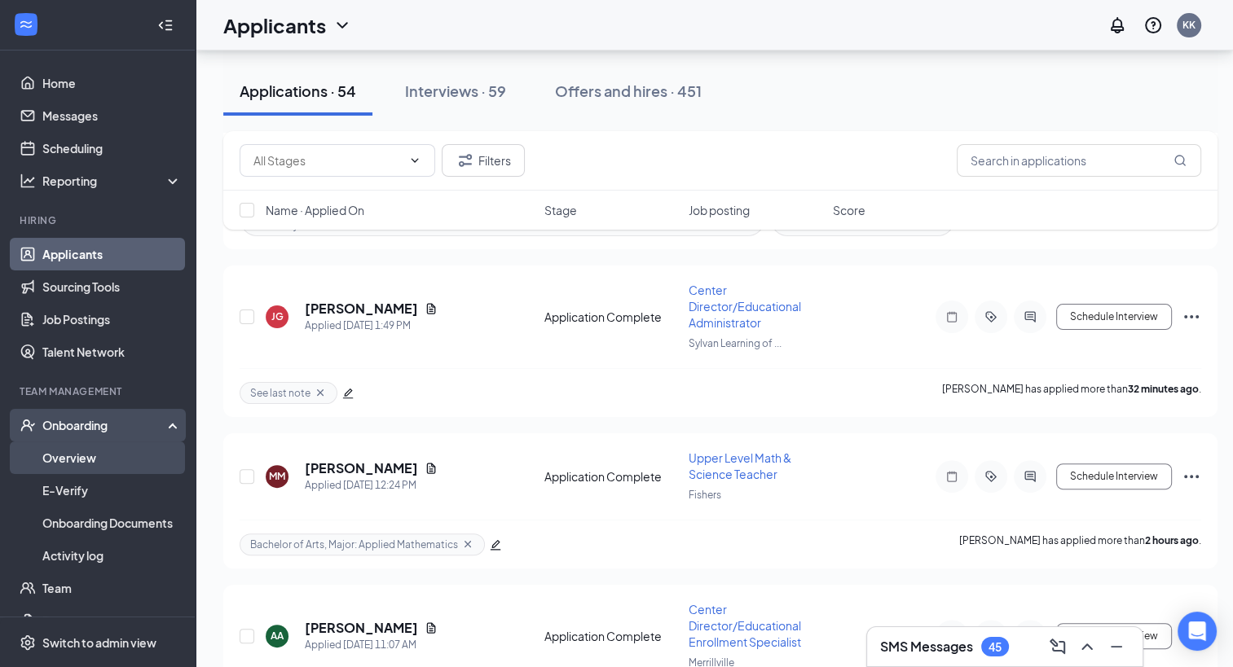
click at [79, 454] on link "Overview" at bounding box center [111, 458] width 139 height 33
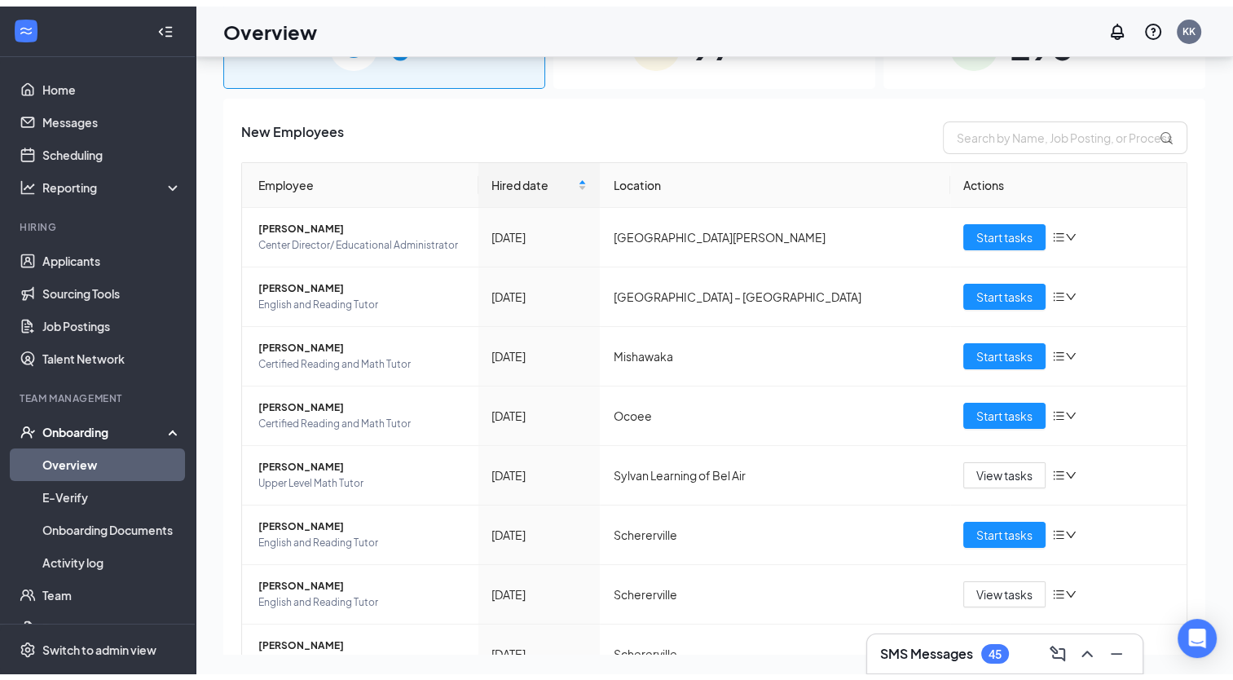
scroll to position [73, 0]
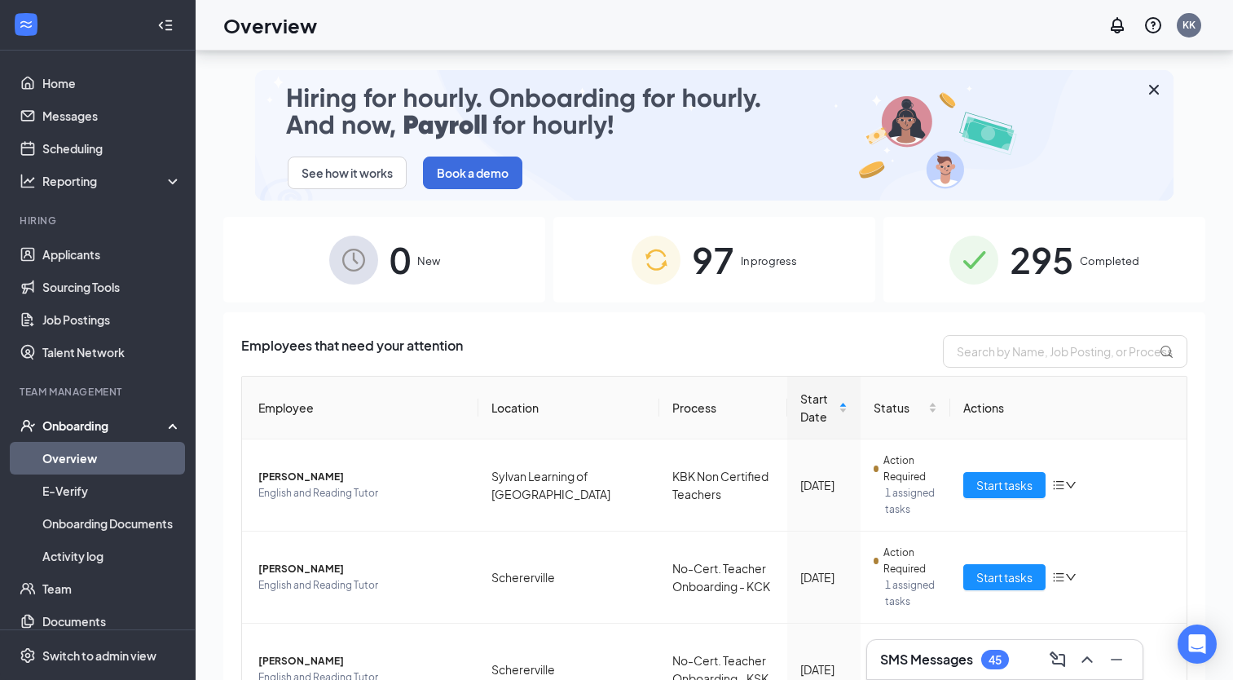
scroll to position [73, 0]
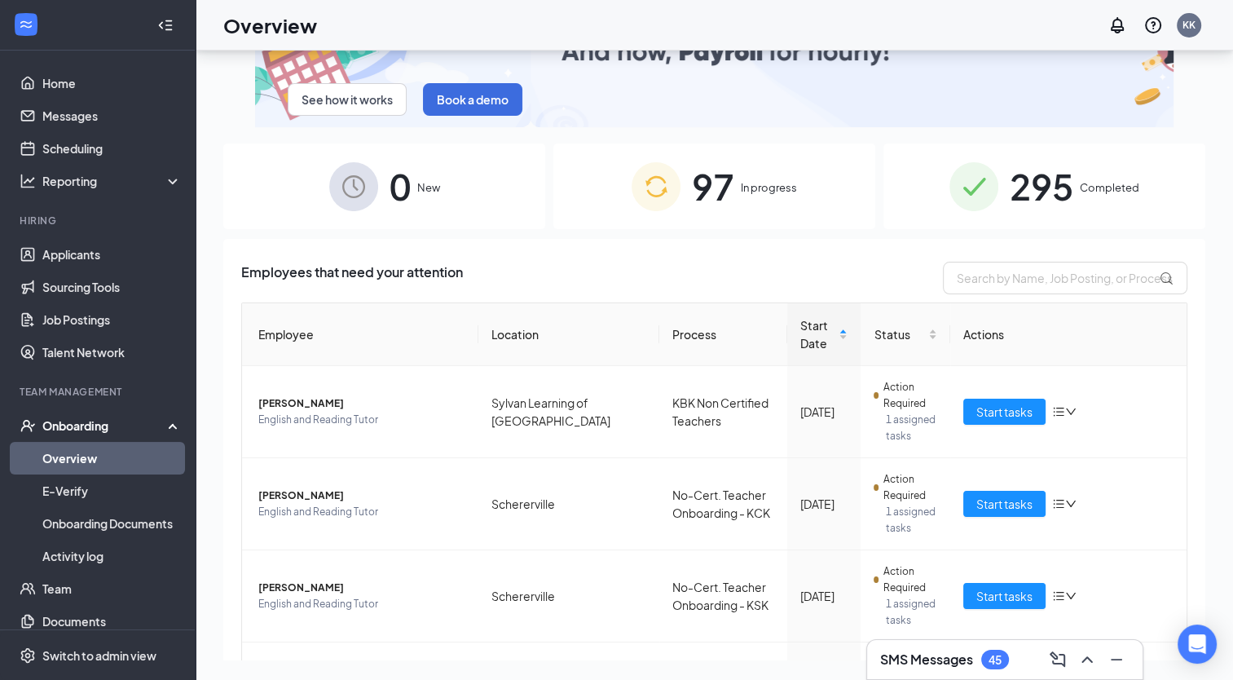
click at [81, 454] on link "Overview" at bounding box center [111, 458] width 139 height 33
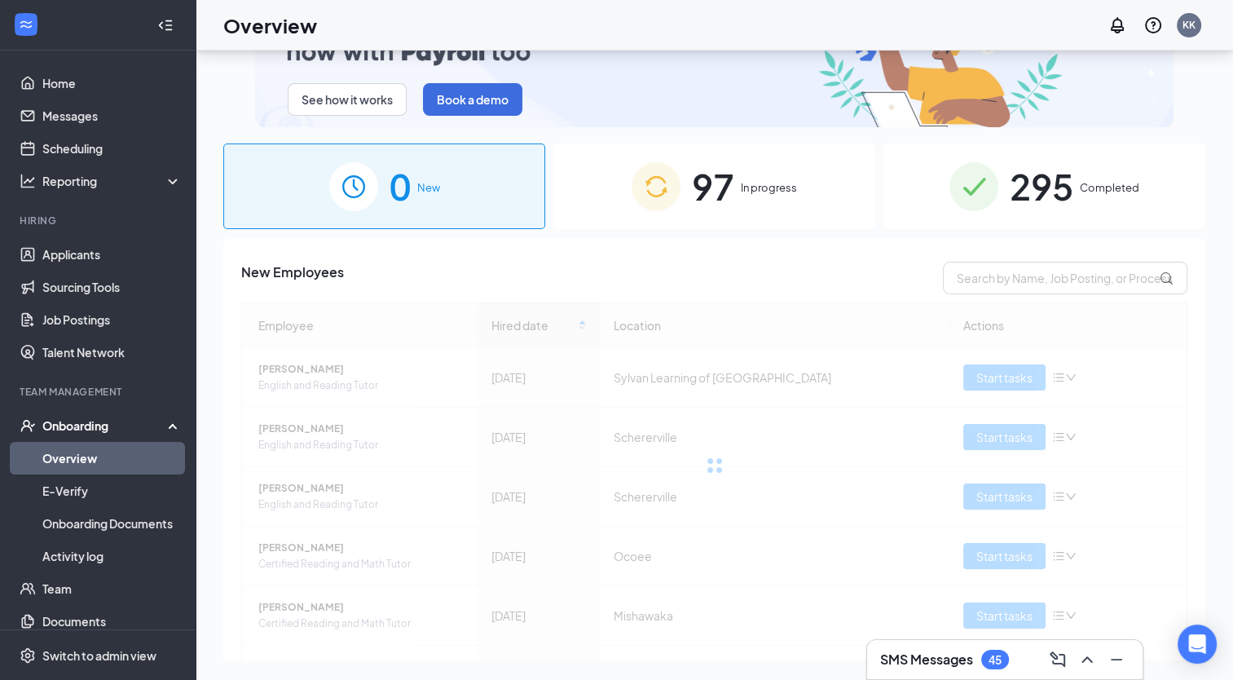
click at [711, 191] on span "97" at bounding box center [713, 186] width 42 height 56
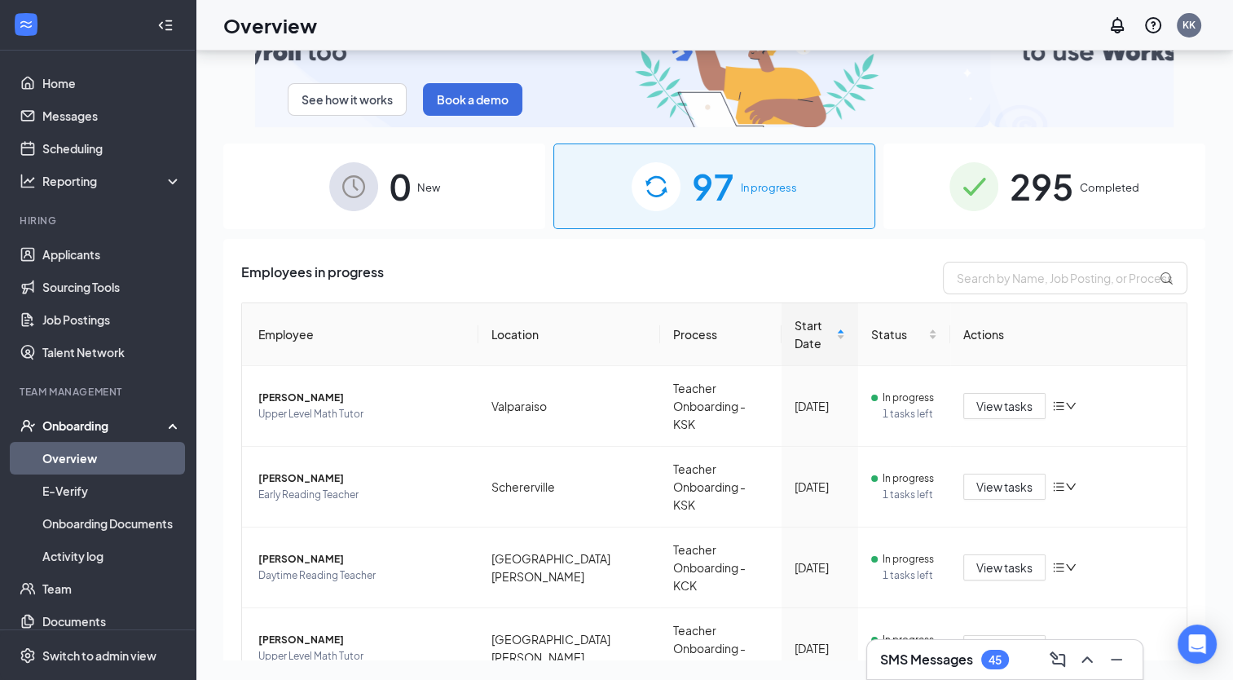
click at [830, 331] on div "Start Date" at bounding box center [820, 334] width 51 height 36
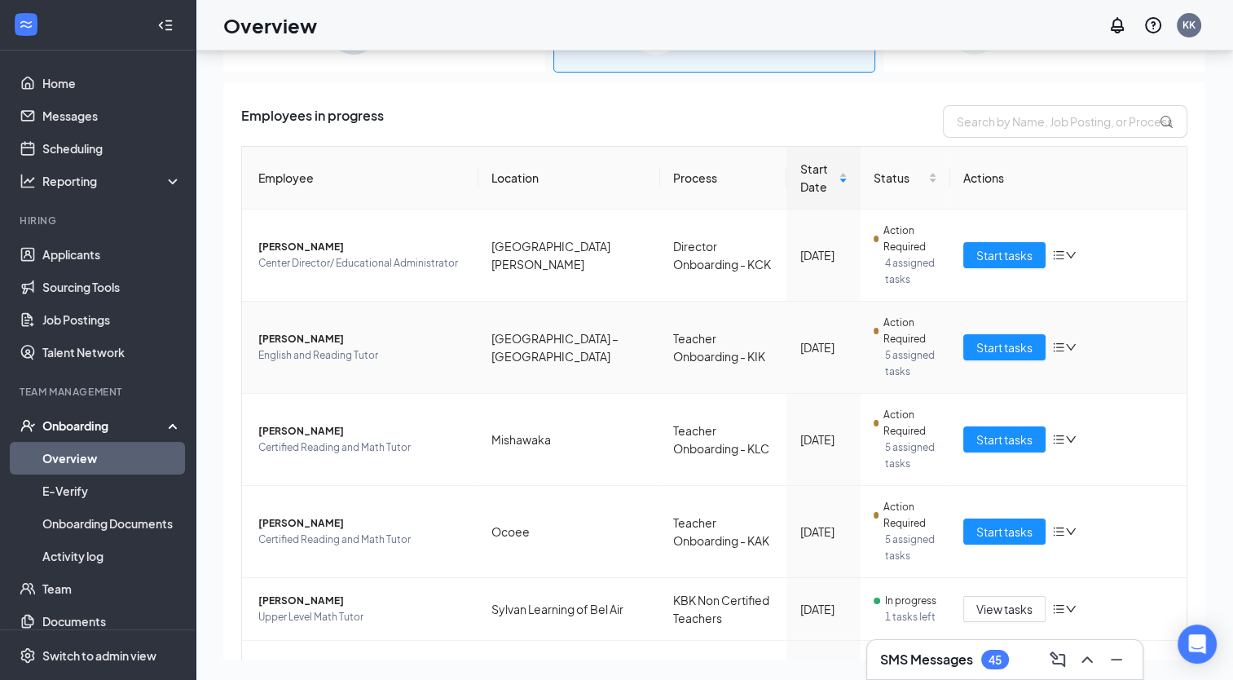
scroll to position [163, 0]
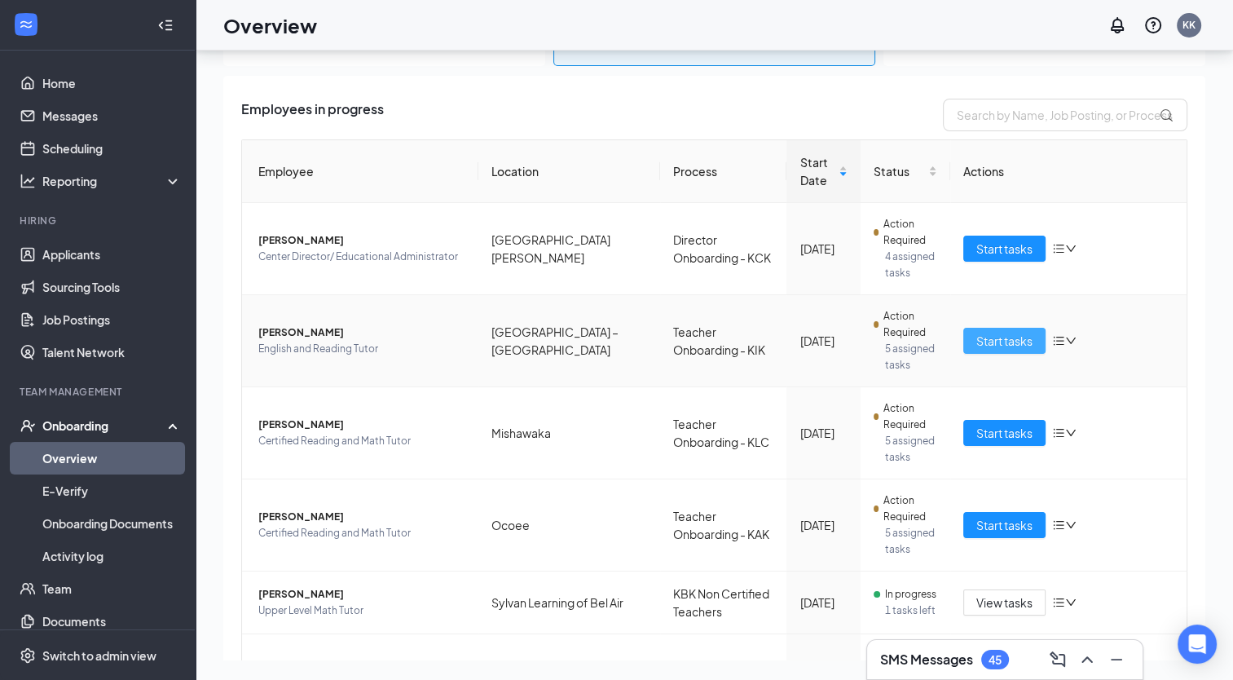
click at [1015, 338] on span "Start tasks" at bounding box center [1004, 341] width 56 height 18
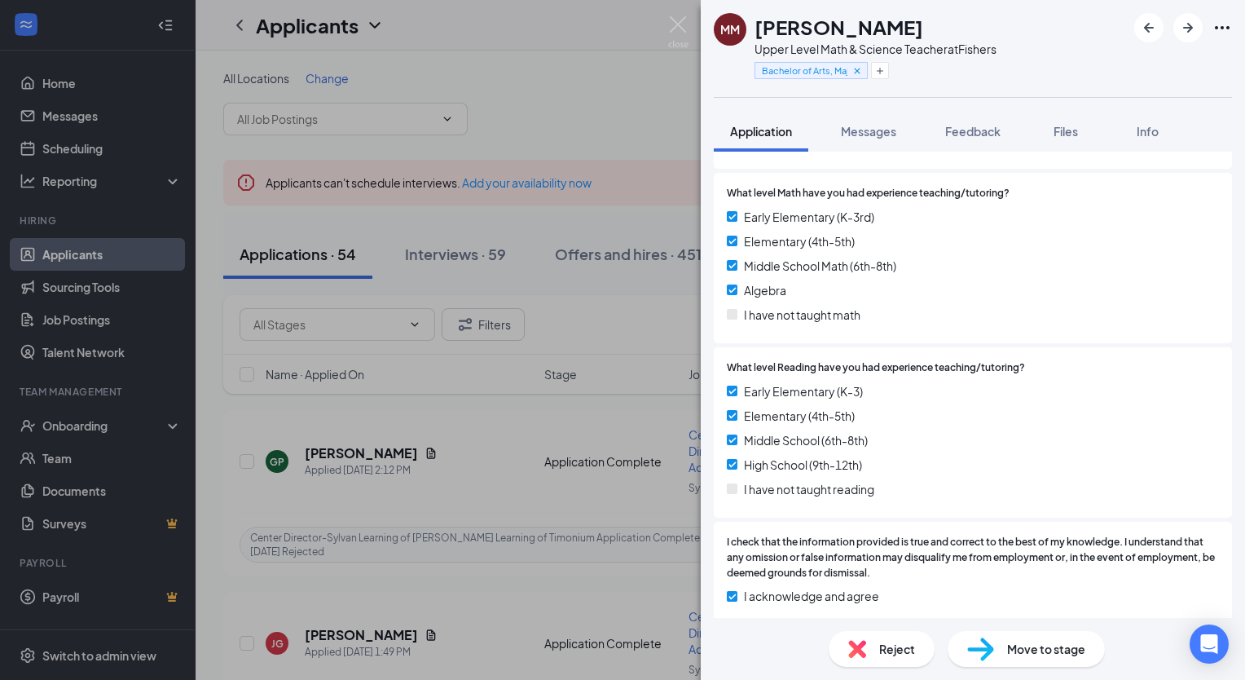
scroll to position [1286, 0]
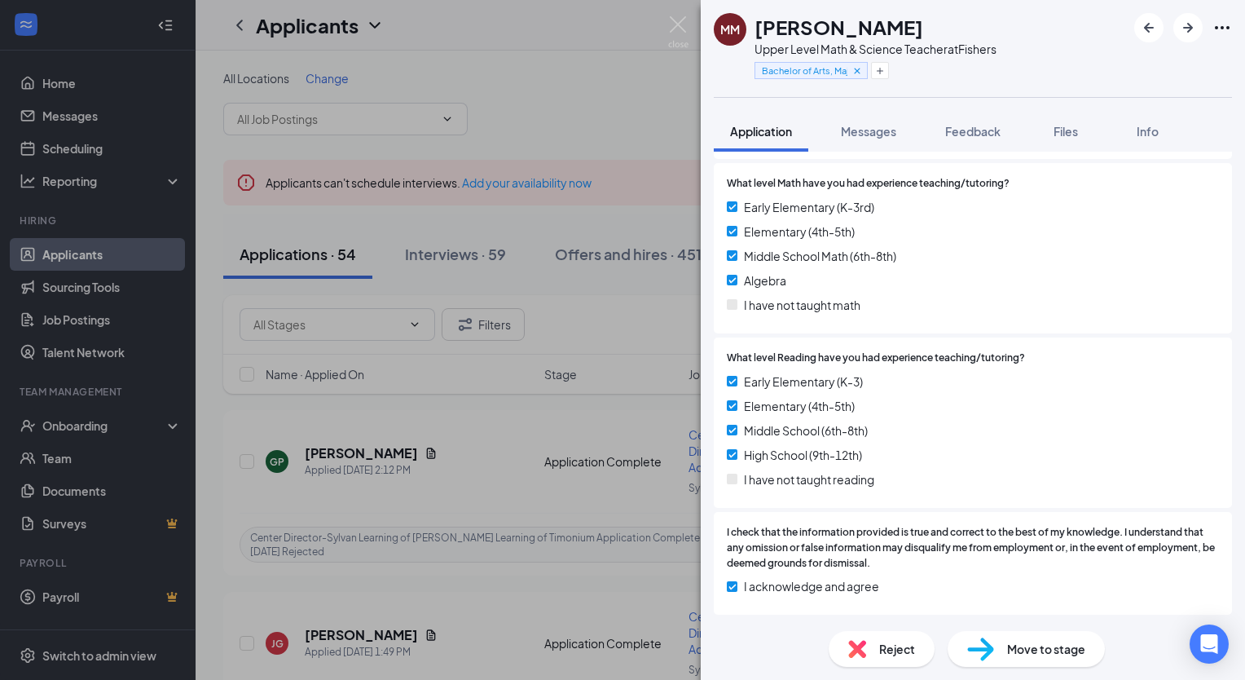
click at [1076, 653] on span "Move to stage" at bounding box center [1046, 649] width 78 height 18
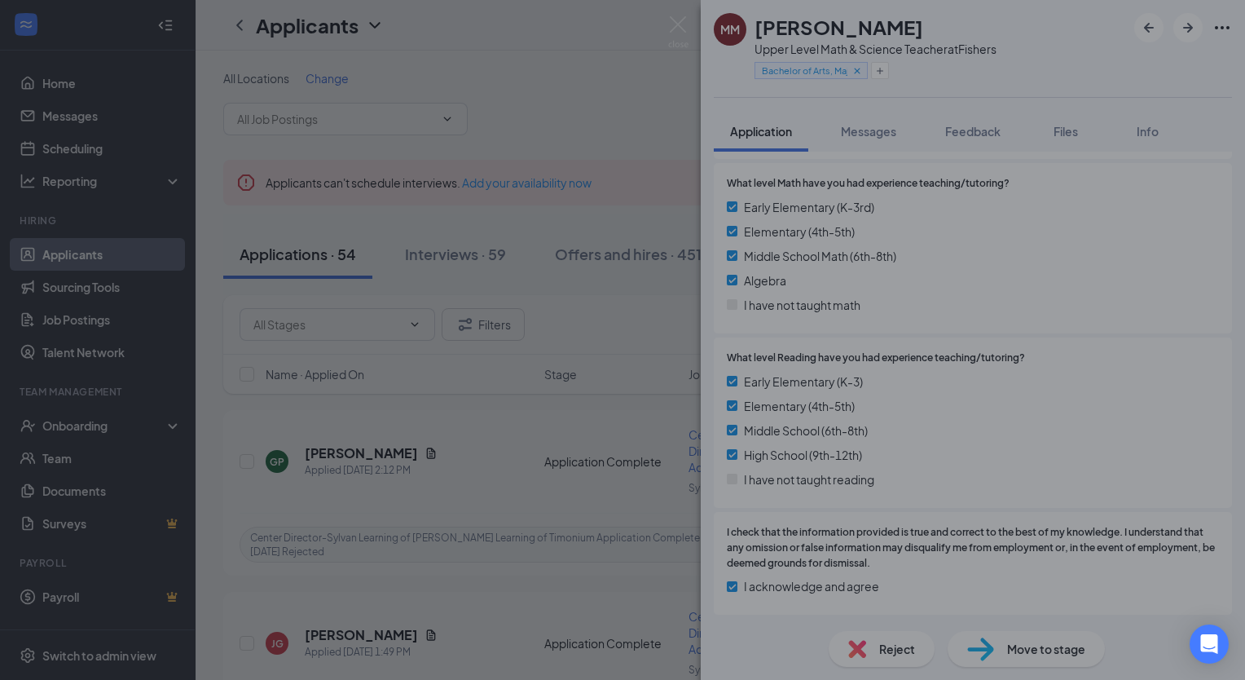
scroll to position [1280, 0]
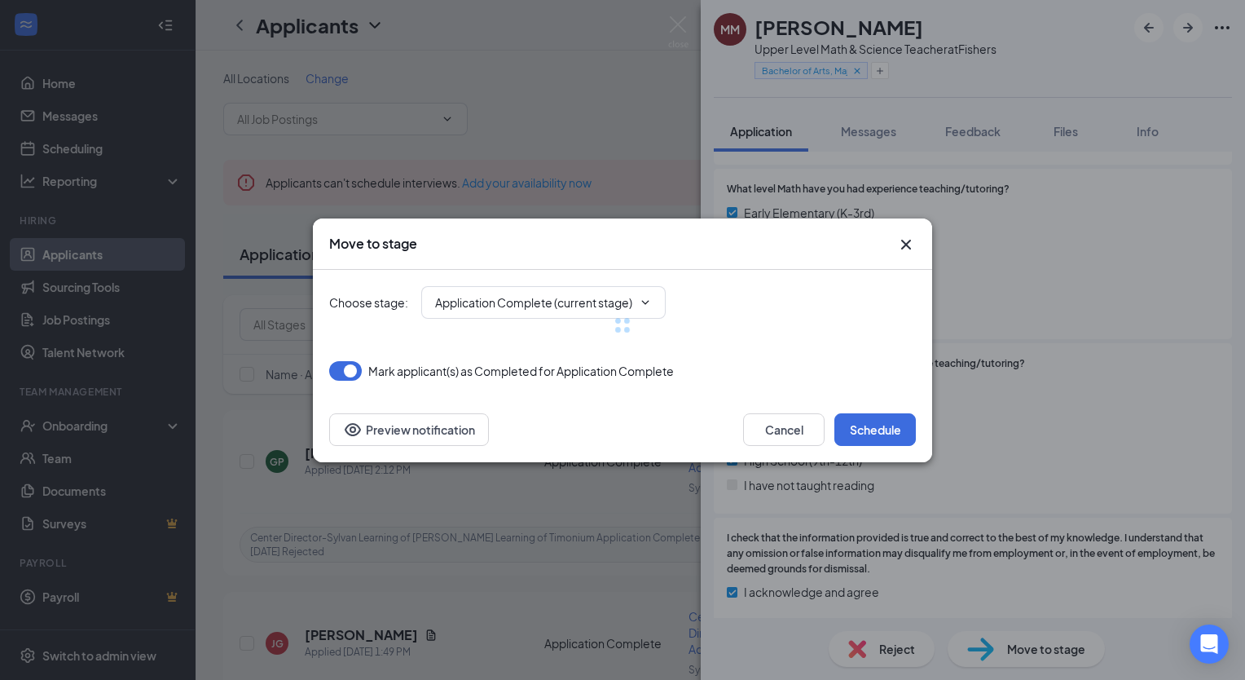
type input "Phone Interview (next stage)"
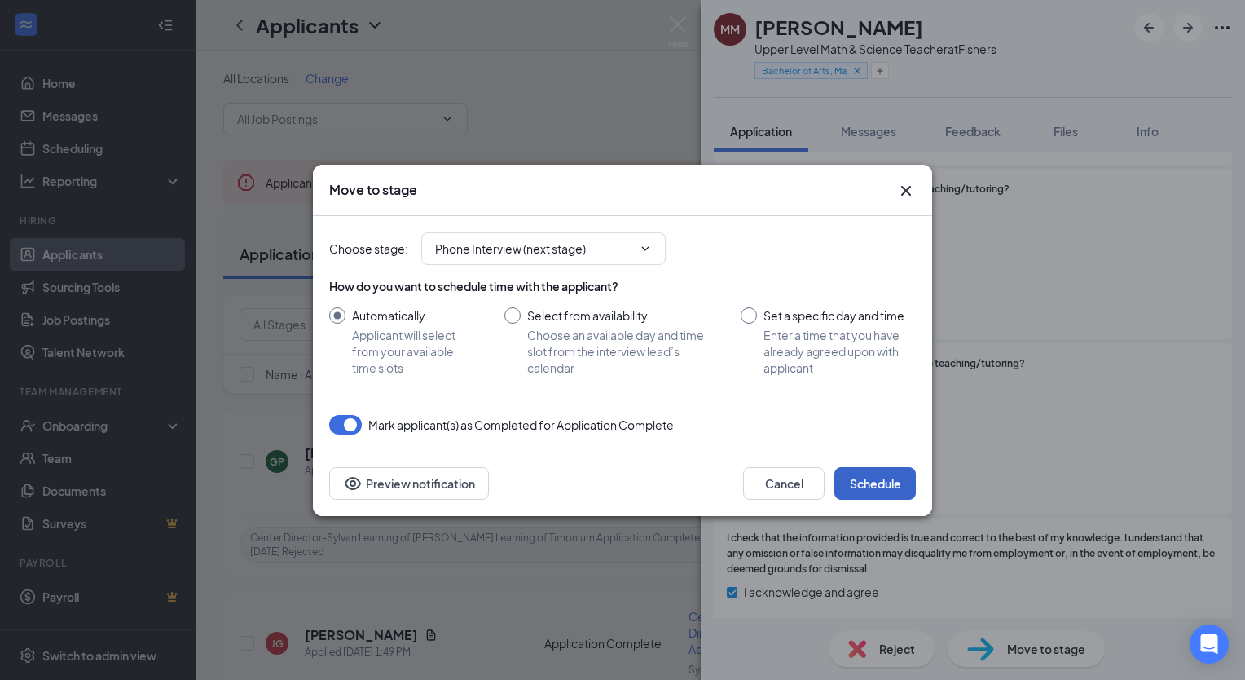
click at [872, 489] on button "Schedule" at bounding box center [874, 483] width 81 height 33
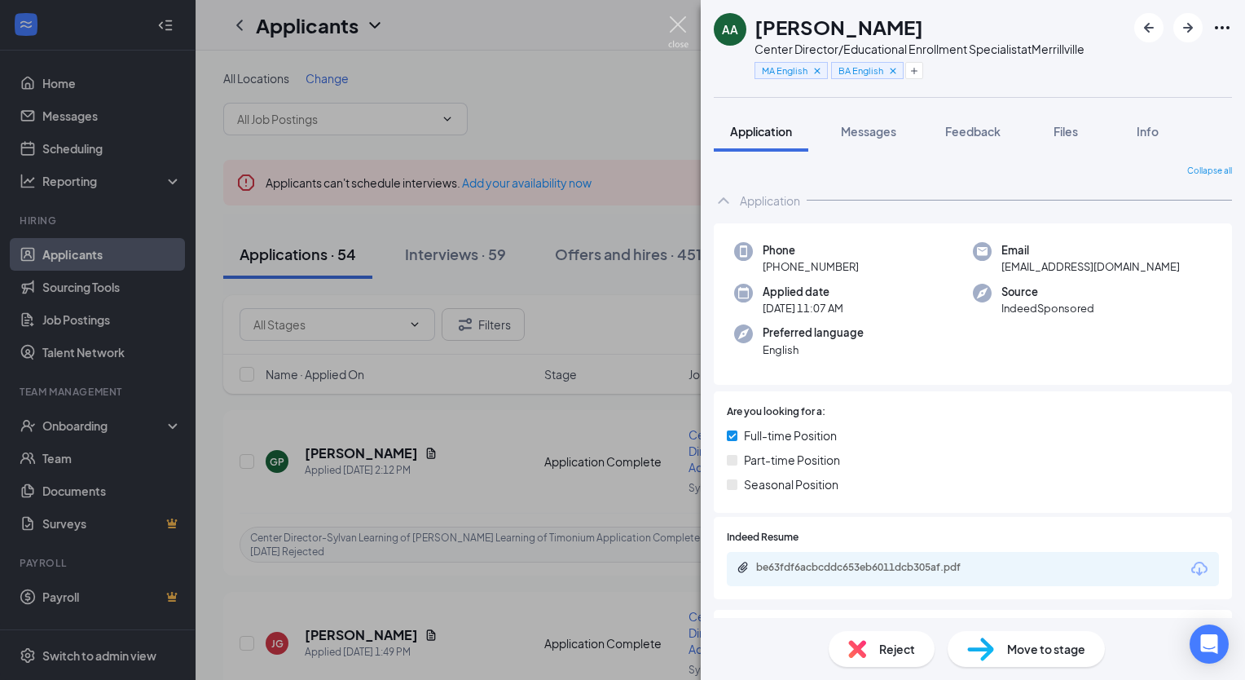
click at [677, 20] on img at bounding box center [678, 32] width 20 height 32
